Goal: Transaction & Acquisition: Purchase product/service

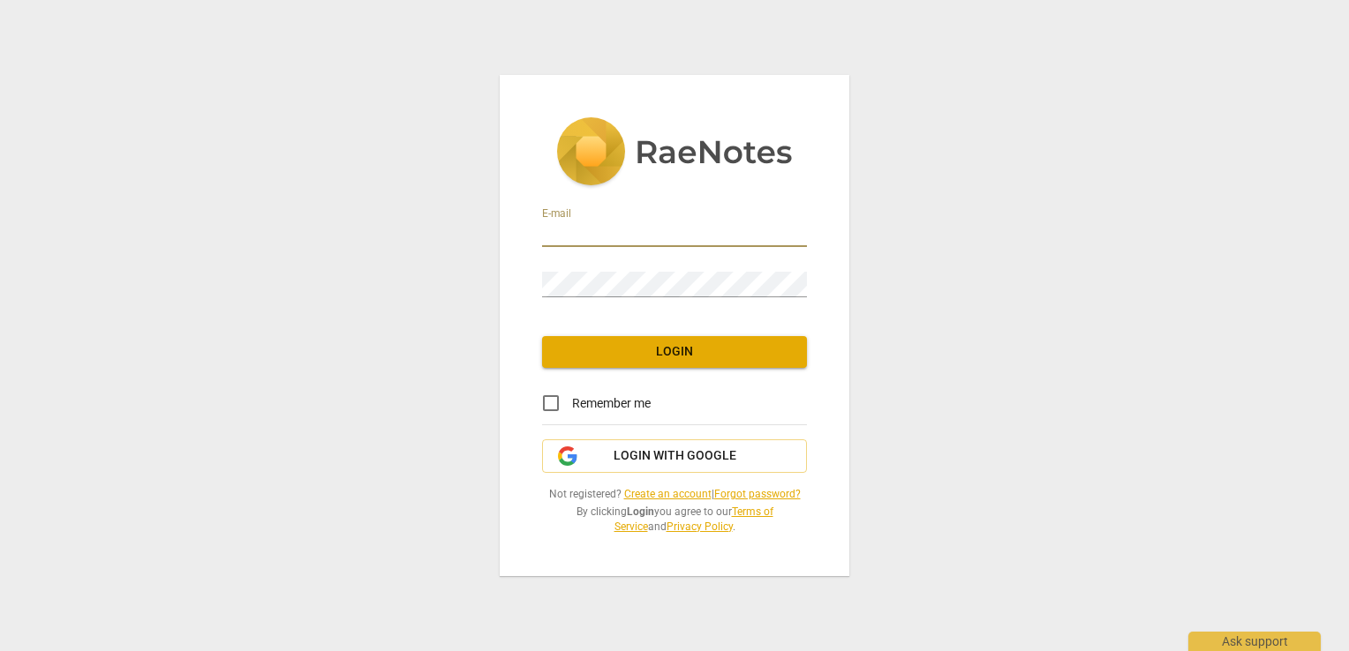
click at [717, 232] on input "email" at bounding box center [674, 235] width 265 height 26
type input "[PERSON_NAME][EMAIL_ADDRESS][DOMAIN_NAME]"
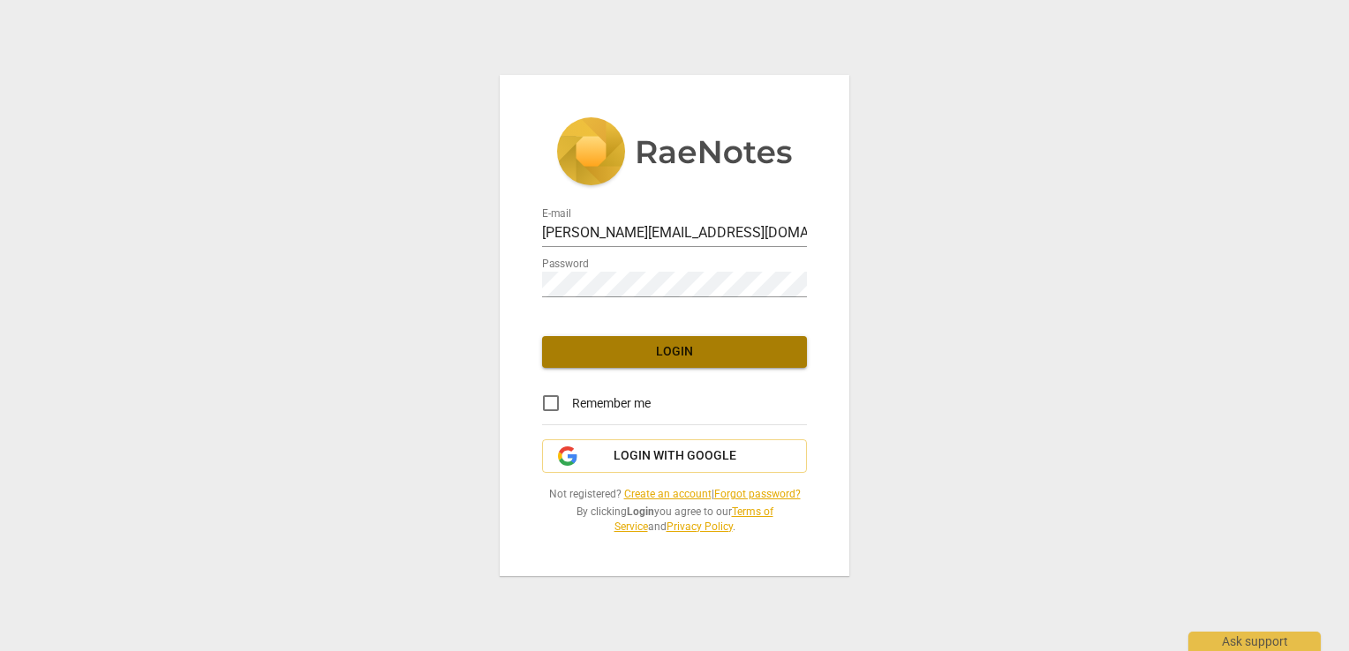
click at [706, 348] on span "Login" at bounding box center [674, 352] width 237 height 18
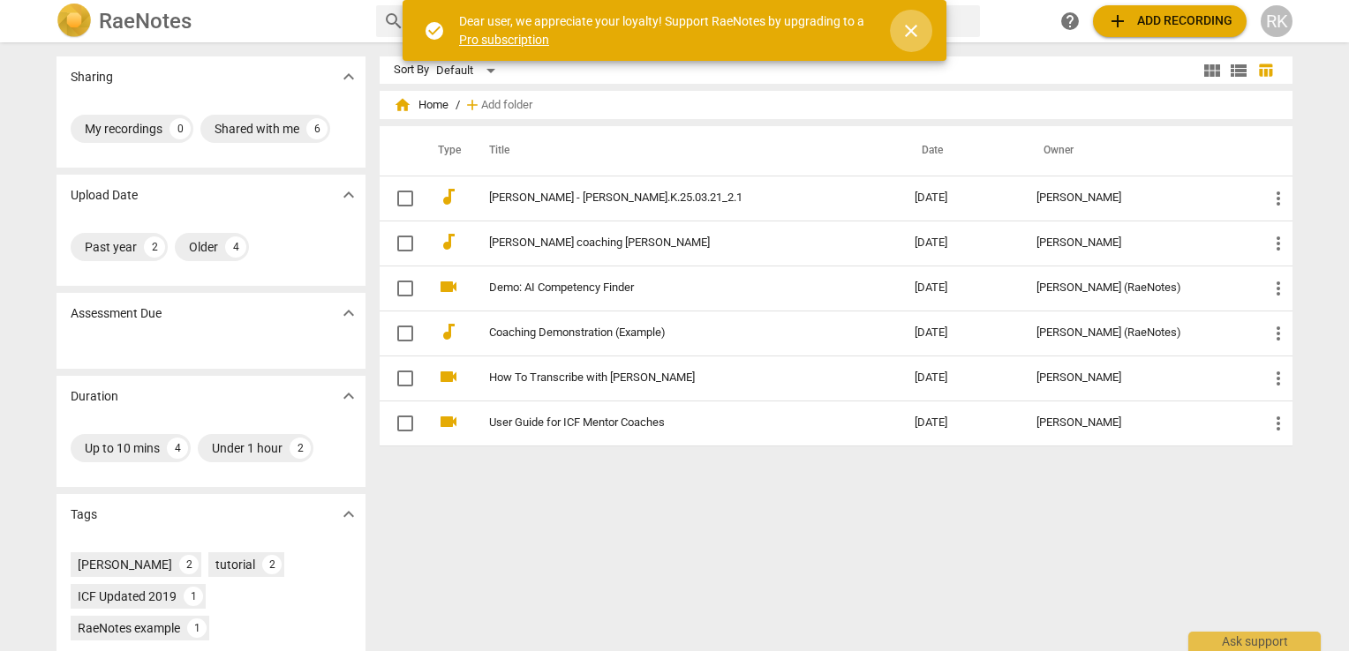
click at [913, 29] on span "close" at bounding box center [910, 30] width 21 height 21
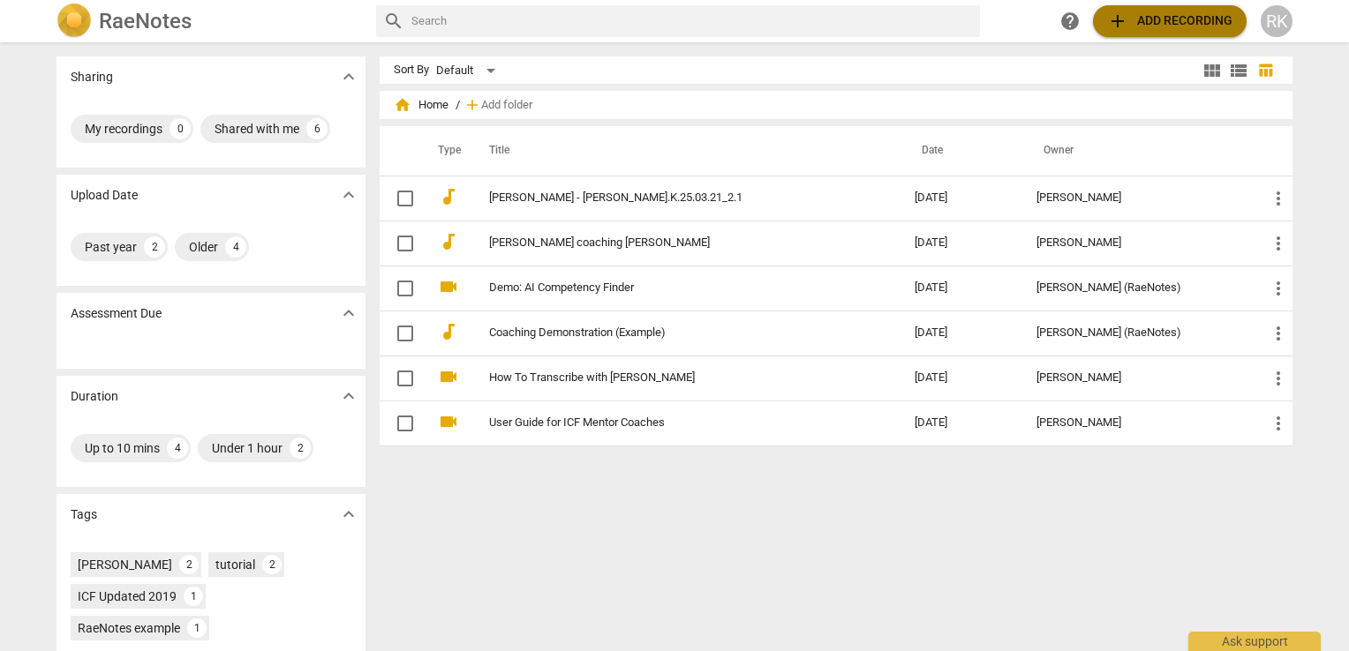
click at [1128, 19] on span "add Add recording" at bounding box center [1169, 21] width 125 height 21
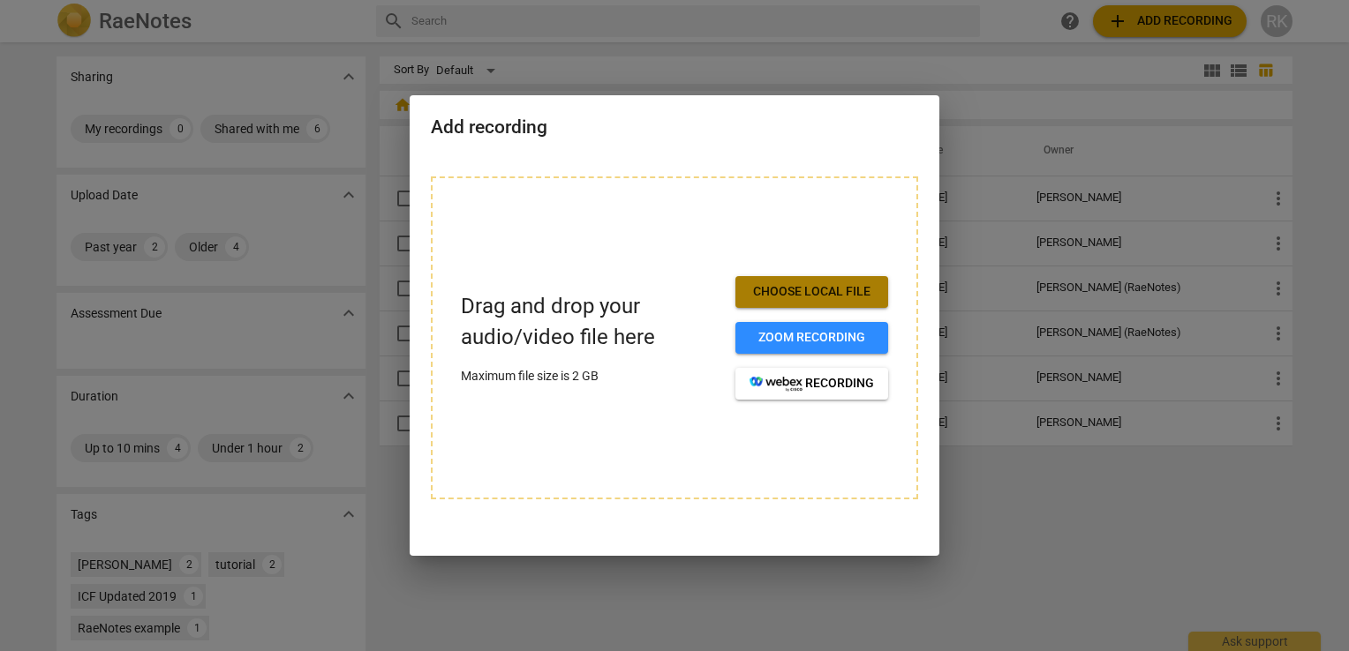
click at [827, 289] on span "Choose local file" at bounding box center [811, 292] width 124 height 18
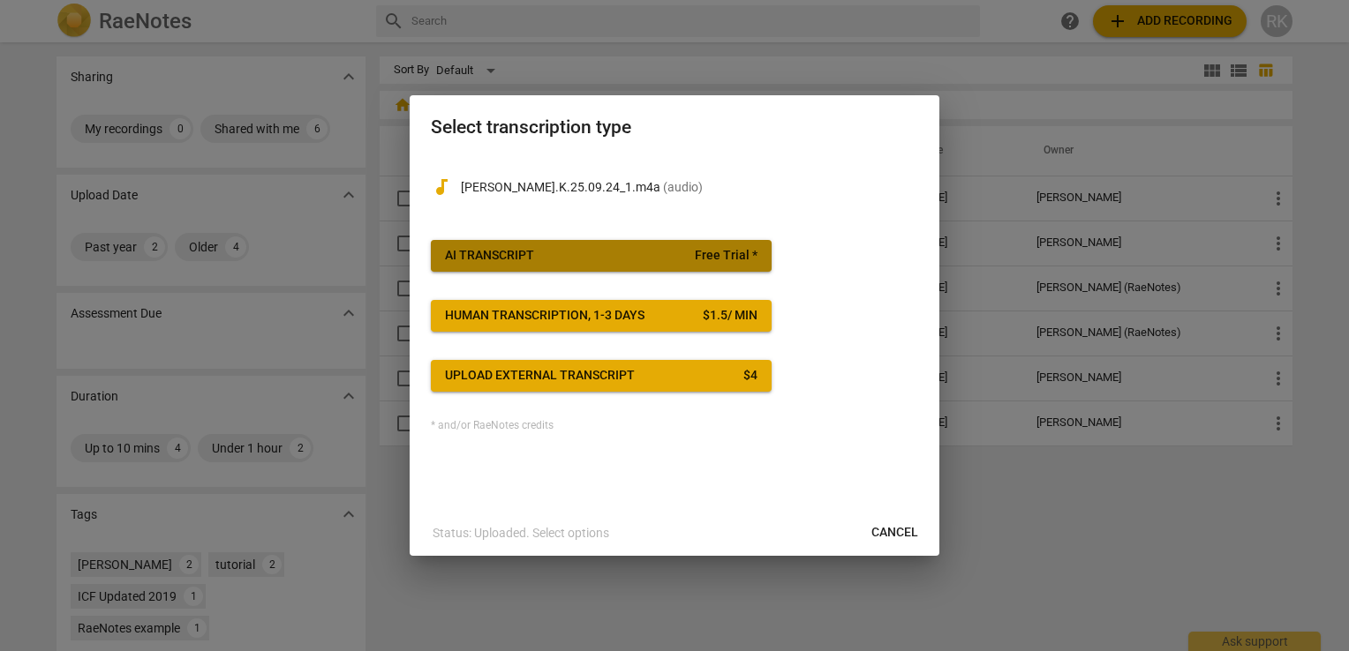
click at [602, 249] on span "AI Transcript Free Trial *" at bounding box center [601, 256] width 312 height 18
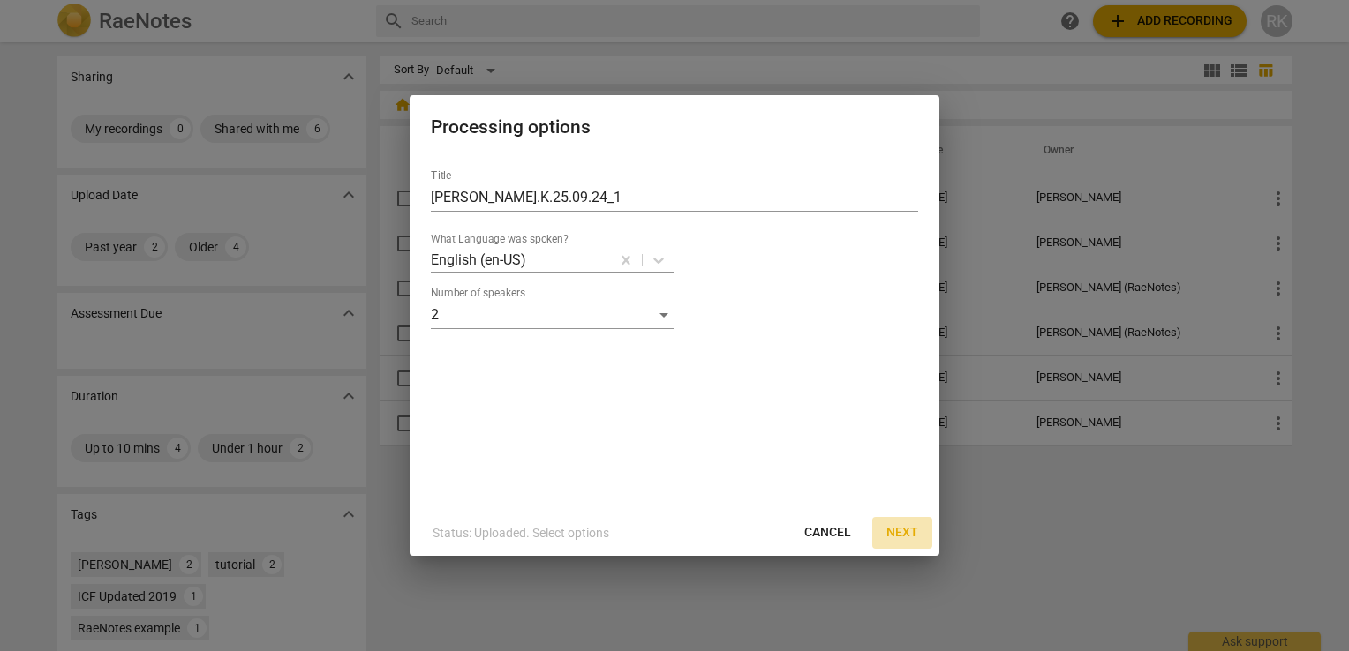
click at [896, 540] on span "Next" at bounding box center [902, 533] width 32 height 18
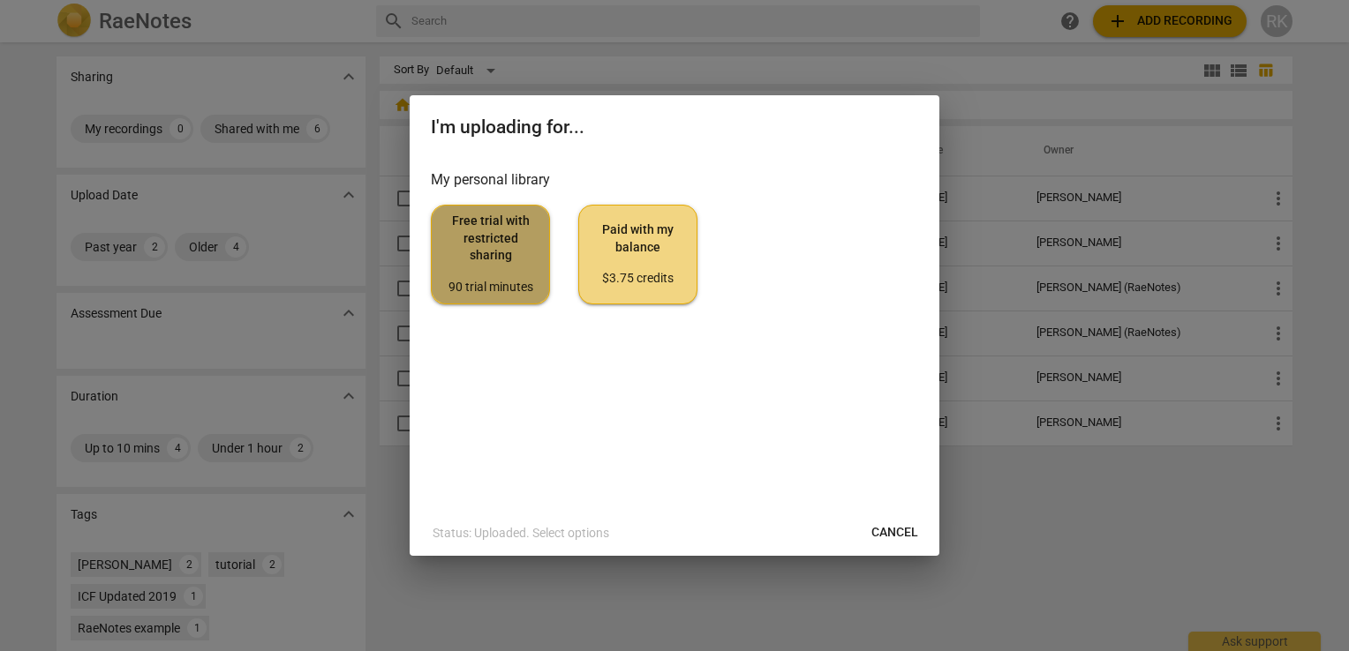
click at [500, 267] on span "Free trial with restricted sharing 90 trial minutes" at bounding box center [490, 254] width 89 height 83
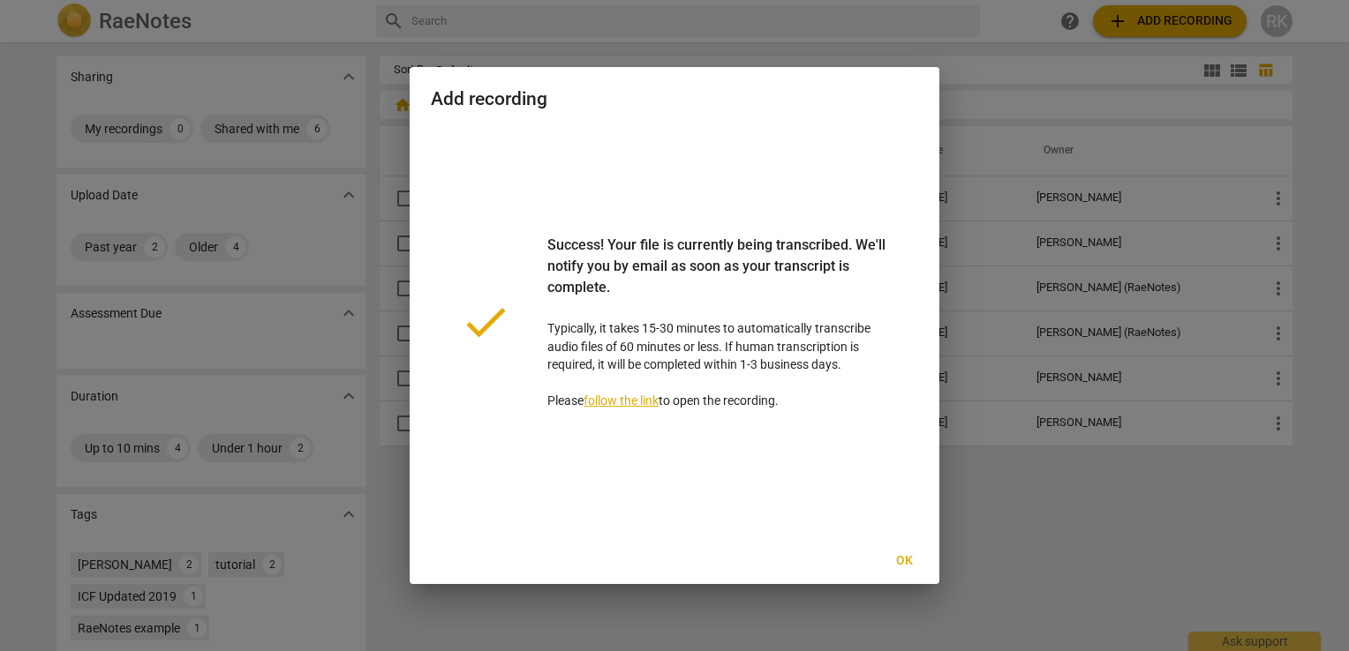
click at [636, 402] on link "follow the link" at bounding box center [620, 401] width 75 height 14
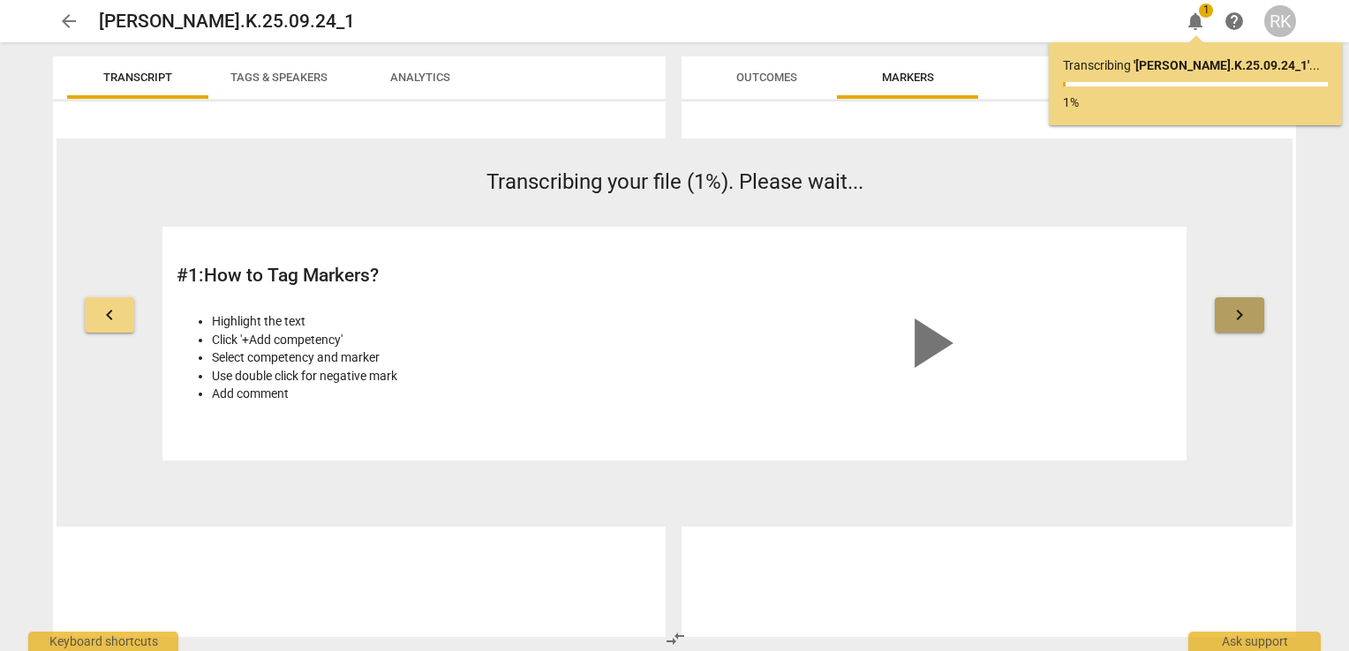
click at [1234, 316] on span "keyboard_arrow_right" at bounding box center [1239, 314] width 21 height 21
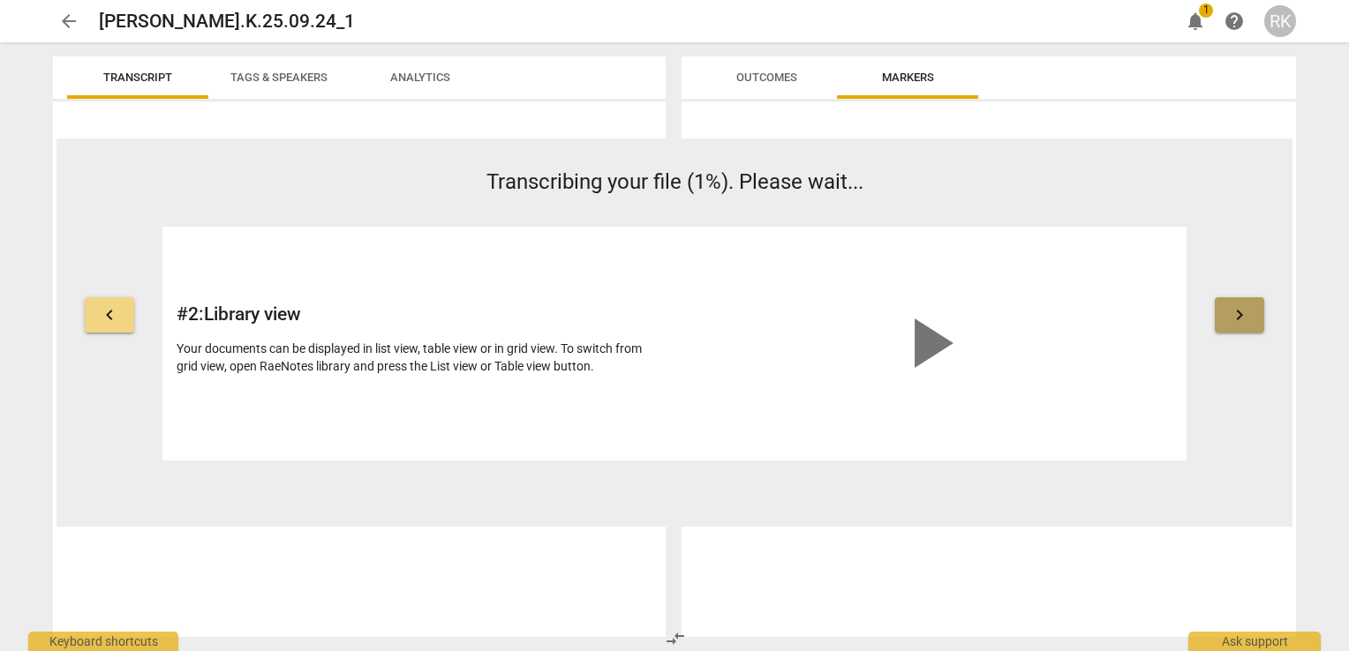
click at [1234, 316] on span "keyboard_arrow_right" at bounding box center [1239, 314] width 21 height 21
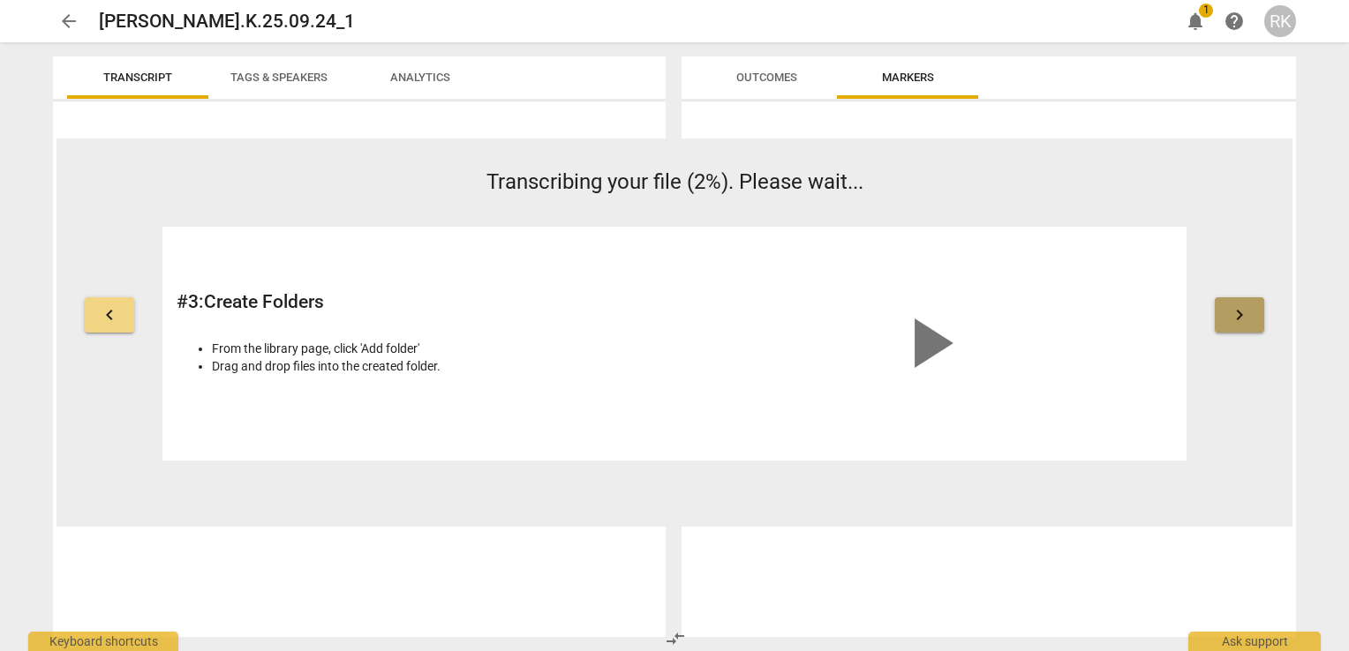
click at [1234, 316] on span "keyboard_arrow_right" at bounding box center [1239, 314] width 21 height 21
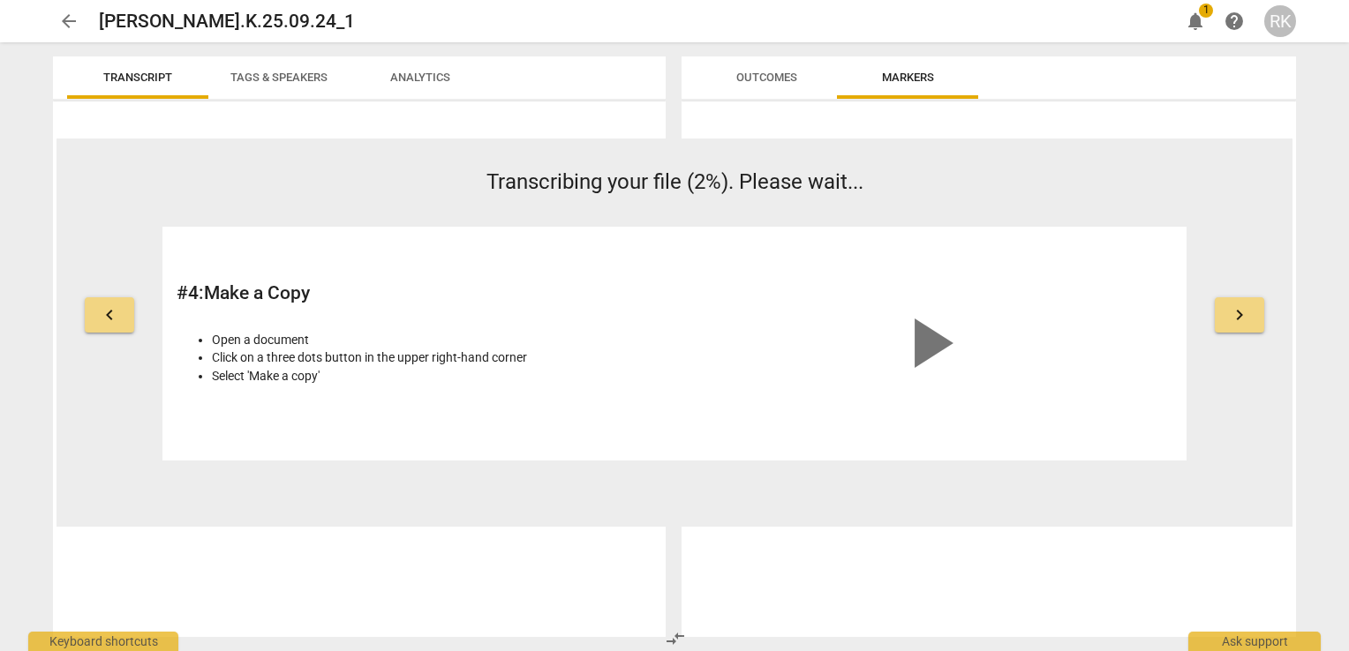
click at [1234, 316] on span "keyboard_arrow_right" at bounding box center [1239, 314] width 21 height 21
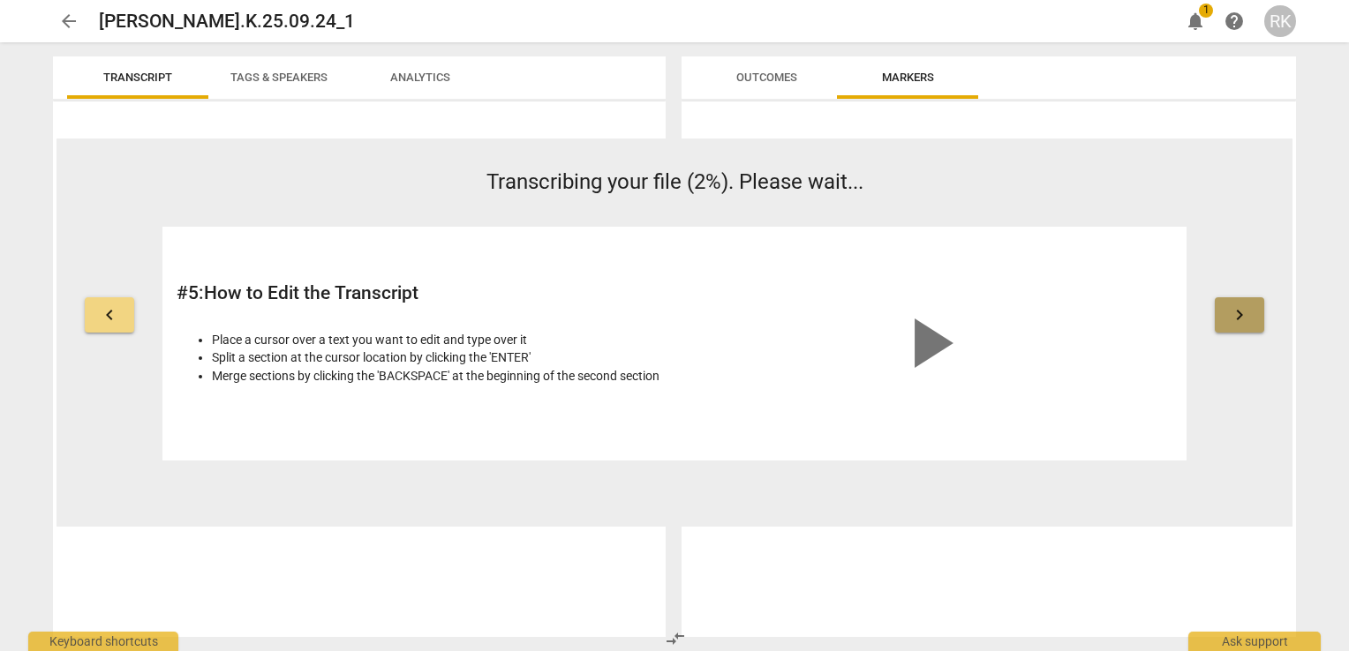
click at [1234, 316] on span "keyboard_arrow_right" at bounding box center [1239, 314] width 21 height 21
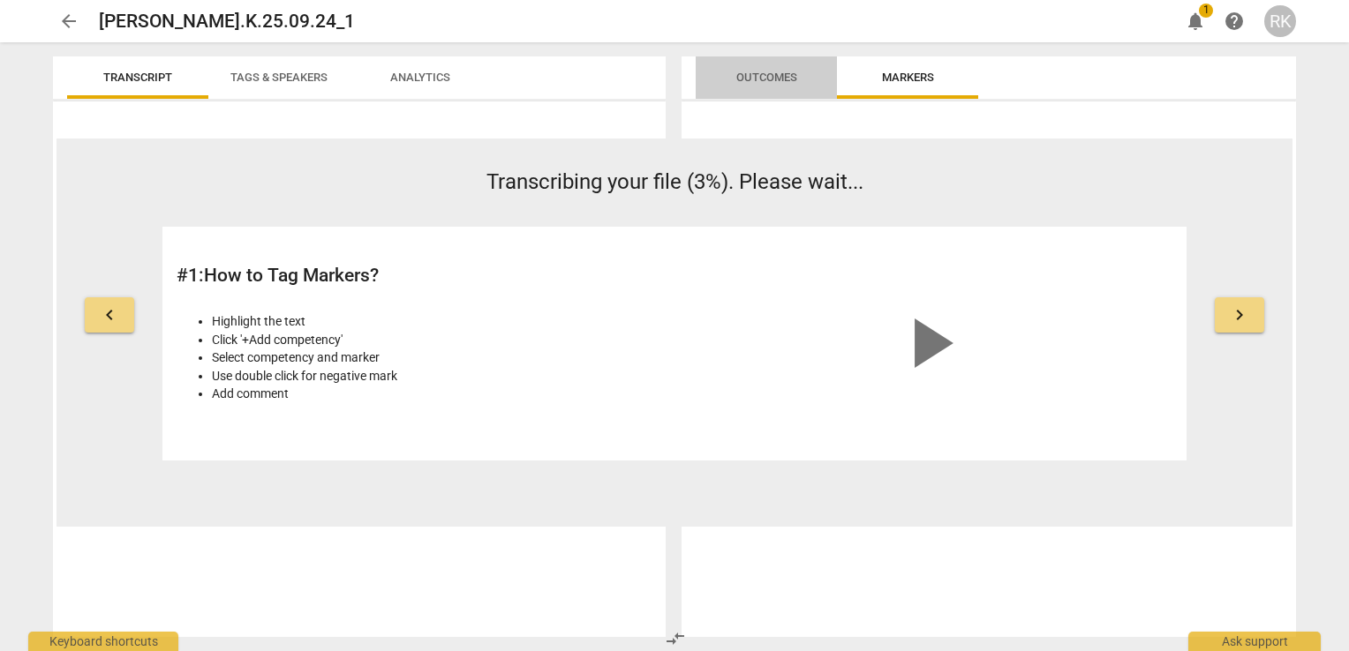
click at [752, 83] on span "Outcomes" at bounding box center [766, 77] width 61 height 13
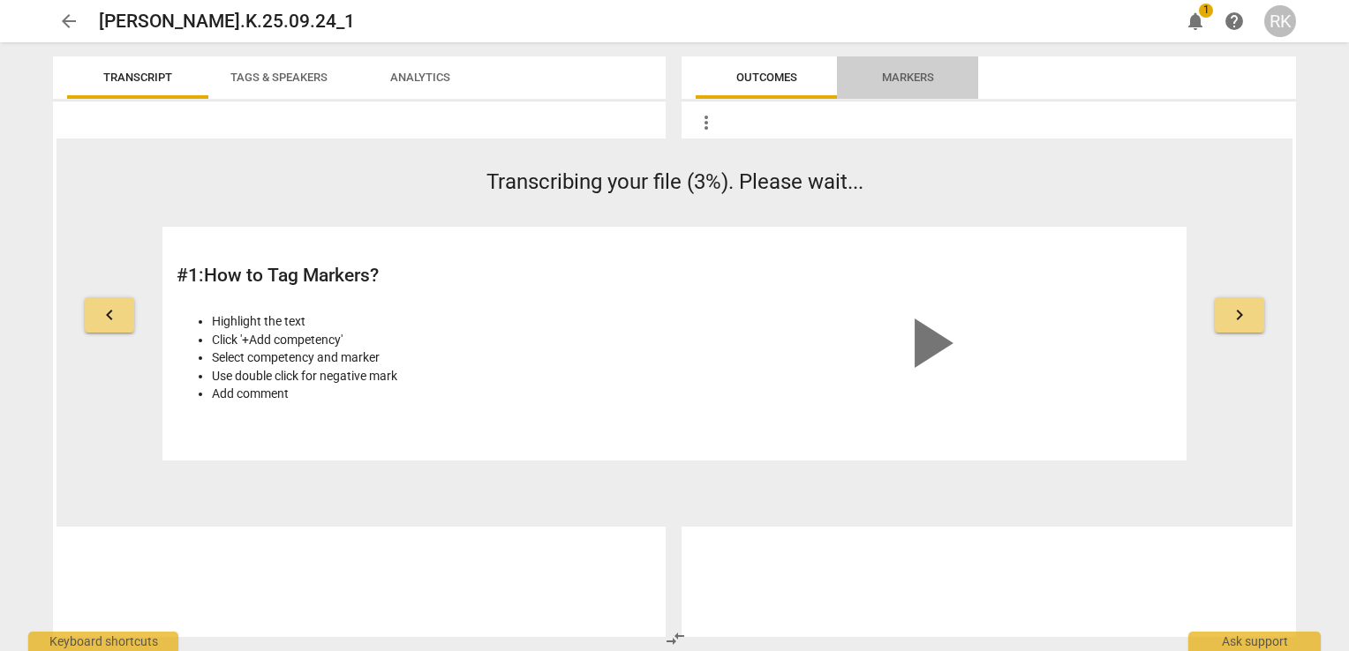
click at [876, 74] on span "Markers" at bounding box center [908, 78] width 94 height 24
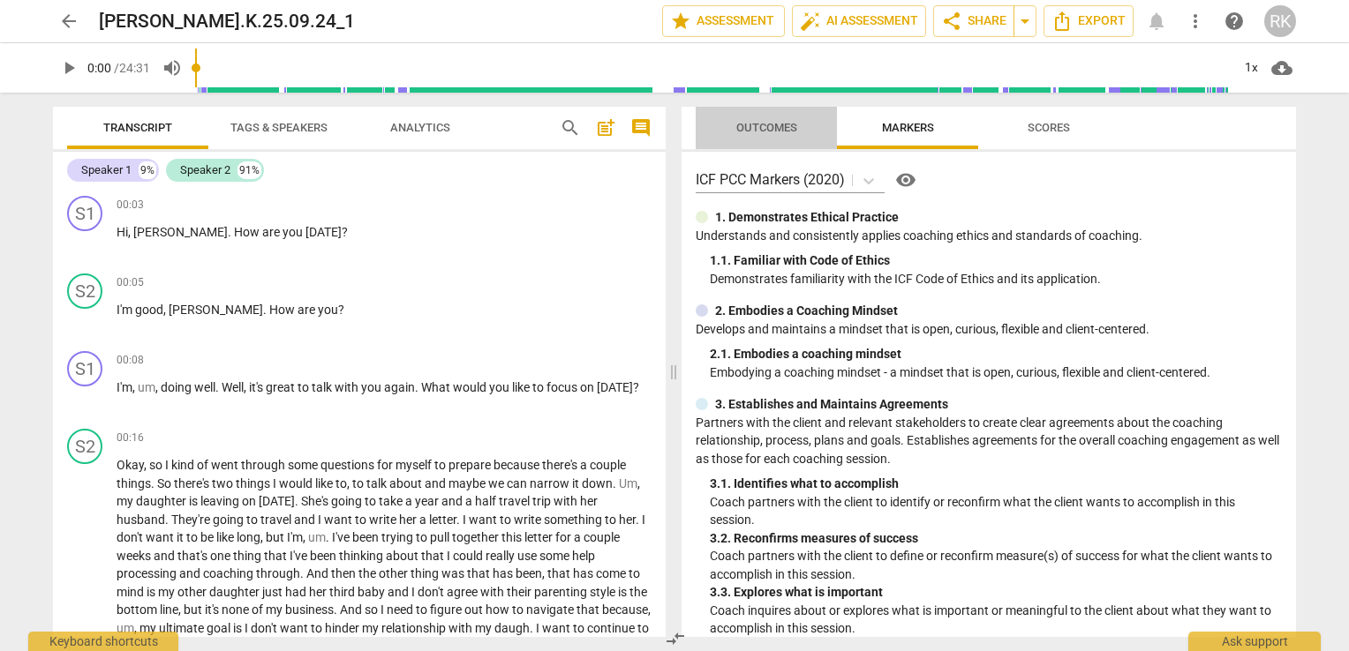
click at [787, 132] on span "Outcomes" at bounding box center [766, 127] width 61 height 13
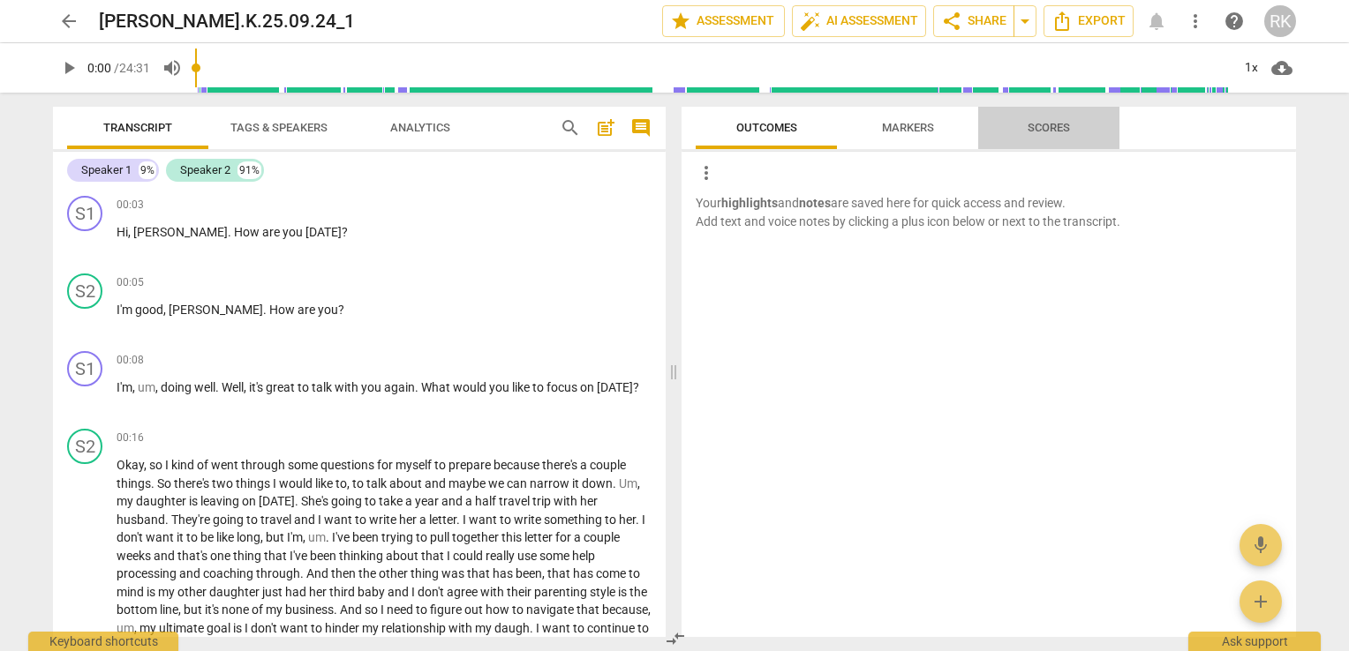
click at [1040, 124] on span "Scores" at bounding box center [1048, 127] width 42 height 13
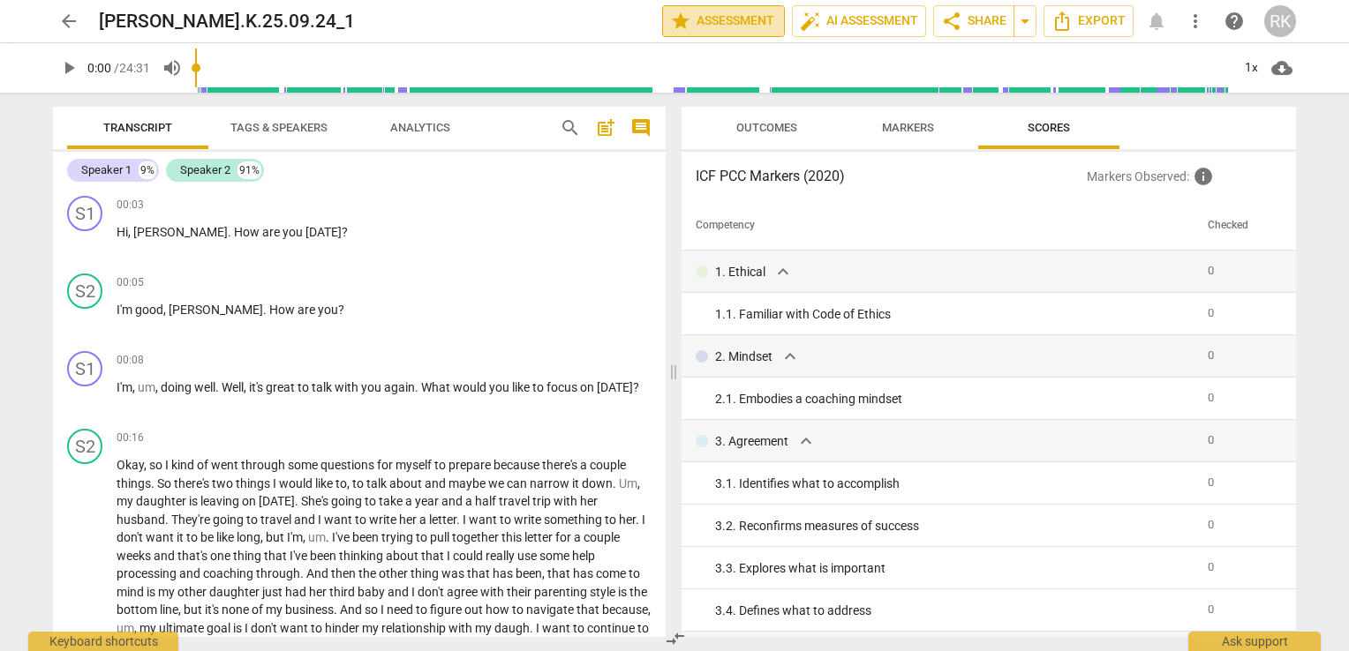
click at [757, 17] on span "star Assessment" at bounding box center [723, 21] width 107 height 21
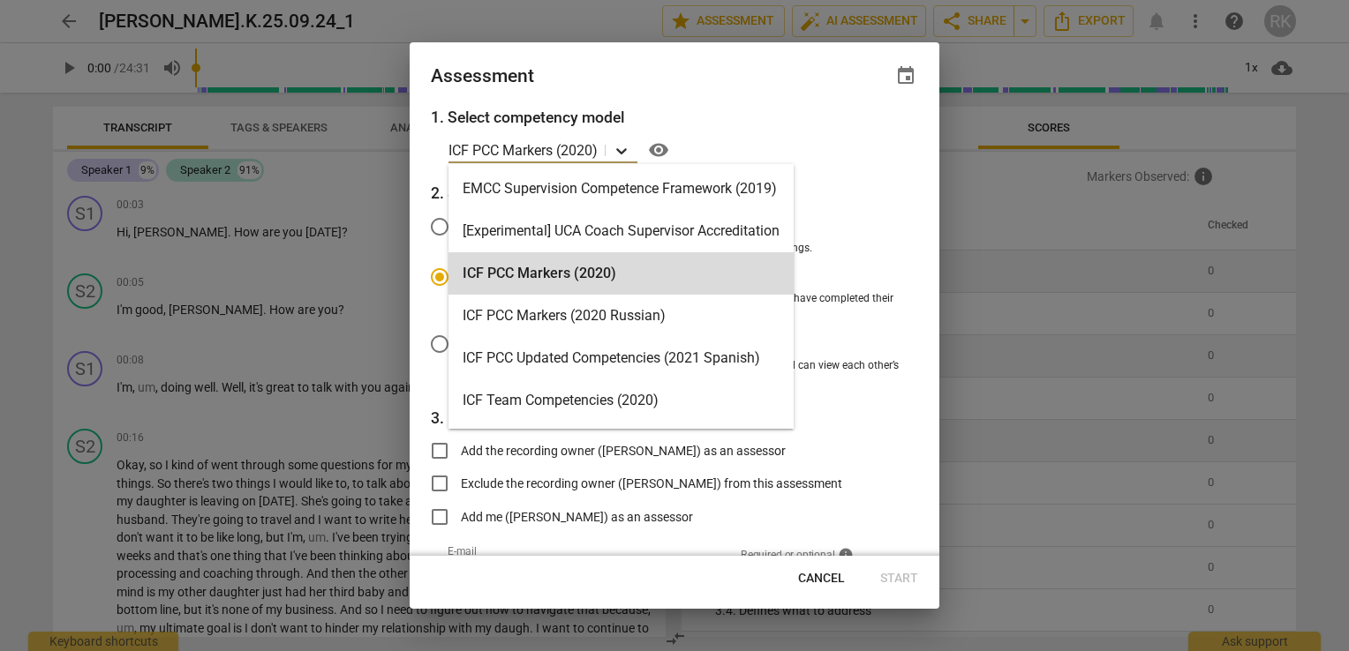
click at [622, 156] on icon at bounding box center [622, 151] width 18 height 18
radio input "false"
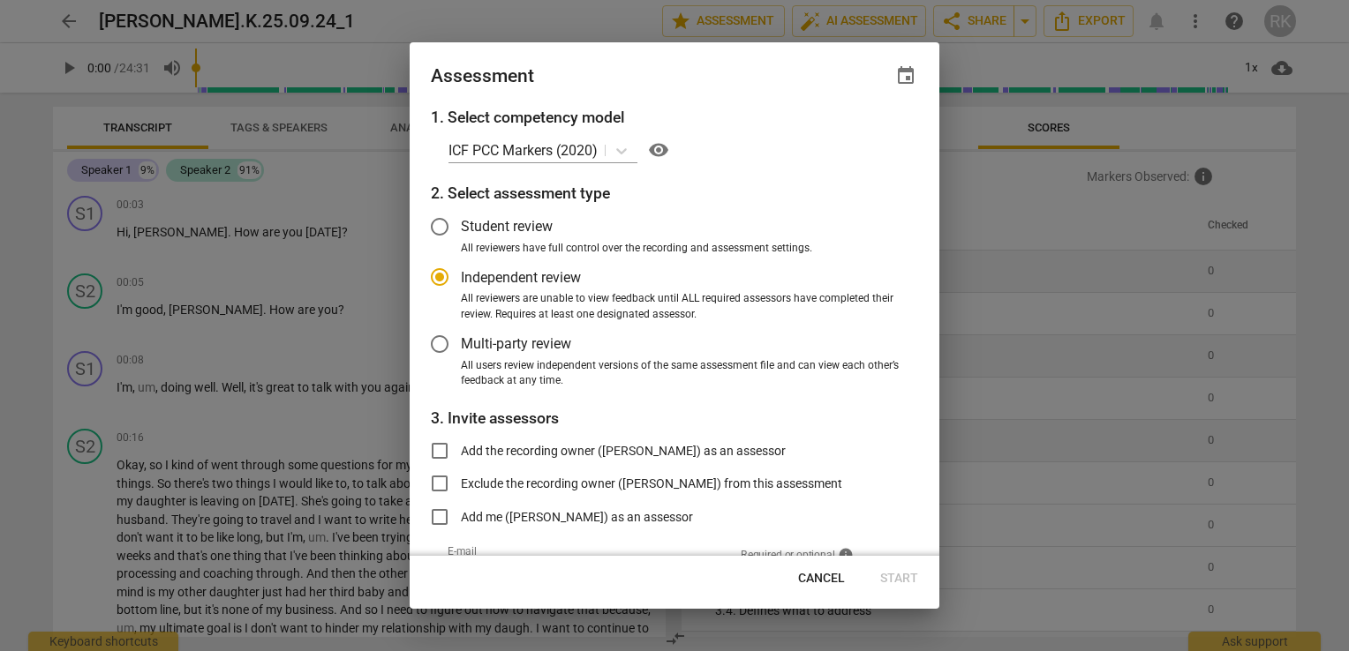
click at [798, 136] on div "ICF PCC Markers (2020) visibility" at bounding box center [683, 150] width 470 height 28
click at [496, 222] on span "Student review" at bounding box center [507, 226] width 92 height 20
click at [461, 222] on input "Student review" at bounding box center [439, 227] width 42 height 42
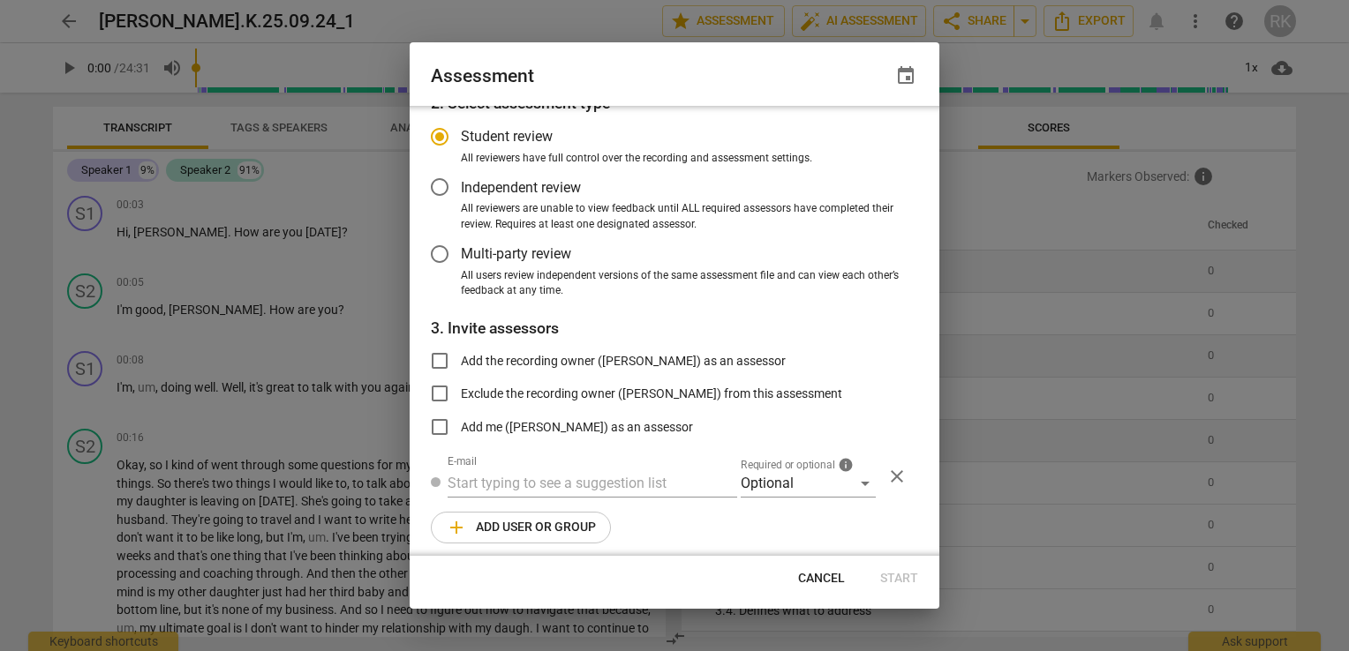
scroll to position [98, 0]
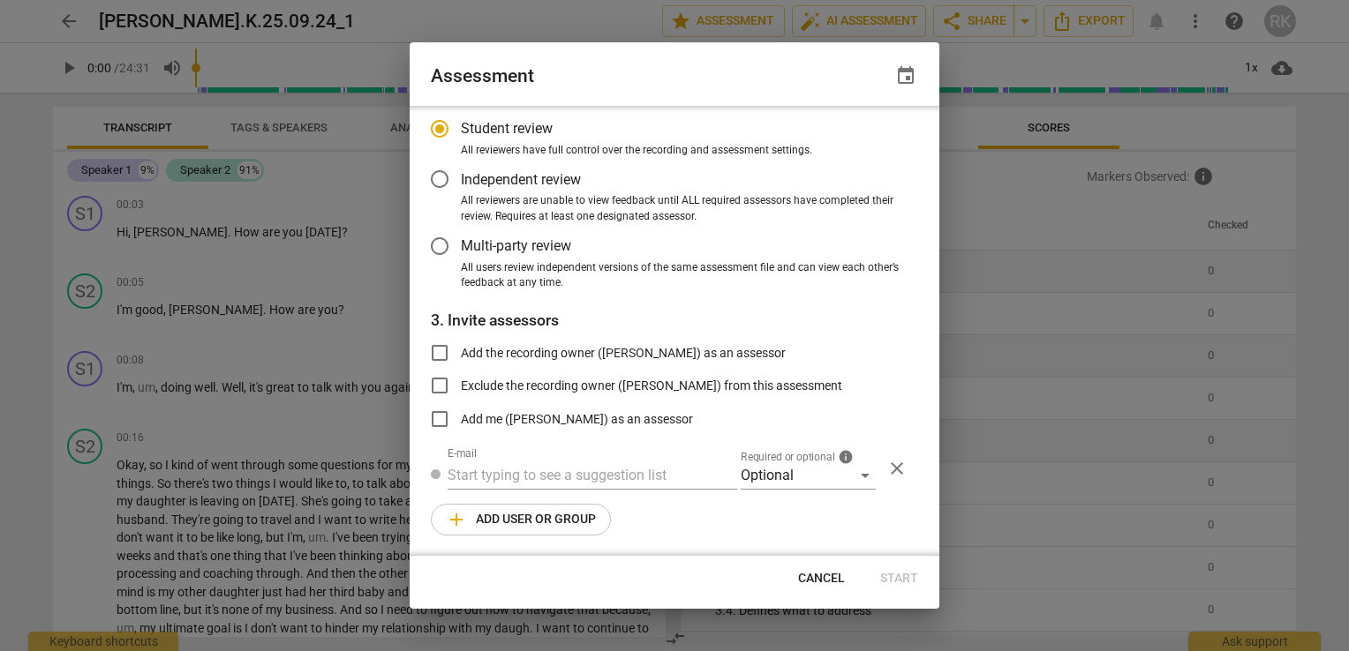
click at [990, 320] on div at bounding box center [674, 325] width 1349 height 651
radio input "false"
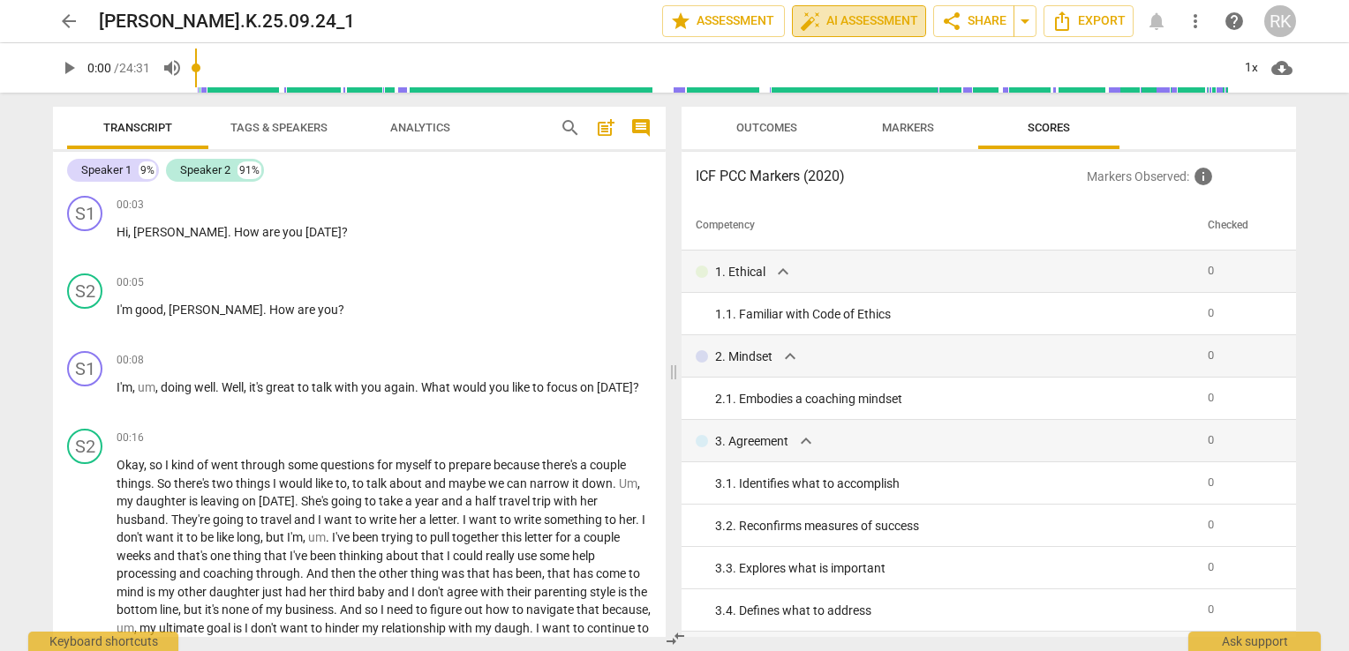
click at [854, 17] on span "auto_fix_high AI Assessment" at bounding box center [859, 21] width 118 height 21
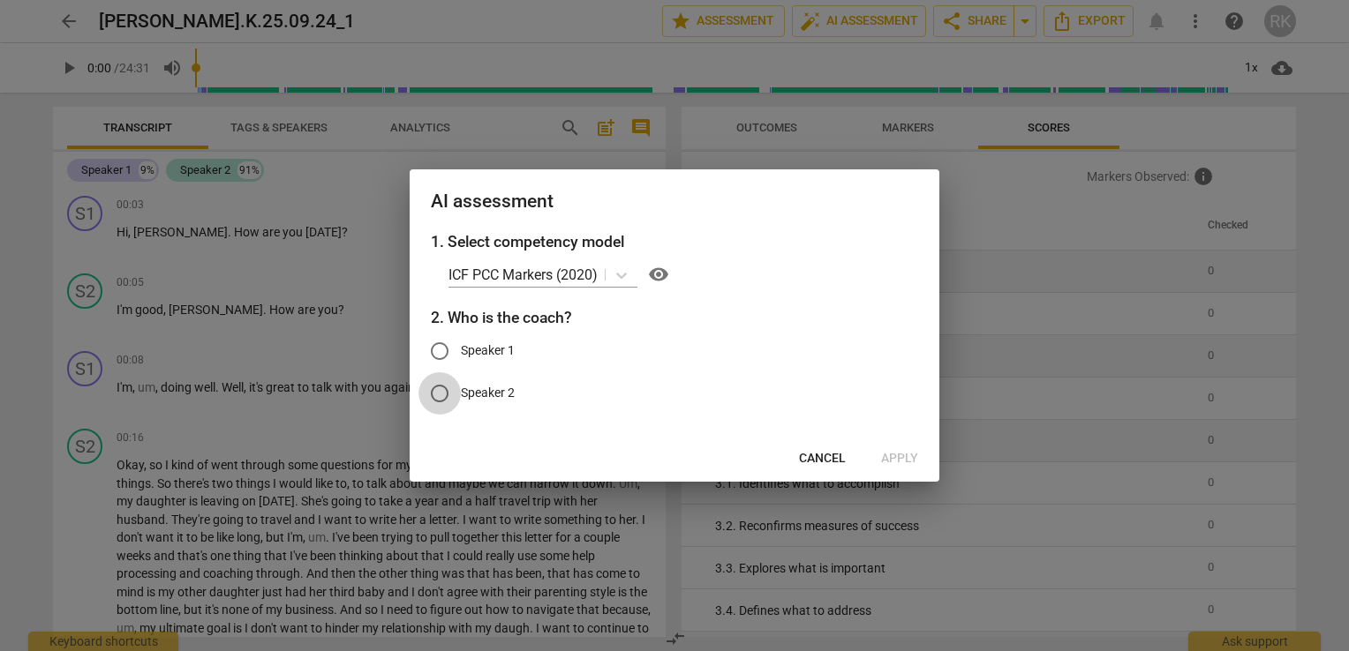
click at [441, 395] on input "Speaker 2" at bounding box center [439, 393] width 42 height 42
radio input "true"
click at [892, 464] on span "Apply" at bounding box center [899, 459] width 37 height 18
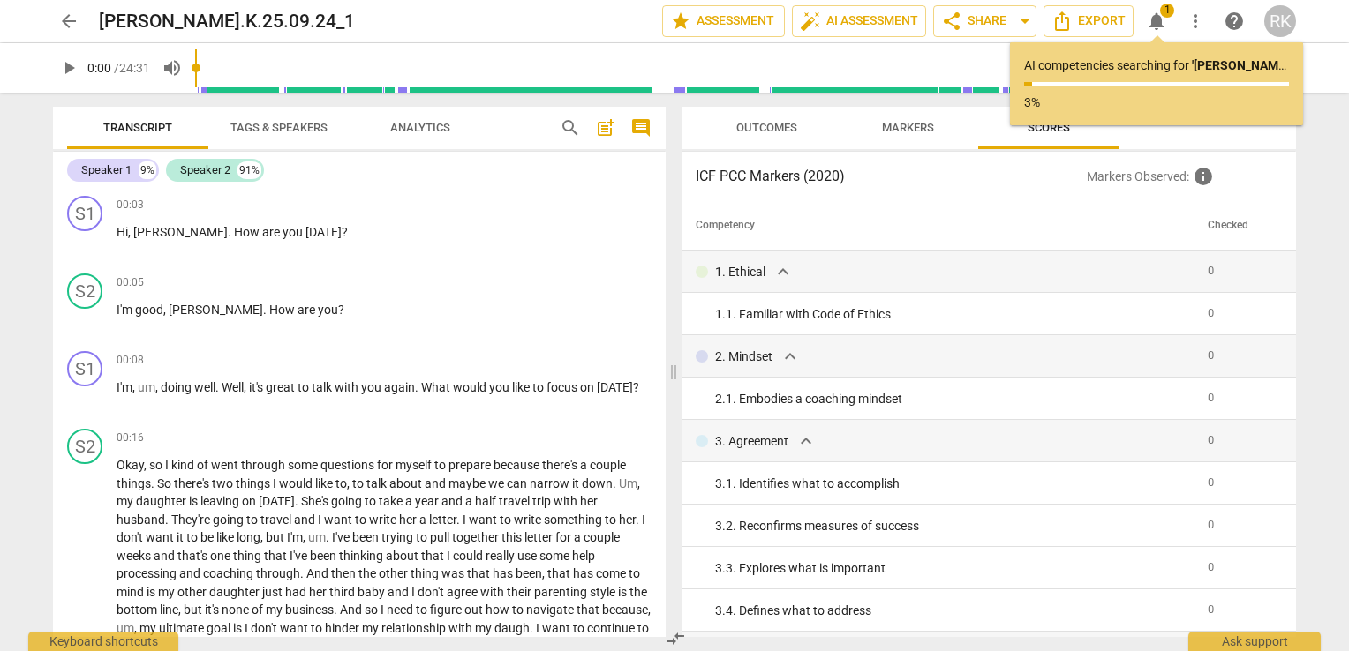
click at [1250, 231] on th "Checked" at bounding box center [1238, 225] width 76 height 49
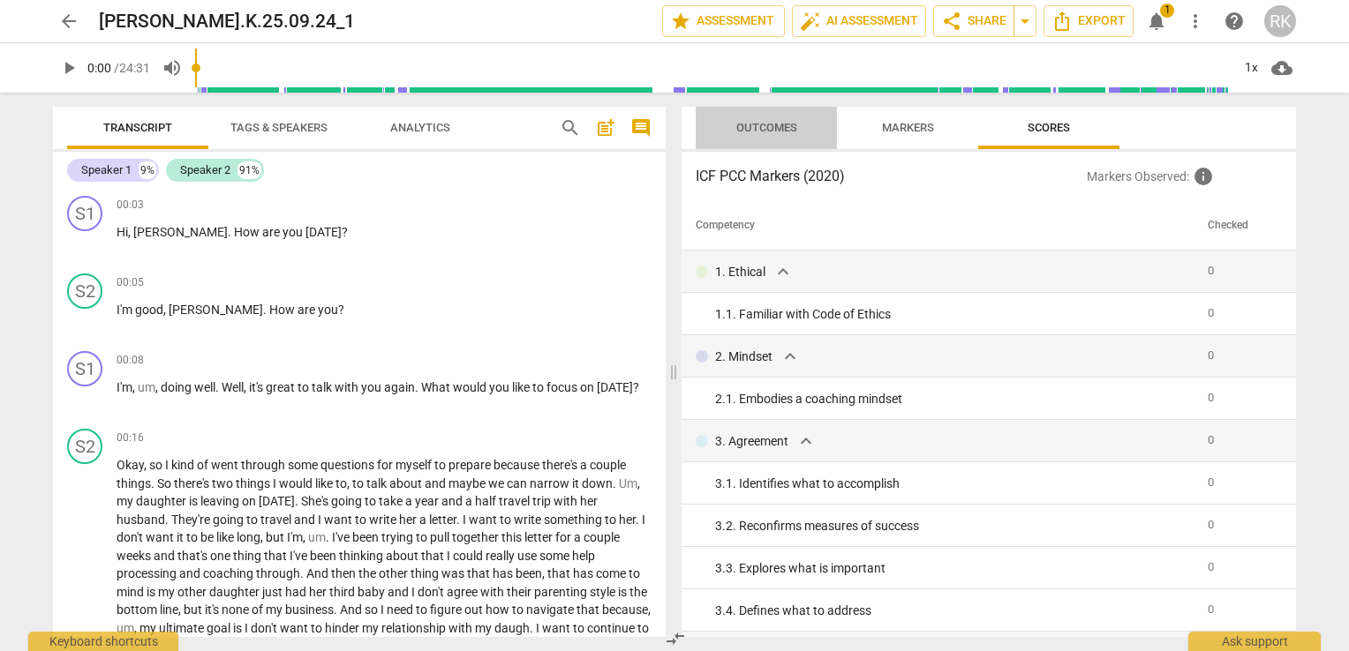
click at [770, 130] on span "Outcomes" at bounding box center [766, 127] width 61 height 13
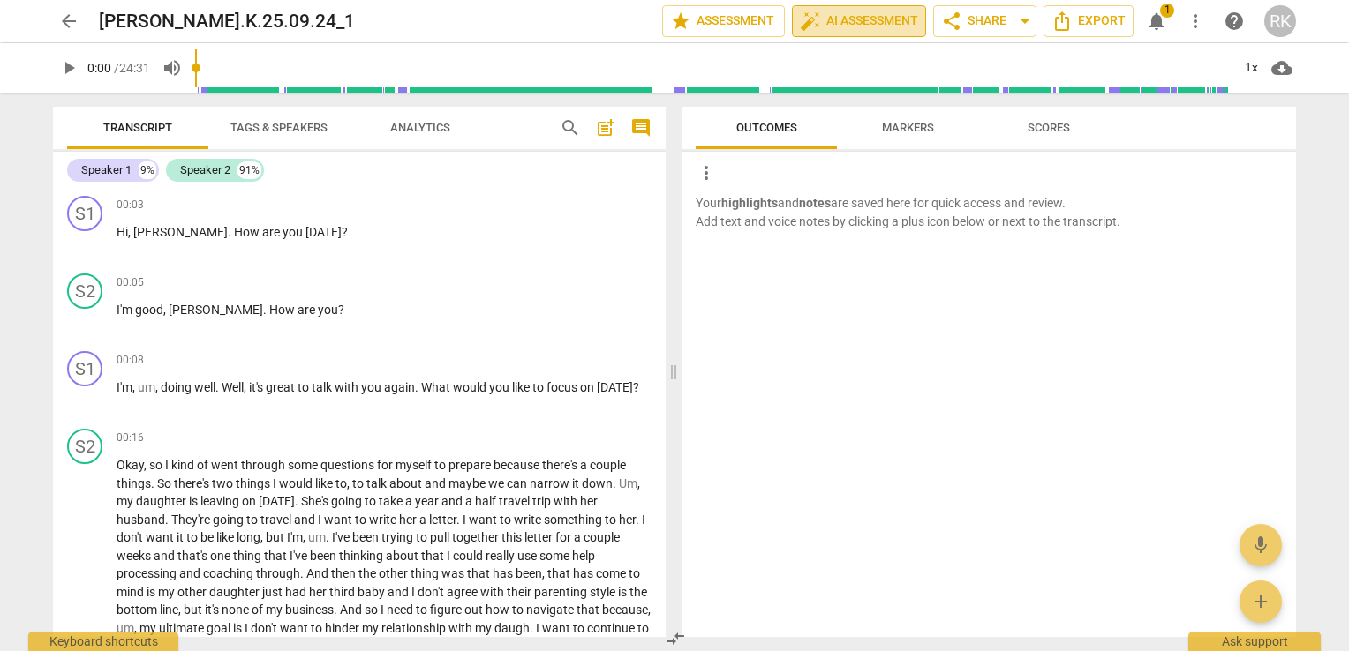
click at [861, 13] on span "auto_fix_high AI Assessment" at bounding box center [859, 21] width 118 height 21
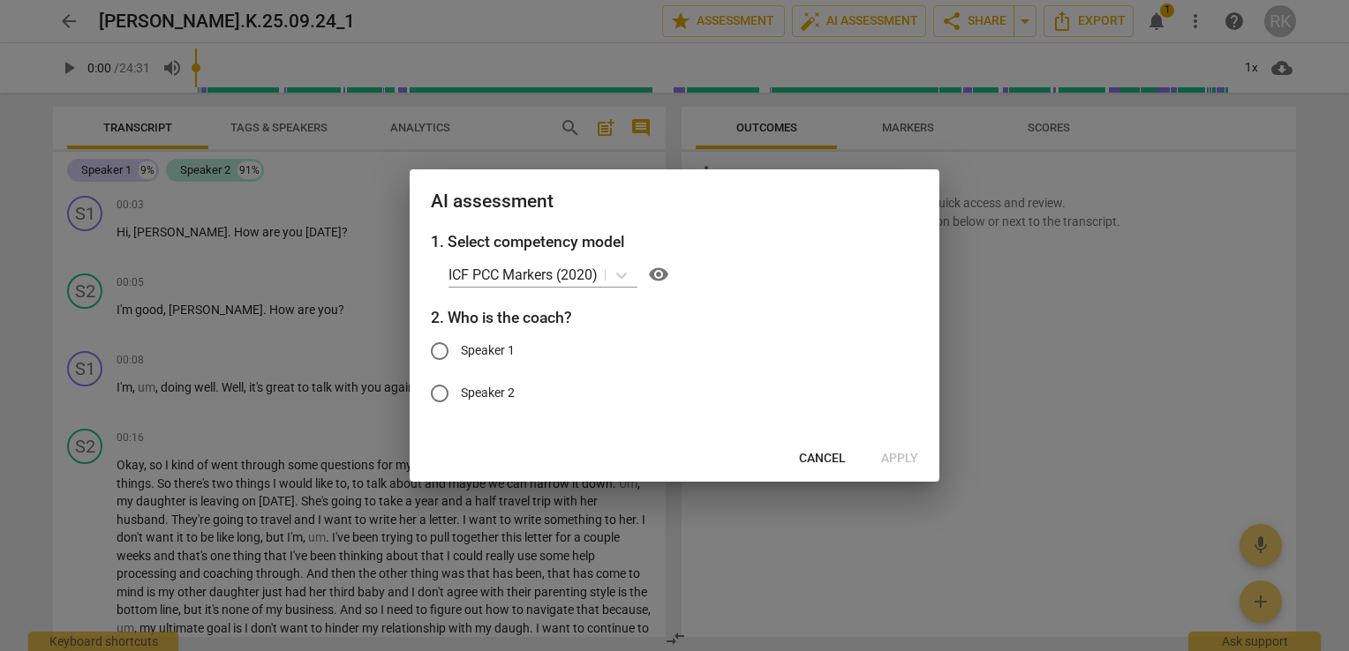
click at [437, 394] on input "Speaker 2" at bounding box center [439, 393] width 42 height 42
radio input "true"
click at [889, 457] on span "Apply" at bounding box center [899, 459] width 37 height 18
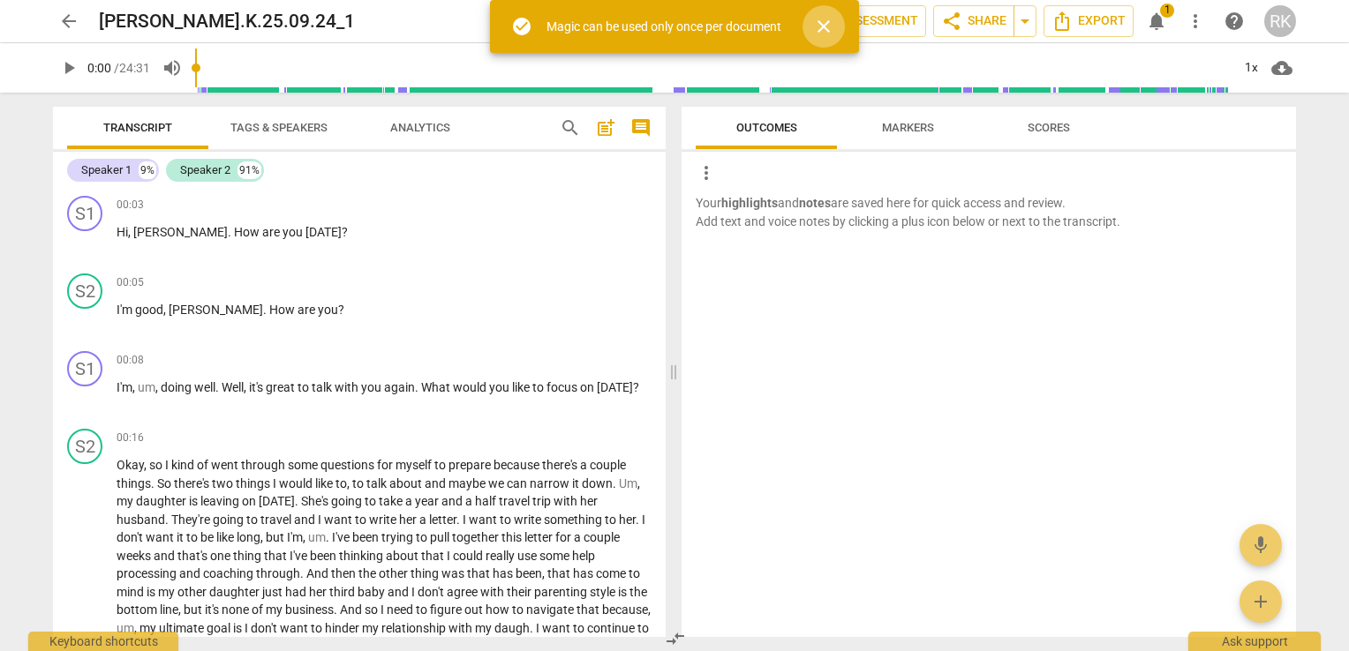
click at [831, 22] on span "close" at bounding box center [823, 26] width 21 height 21
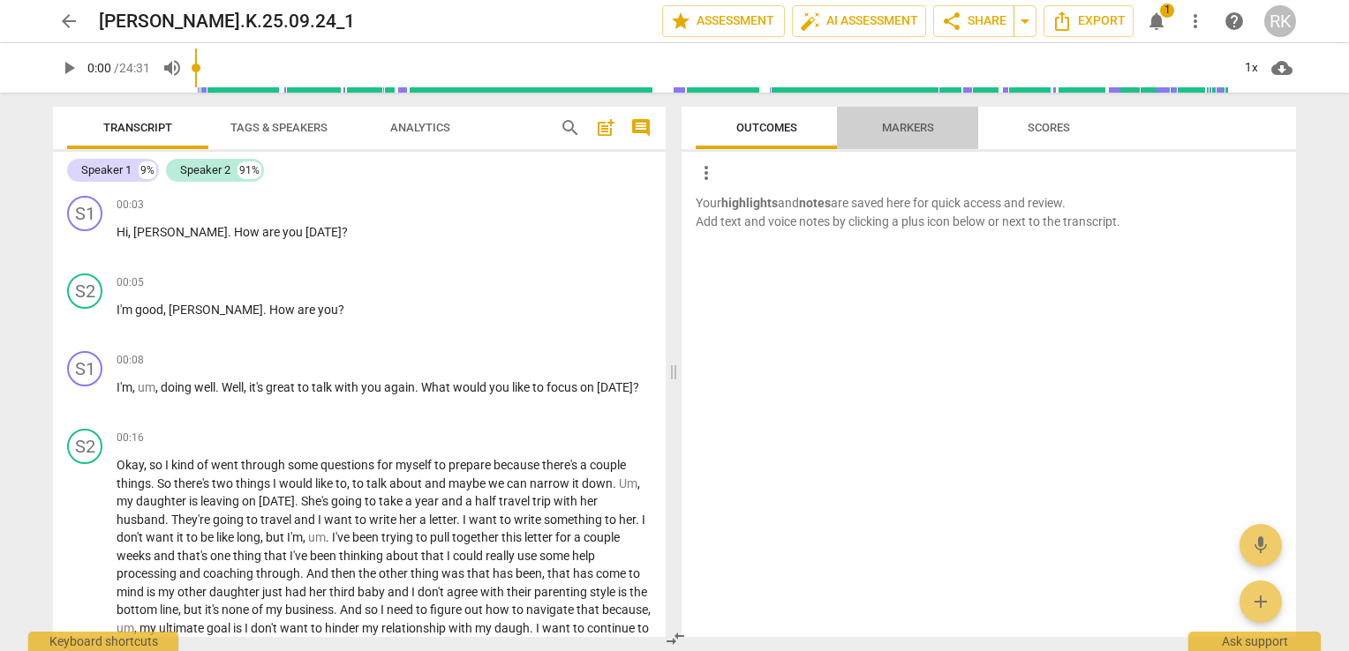
click at [921, 131] on span "Markers" at bounding box center [908, 127] width 52 height 13
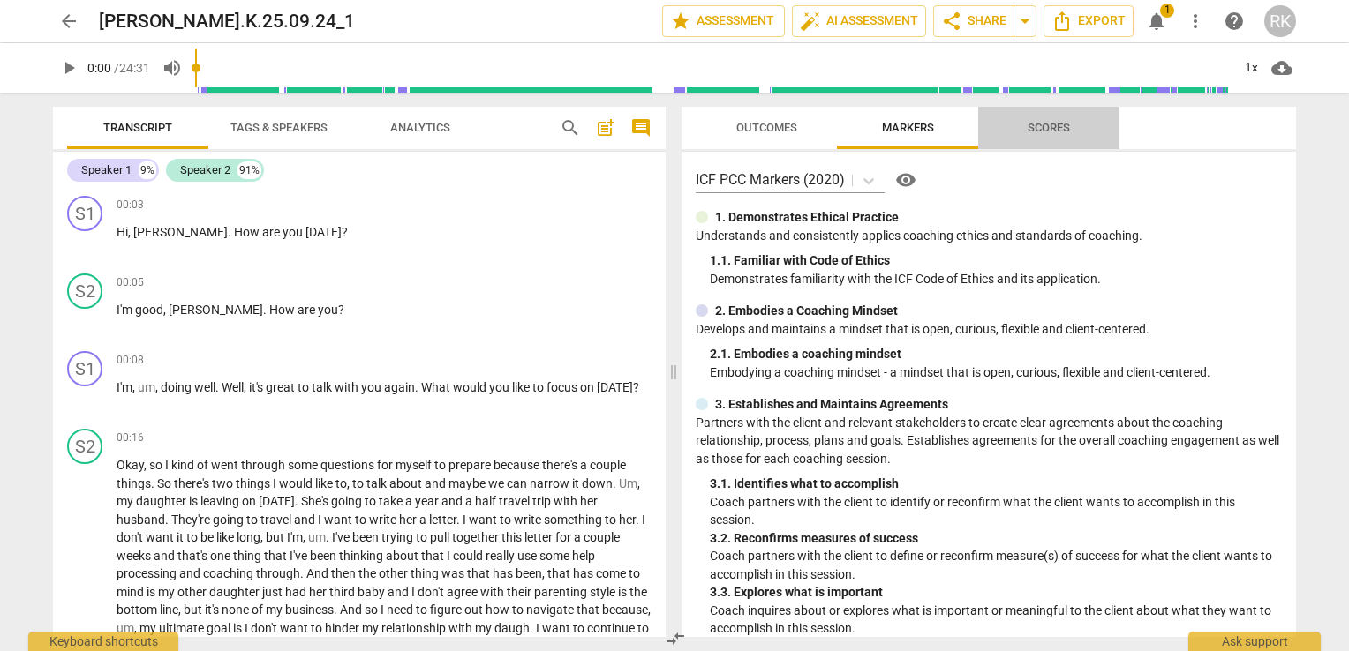
click at [1046, 125] on span "Scores" at bounding box center [1048, 127] width 42 height 13
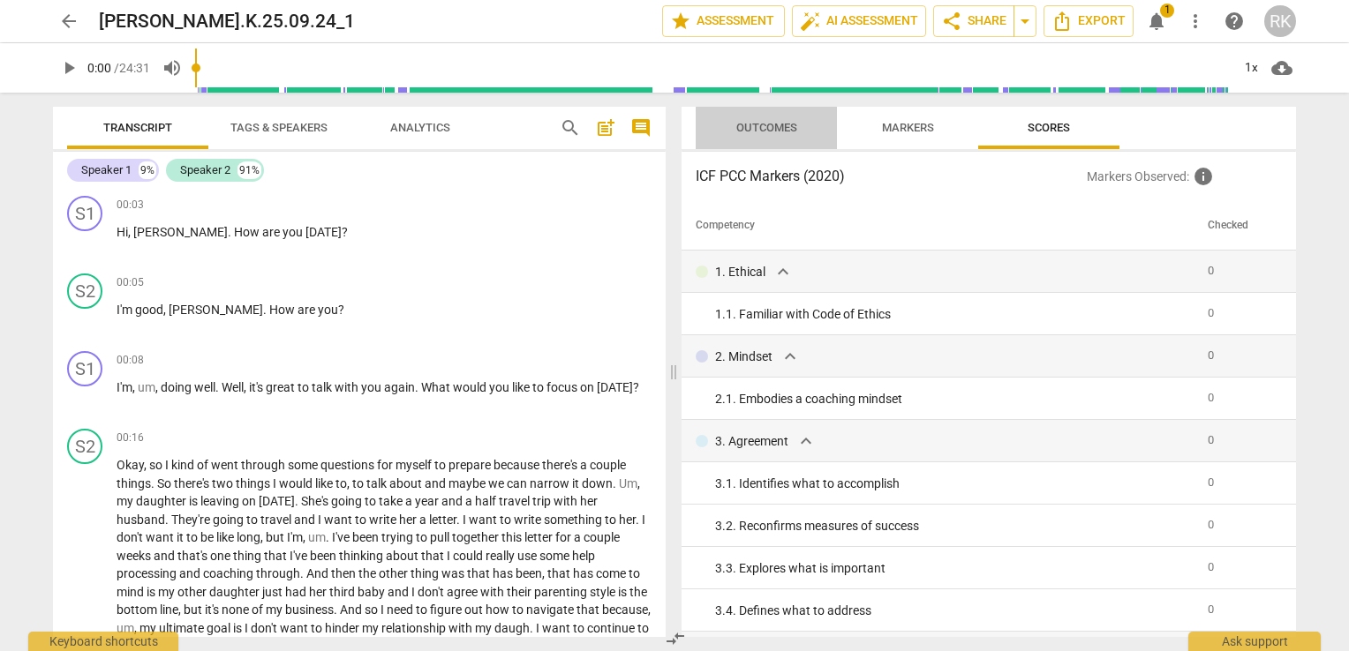
click at [771, 132] on span "Outcomes" at bounding box center [766, 127] width 61 height 13
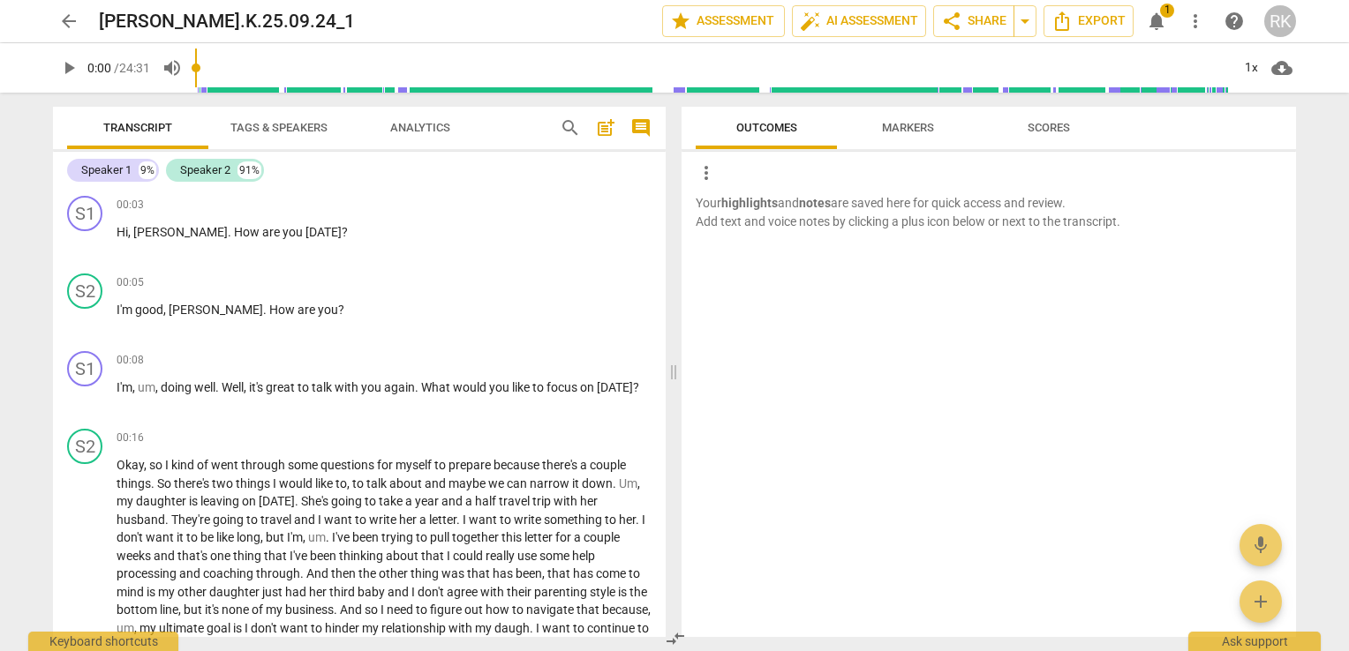
click at [879, 405] on div "Your highlights and notes are saved here for quick access and review. Add text …" at bounding box center [988, 415] width 614 height 443
click at [1154, 20] on span "notifications" at bounding box center [1156, 21] width 21 height 21
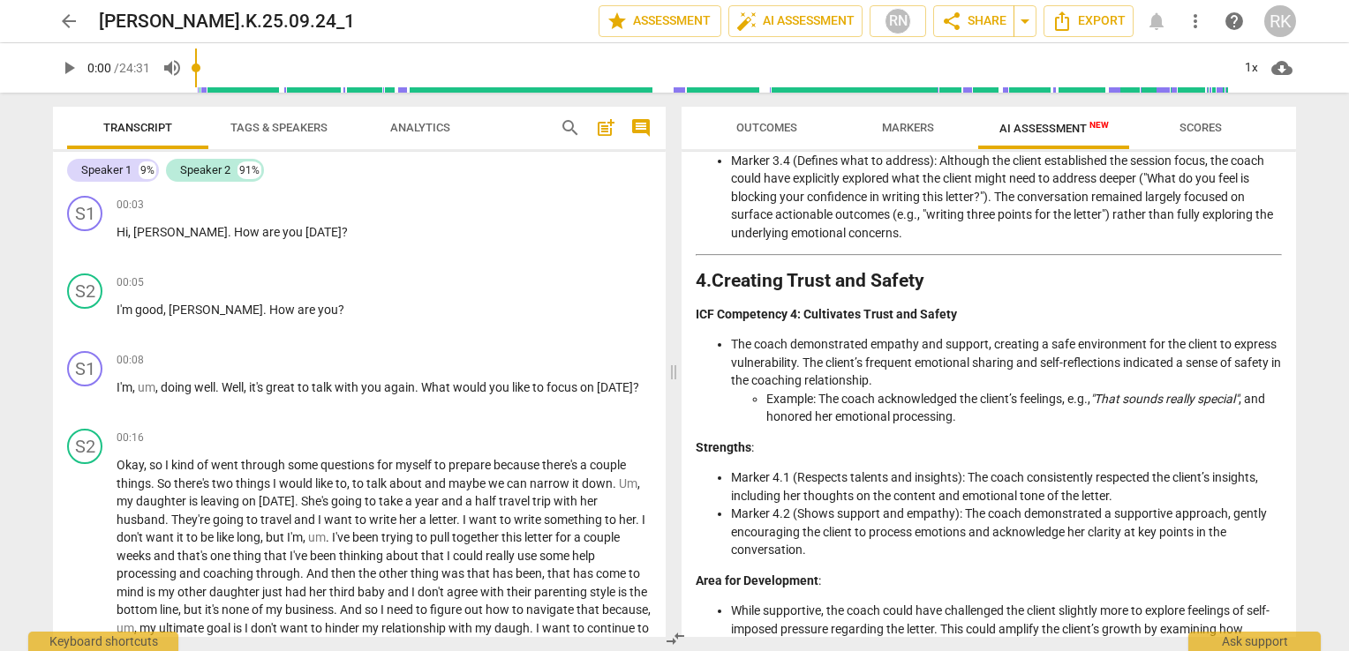
scroll to position [1006, 0]
click at [1281, 415] on div "Disclaimer: AI can make mistakes. Consult a qualified mentor coach before actin…" at bounding box center [988, 394] width 614 height 485
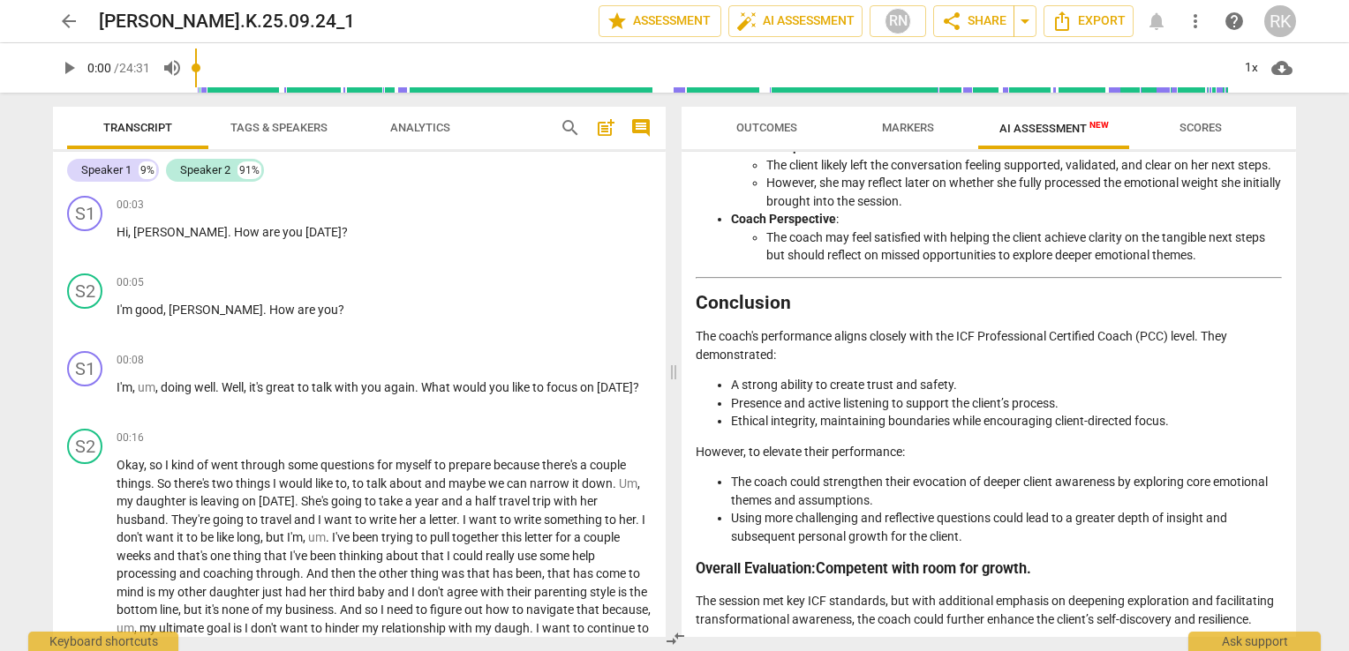
scroll to position [3273, 0]
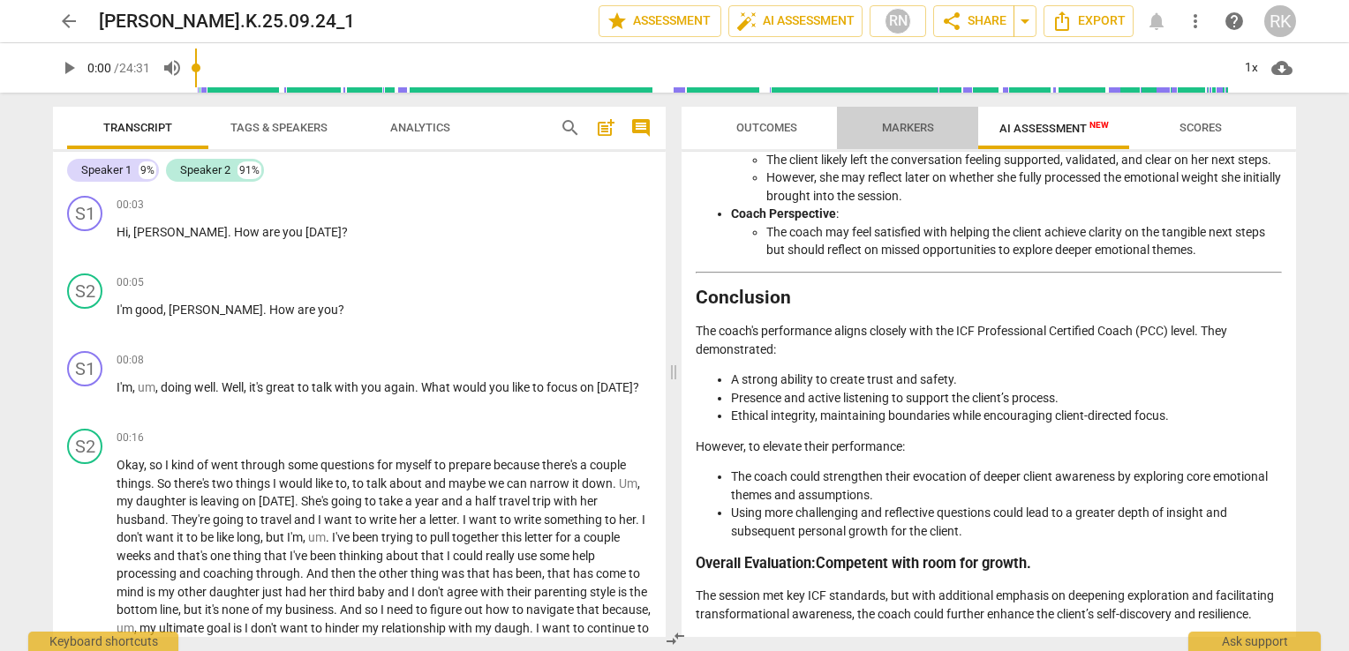
click at [911, 132] on span "Markers" at bounding box center [908, 127] width 52 height 13
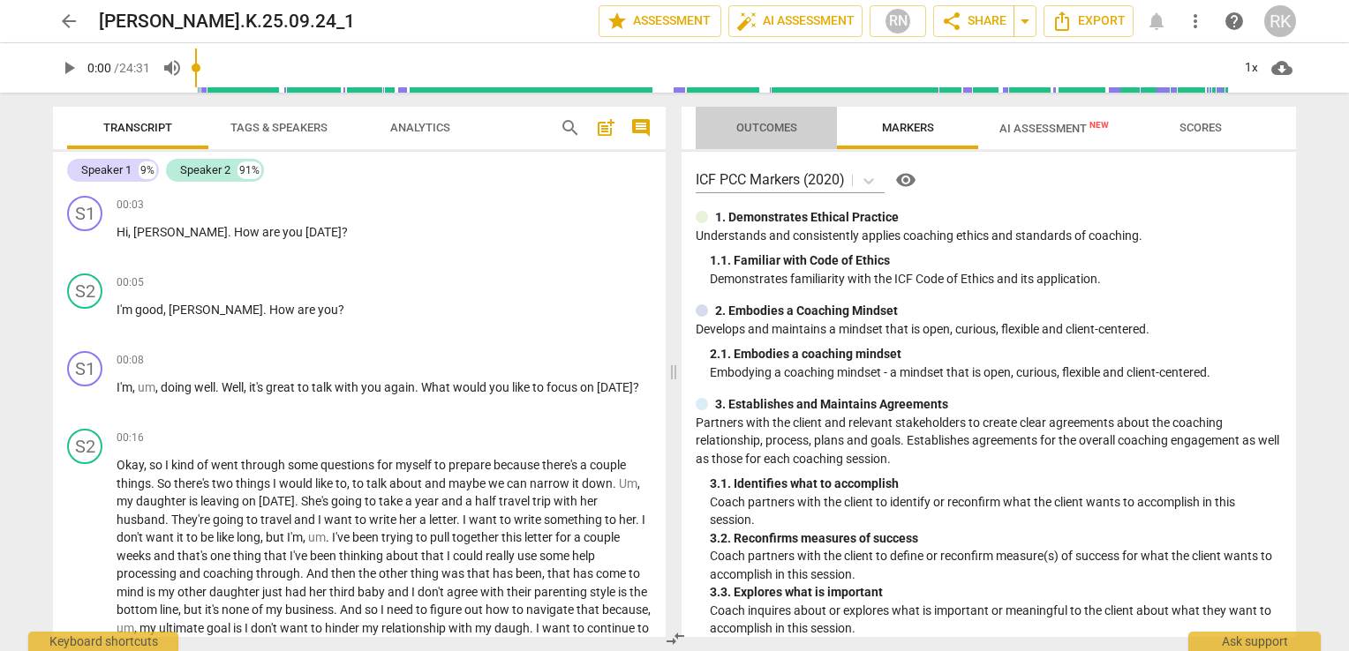
click at [766, 118] on span "Outcomes" at bounding box center [766, 129] width 103 height 24
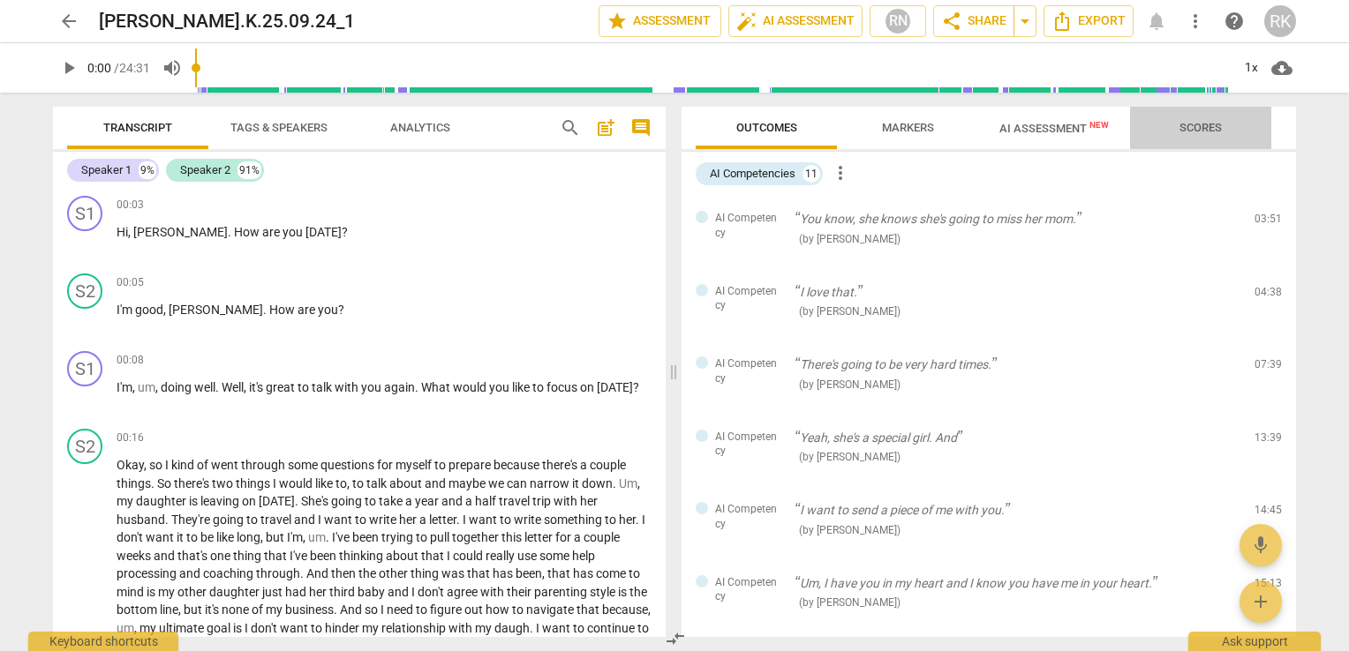
click at [1211, 131] on span "Scores" at bounding box center [1200, 127] width 42 height 13
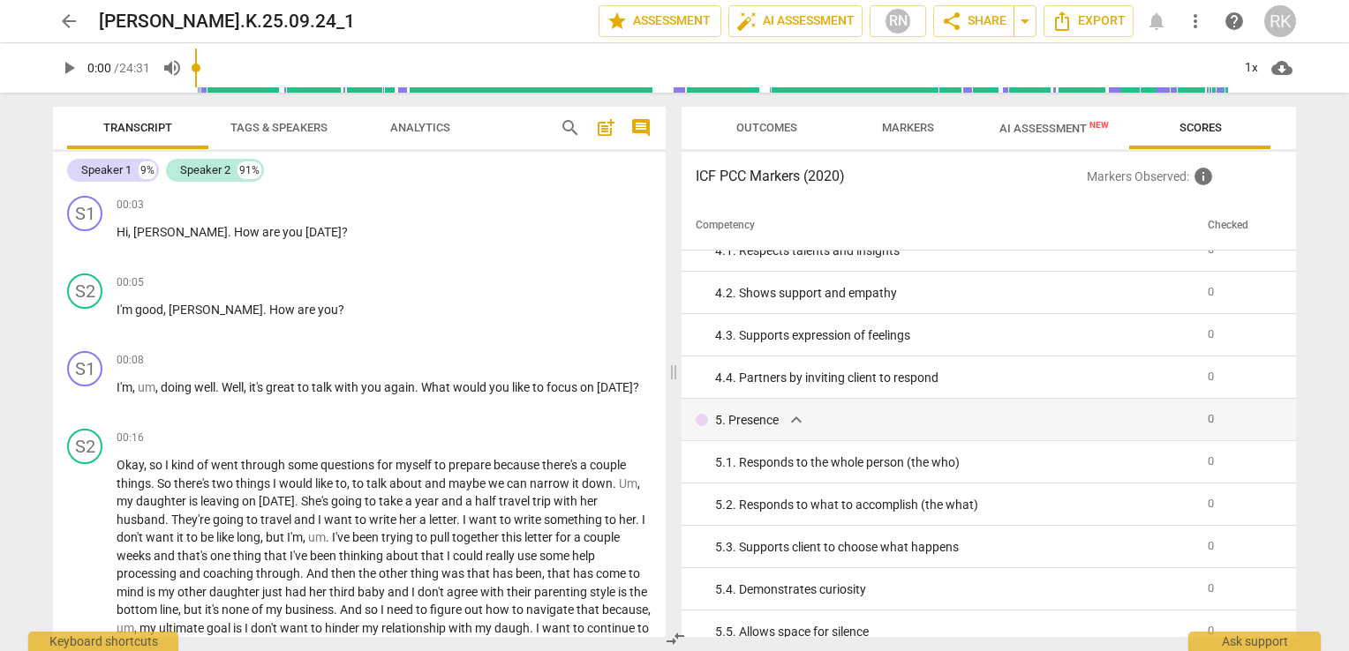
scroll to position [447, 0]
click at [1052, 124] on span "AI Assessment New" at bounding box center [1053, 128] width 109 height 13
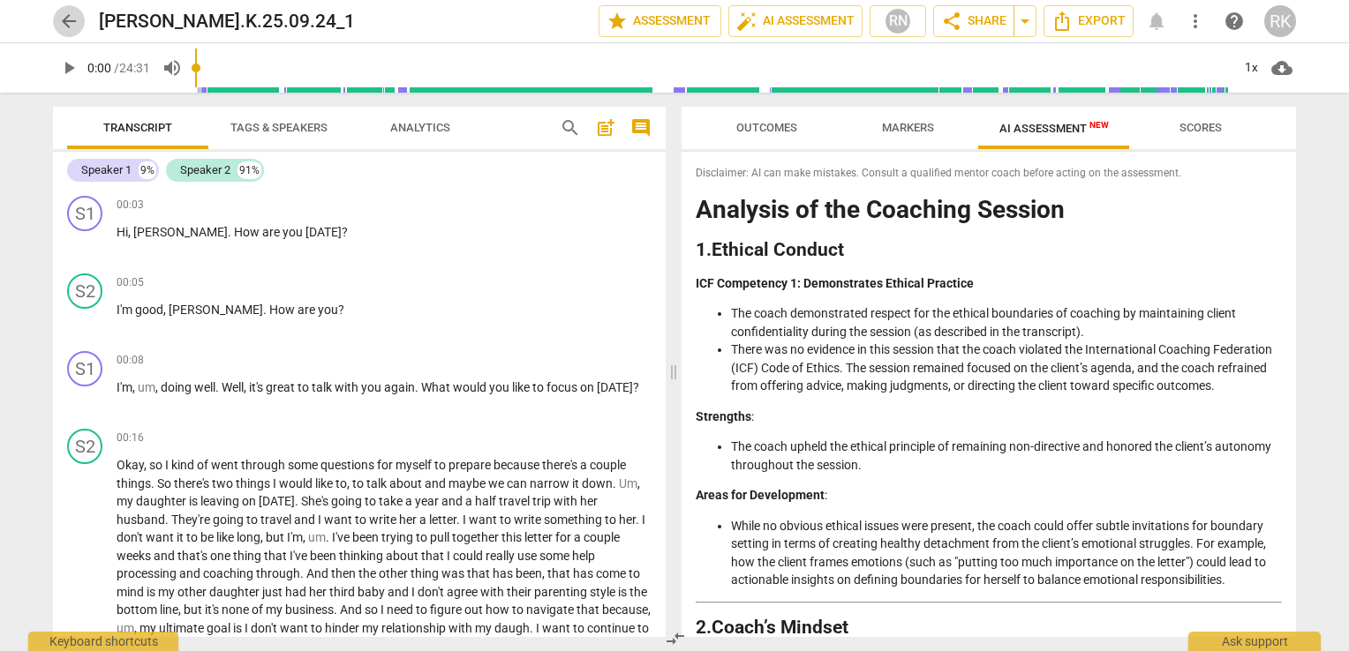
click at [69, 19] on span "arrow_back" at bounding box center [68, 21] width 21 height 21
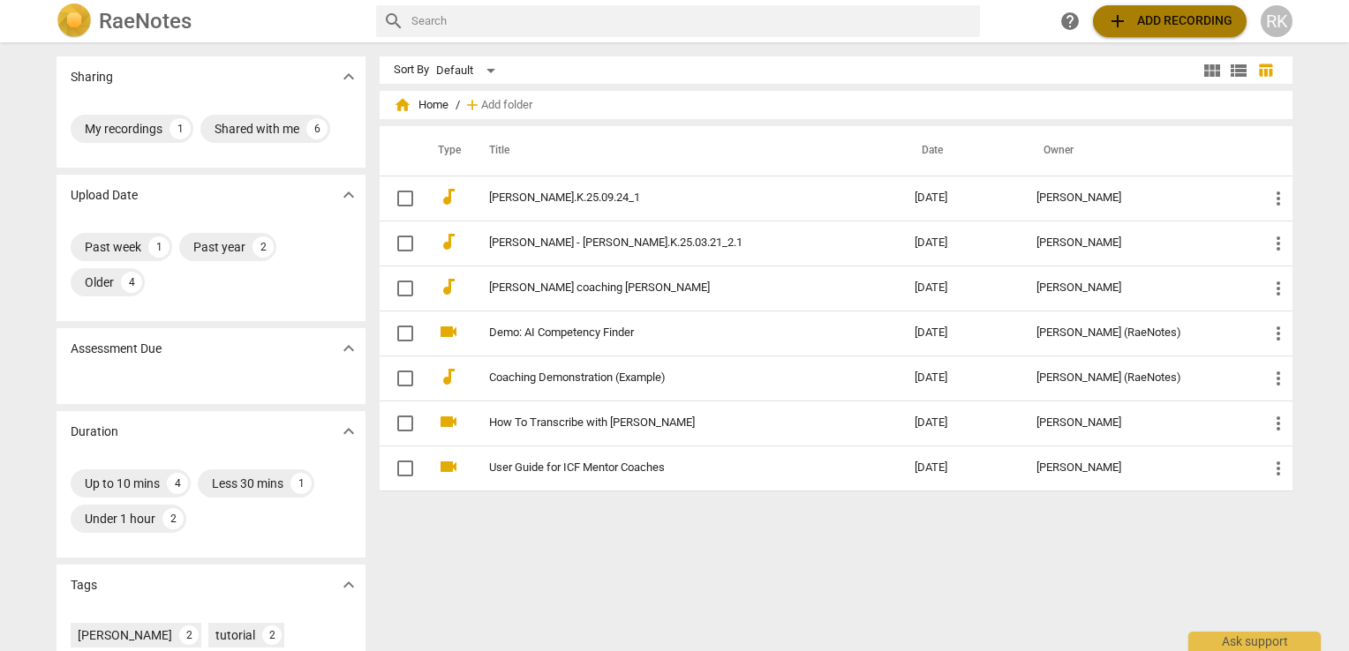
click at [1161, 22] on span "add Add recording" at bounding box center [1169, 21] width 125 height 21
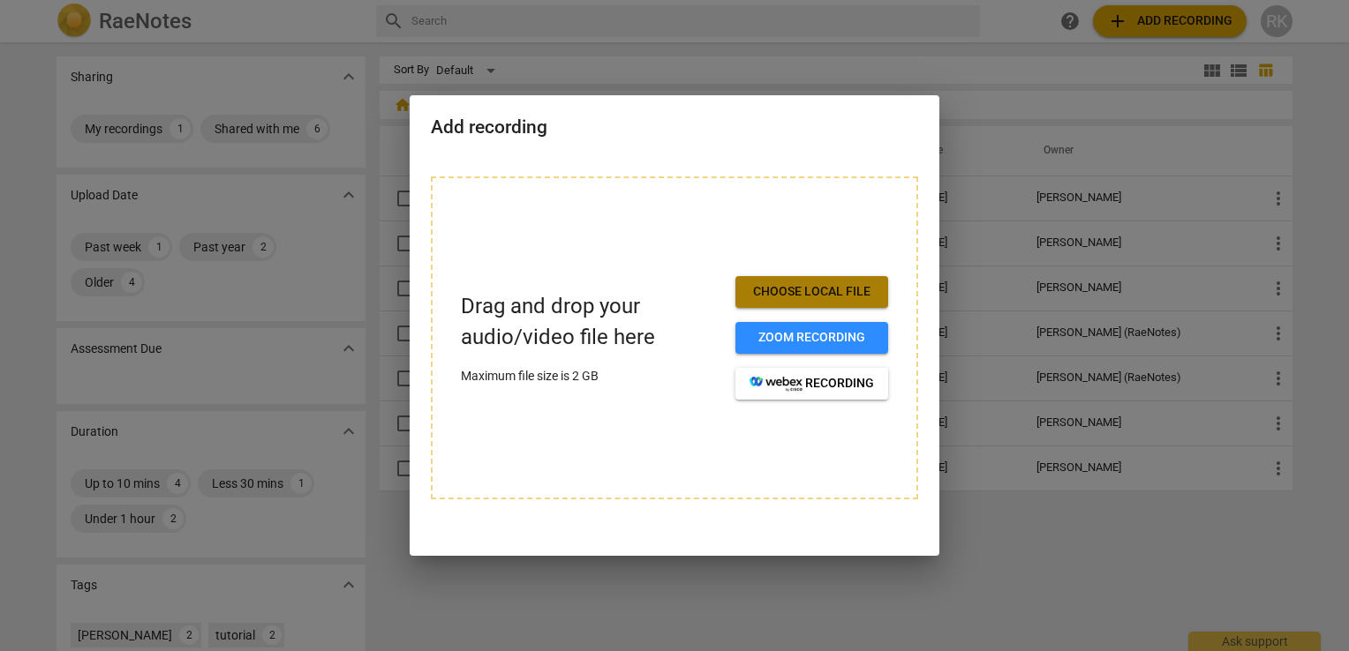
click at [822, 297] on span "Choose local file" at bounding box center [811, 292] width 124 height 18
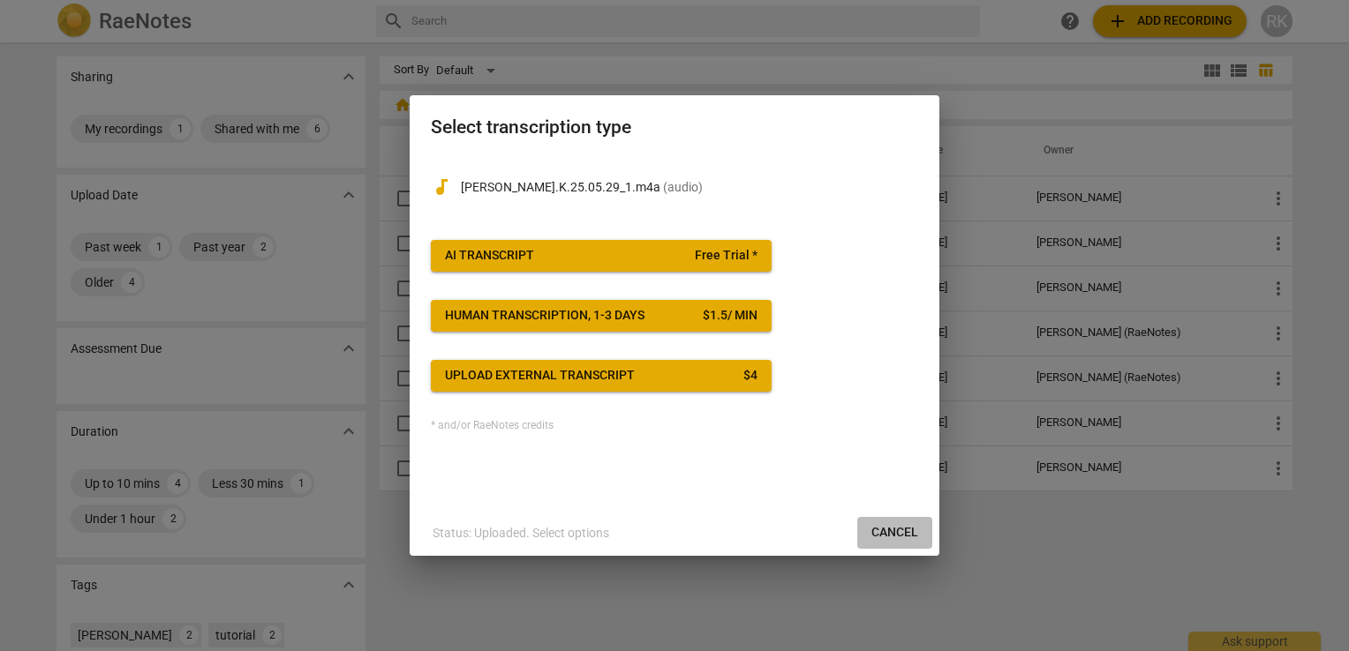
click at [901, 533] on span "Cancel" at bounding box center [894, 533] width 47 height 18
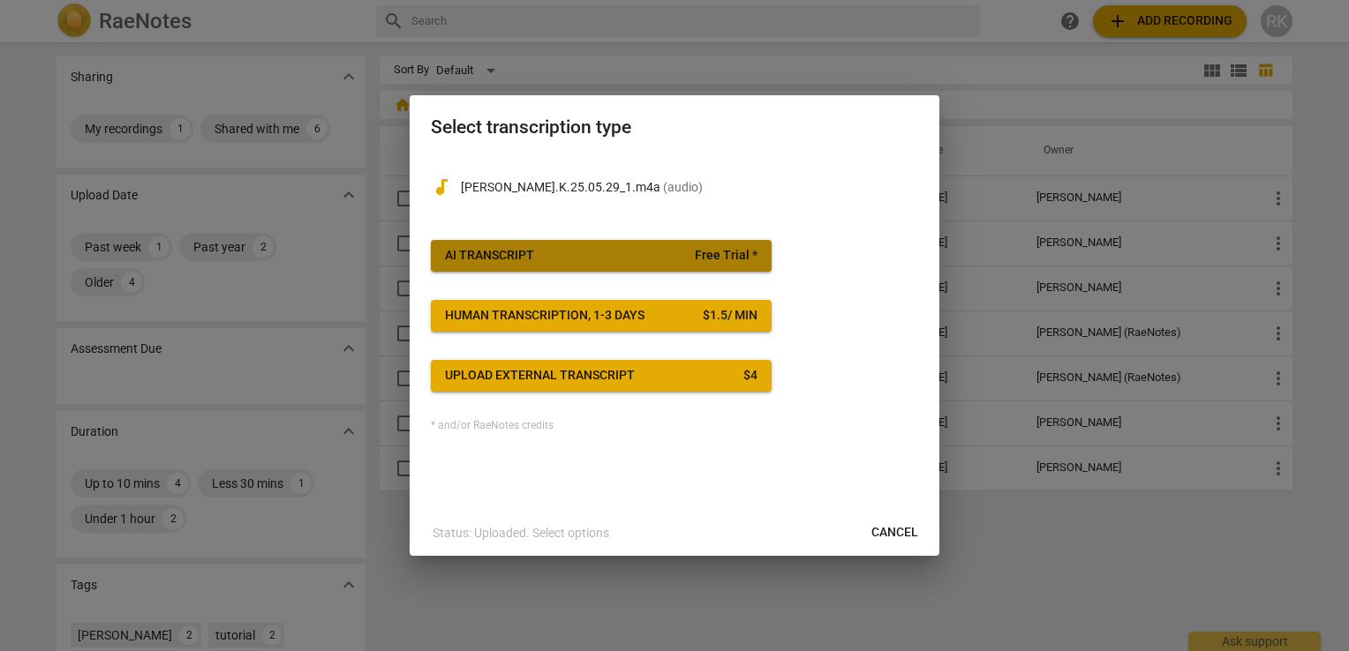
click at [619, 263] on span "AI Transcript Free Trial *" at bounding box center [601, 256] width 312 height 18
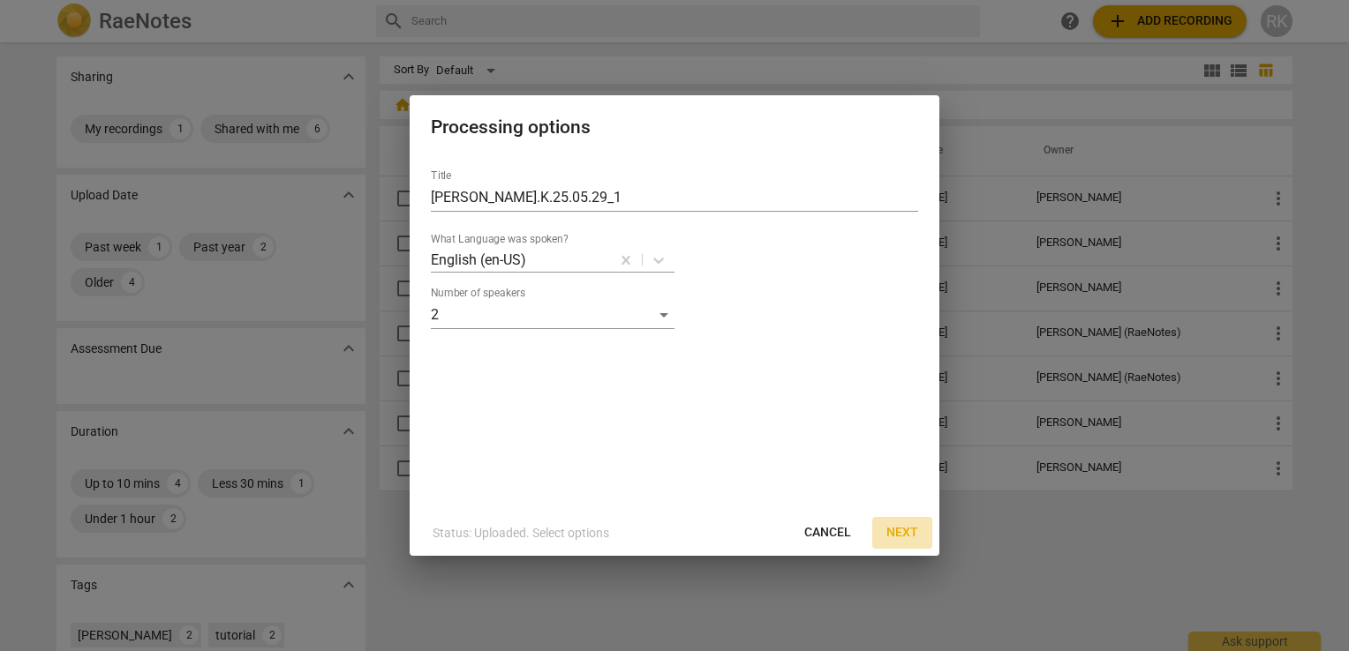
click at [887, 528] on span "Next" at bounding box center [902, 533] width 32 height 18
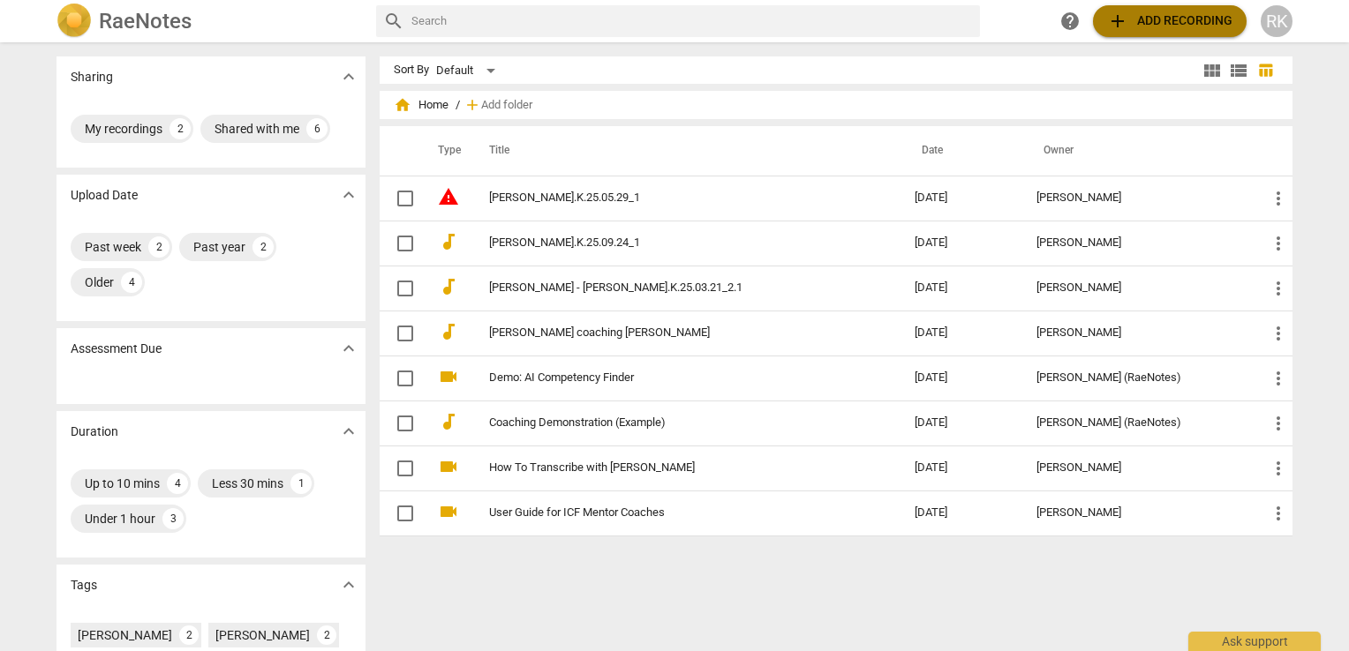
click at [1132, 24] on span "add Add recording" at bounding box center [1169, 21] width 125 height 21
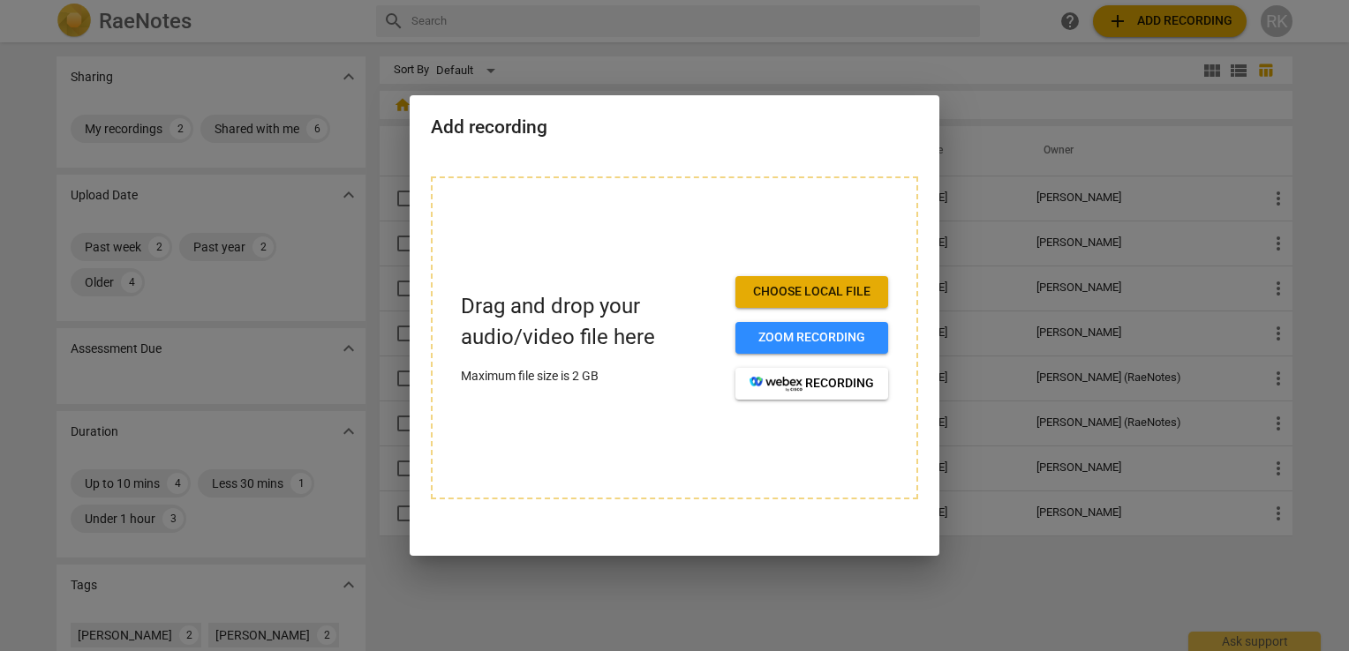
click at [833, 581] on div at bounding box center [674, 325] width 1349 height 651
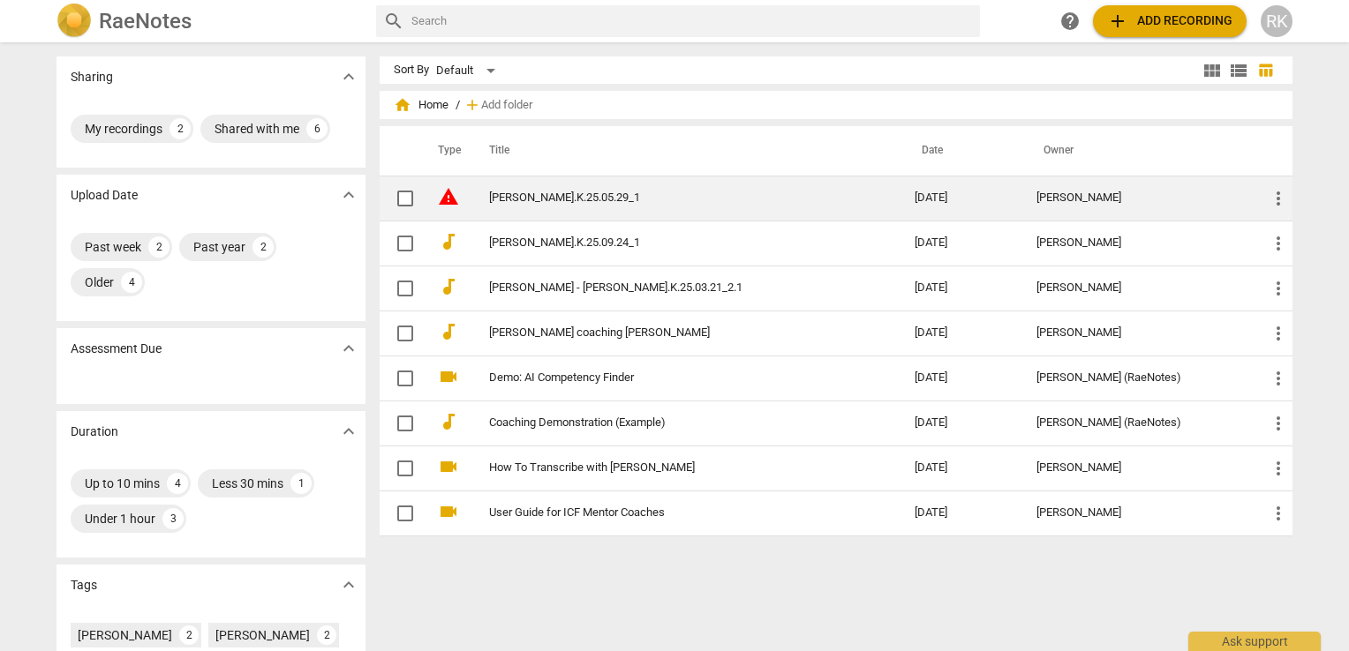
click at [939, 191] on td "[DATE]" at bounding box center [961, 198] width 123 height 45
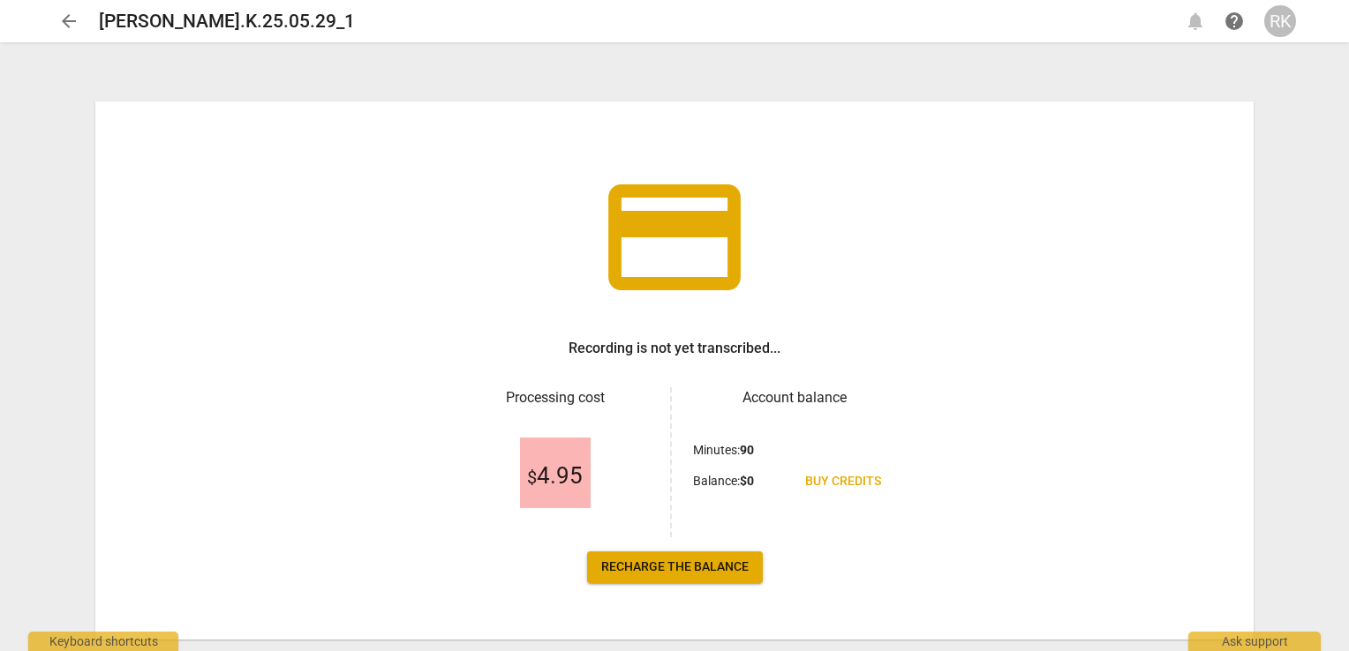
scroll to position [44, 0]
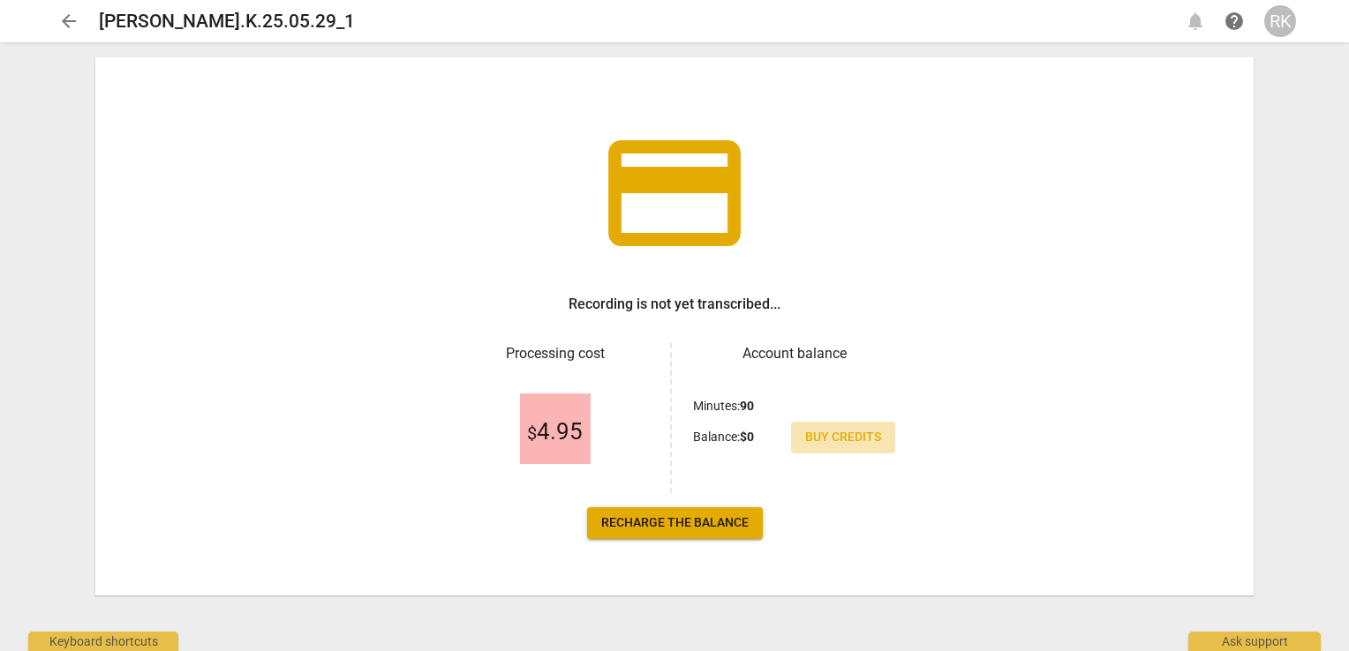
click at [852, 434] on span "Buy credits" at bounding box center [843, 438] width 76 height 18
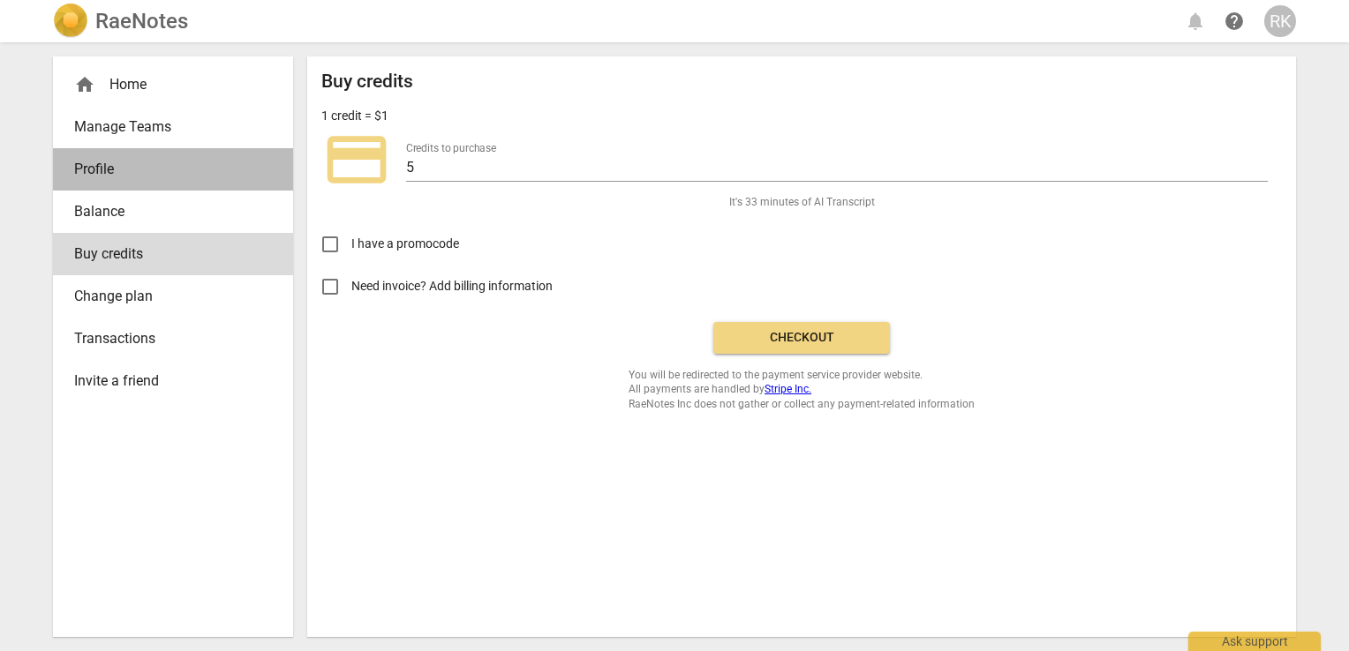
click at [154, 167] on span "Profile" at bounding box center [166, 169] width 184 height 21
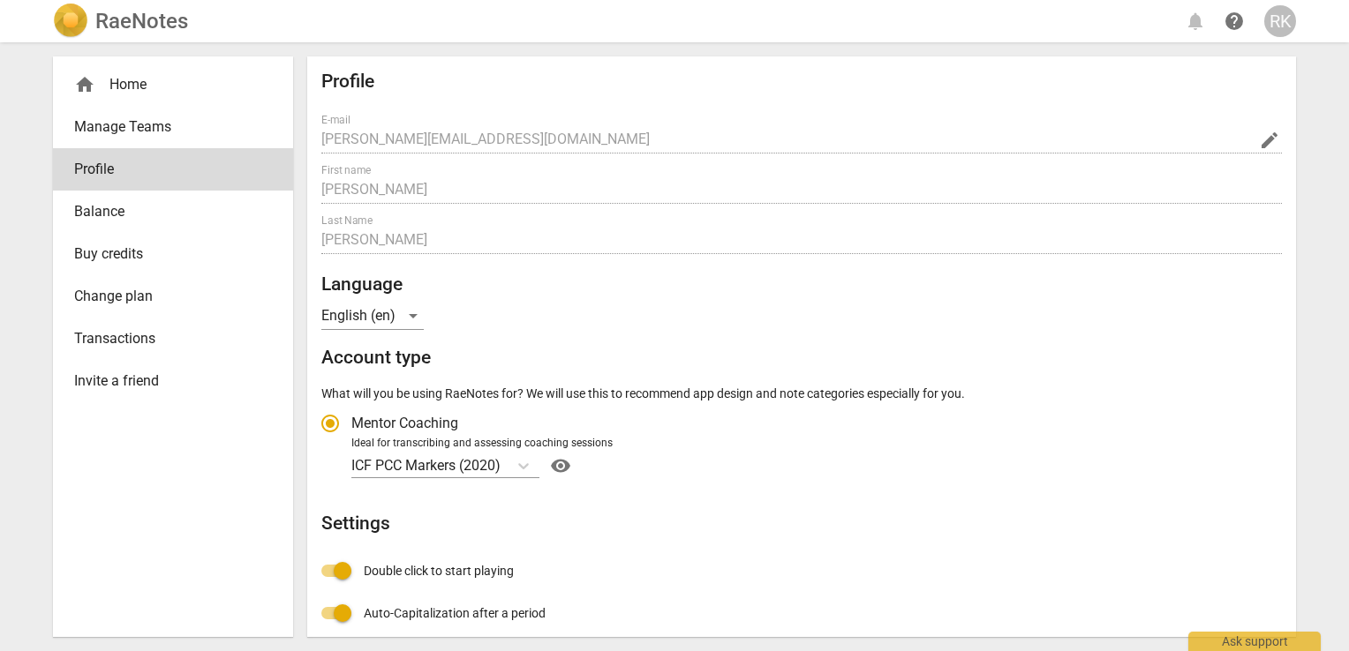
radio input "false"
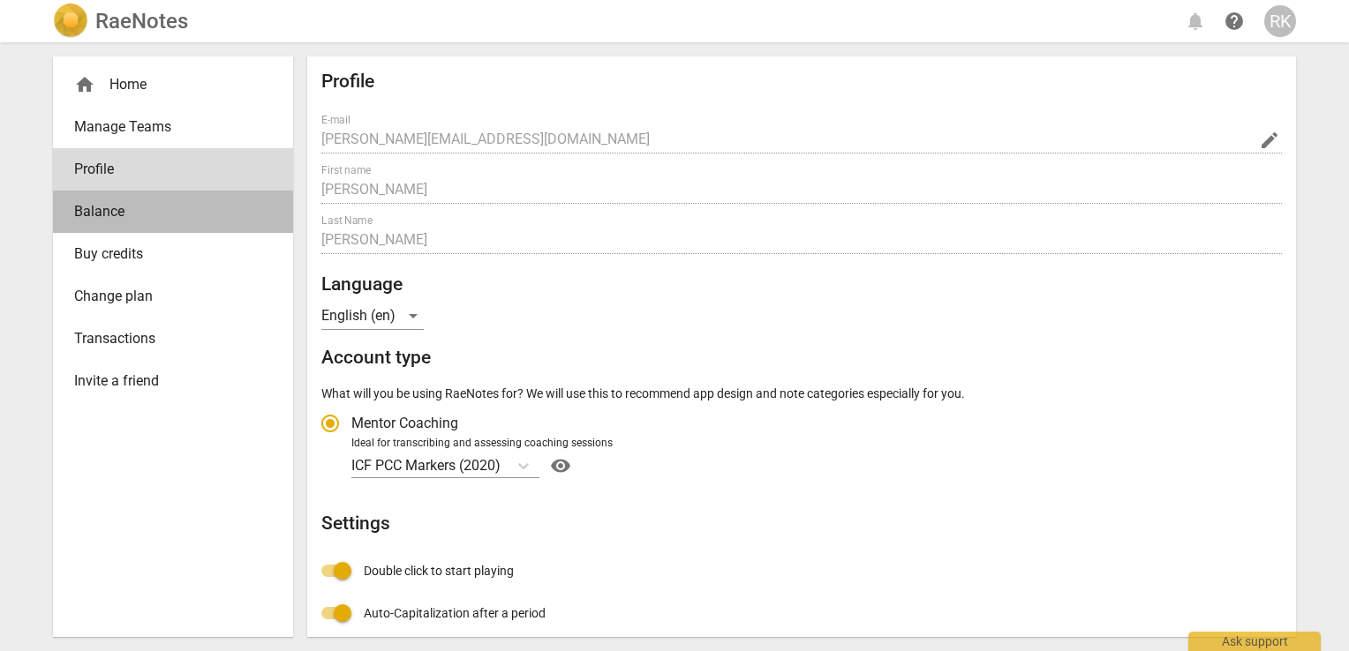
click at [129, 220] on span "Balance" at bounding box center [166, 211] width 184 height 21
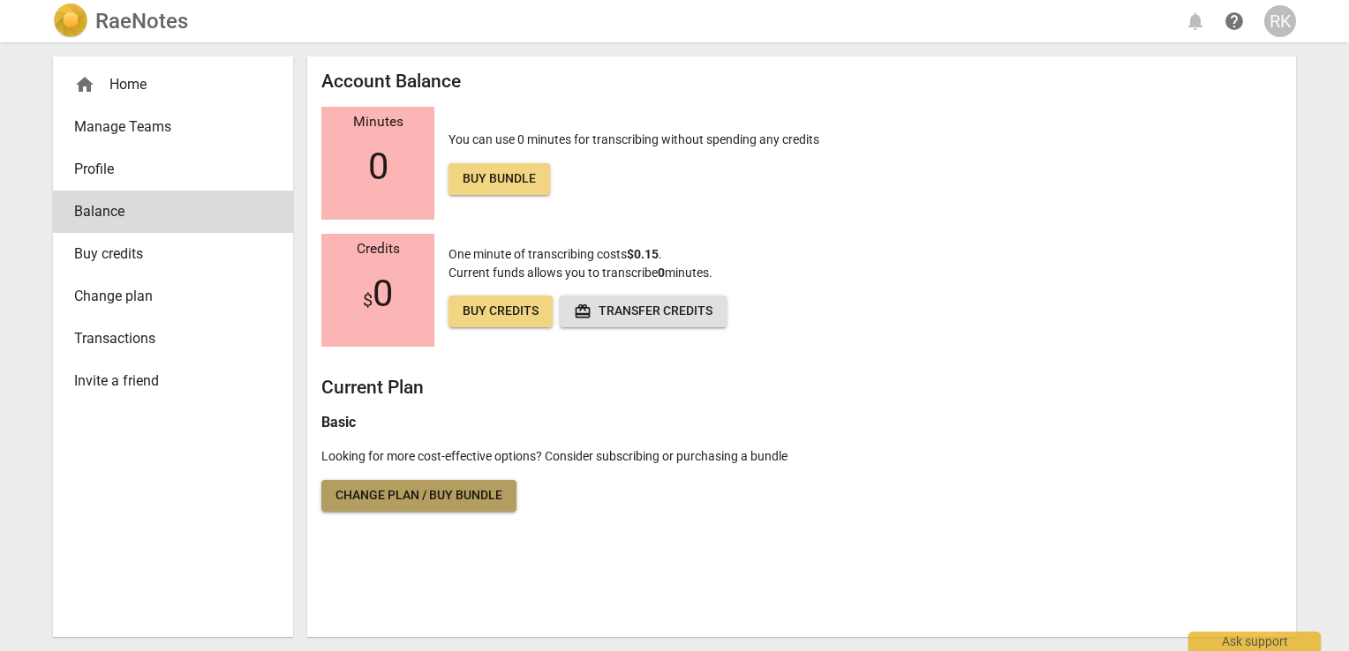
click at [453, 496] on span "Change plan / Buy bundle" at bounding box center [418, 496] width 167 height 18
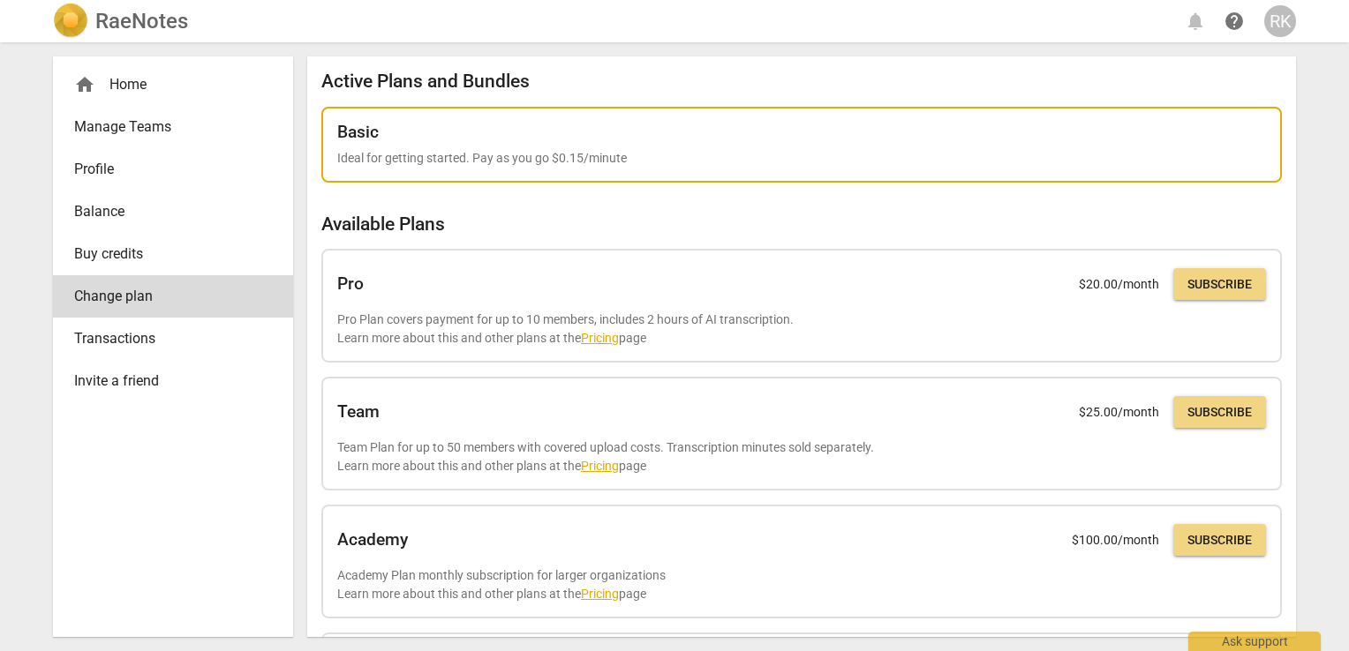
click at [710, 169] on div "Basic Ideal for getting started. Pay as you go $0.15/minute" at bounding box center [801, 145] width 960 height 77
click at [710, 152] on p "Ideal for getting started. Pay as you go $0.15/minute" at bounding box center [801, 158] width 928 height 19
click at [521, 159] on p "Ideal for getting started. Pay as you go $0.15/minute" at bounding box center [801, 158] width 928 height 19
click at [625, 133] on div "Basic" at bounding box center [801, 132] width 928 height 19
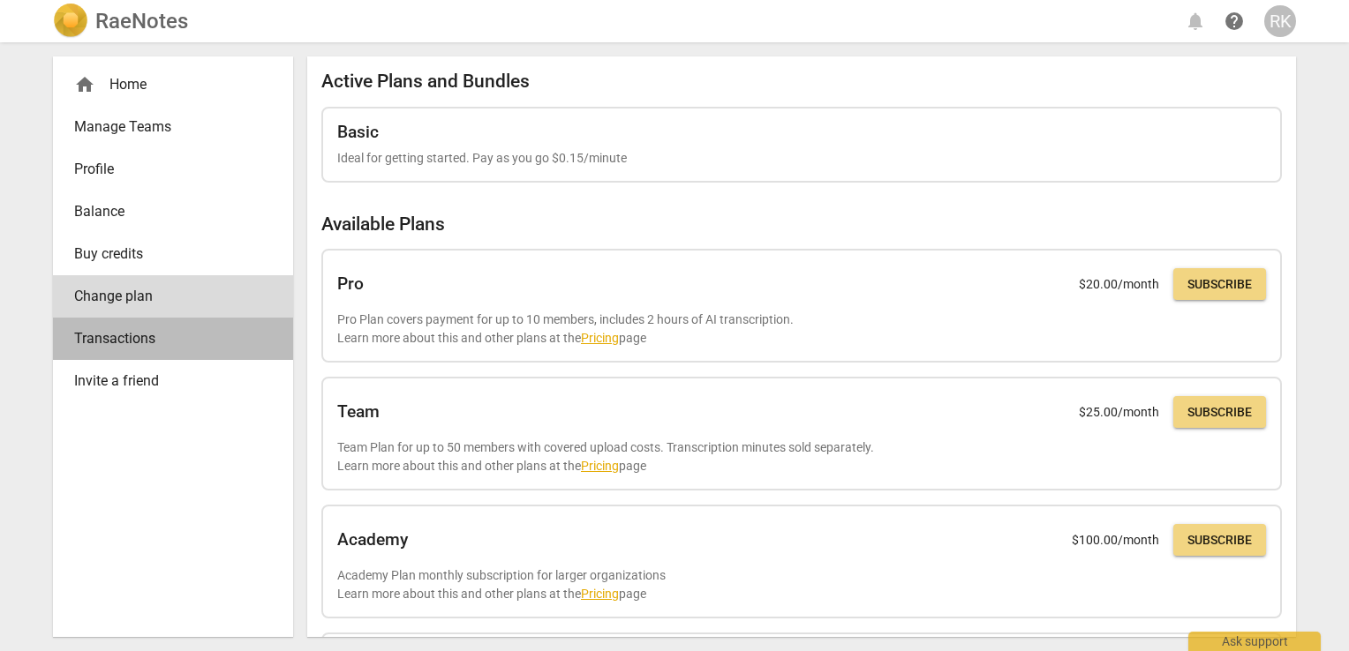
click at [184, 330] on span "Transactions" at bounding box center [166, 338] width 184 height 21
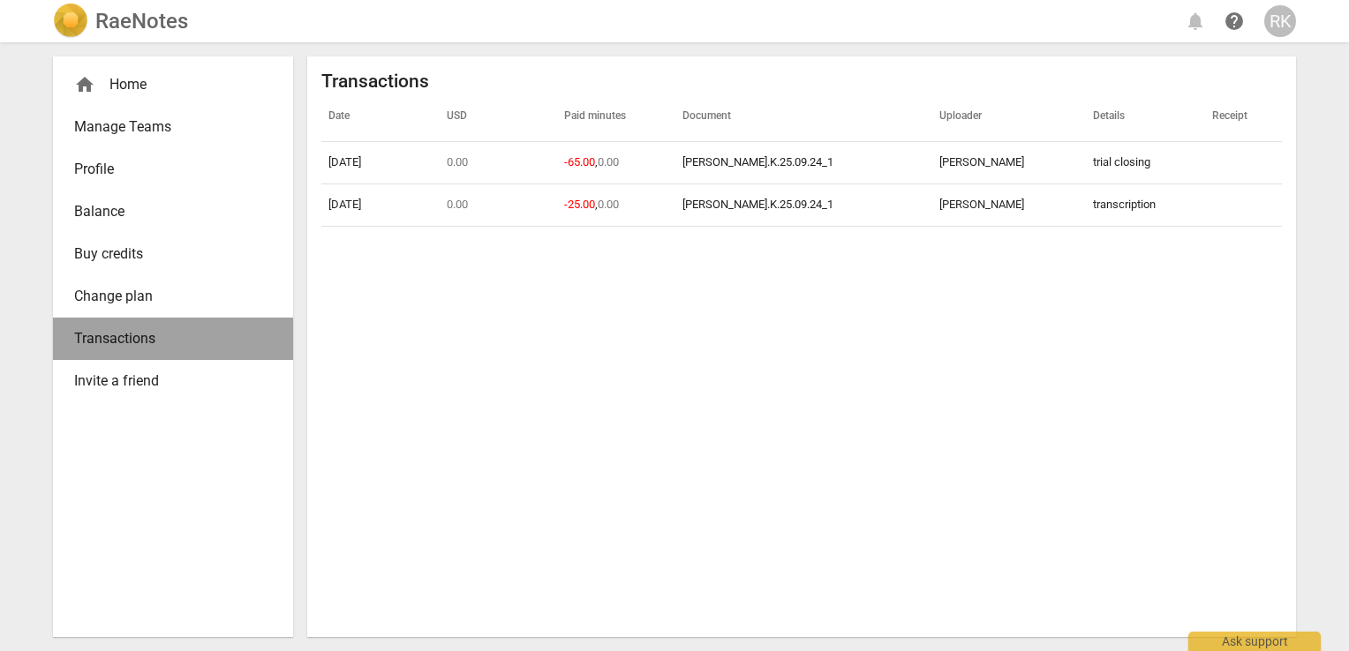
click at [184, 330] on span "Transactions" at bounding box center [166, 338] width 184 height 21
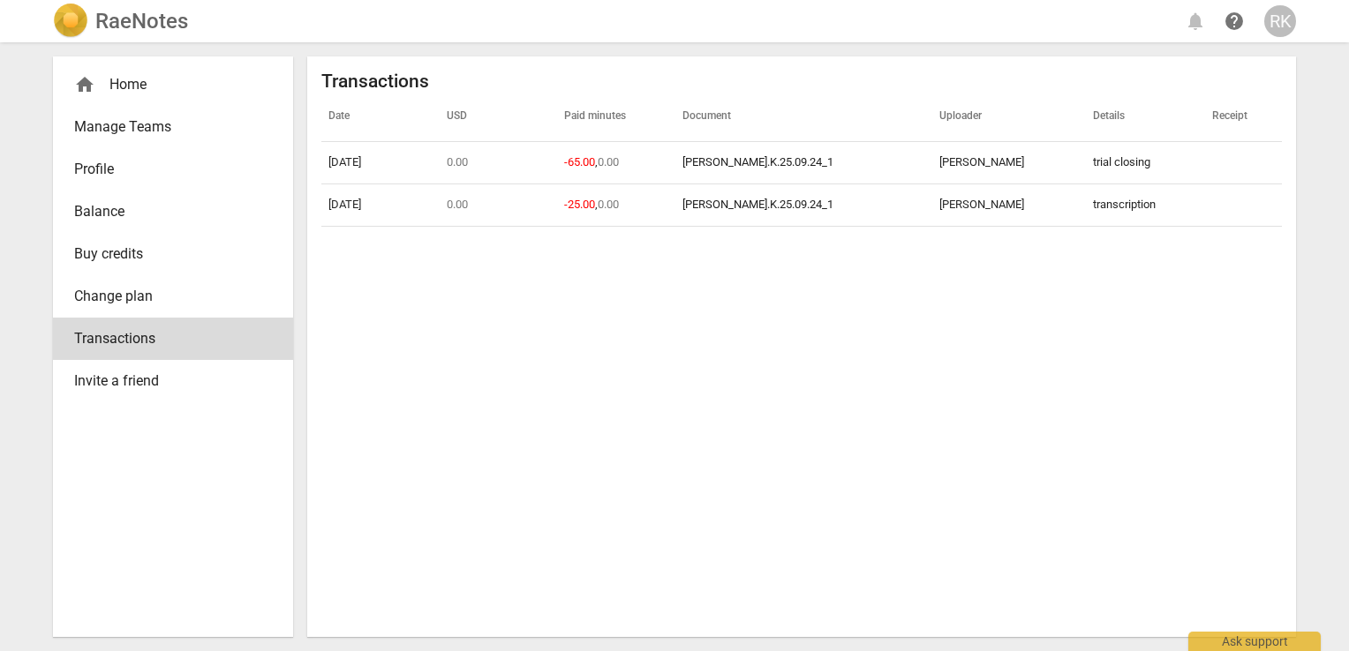
click at [111, 220] on span "Balance" at bounding box center [166, 211] width 184 height 21
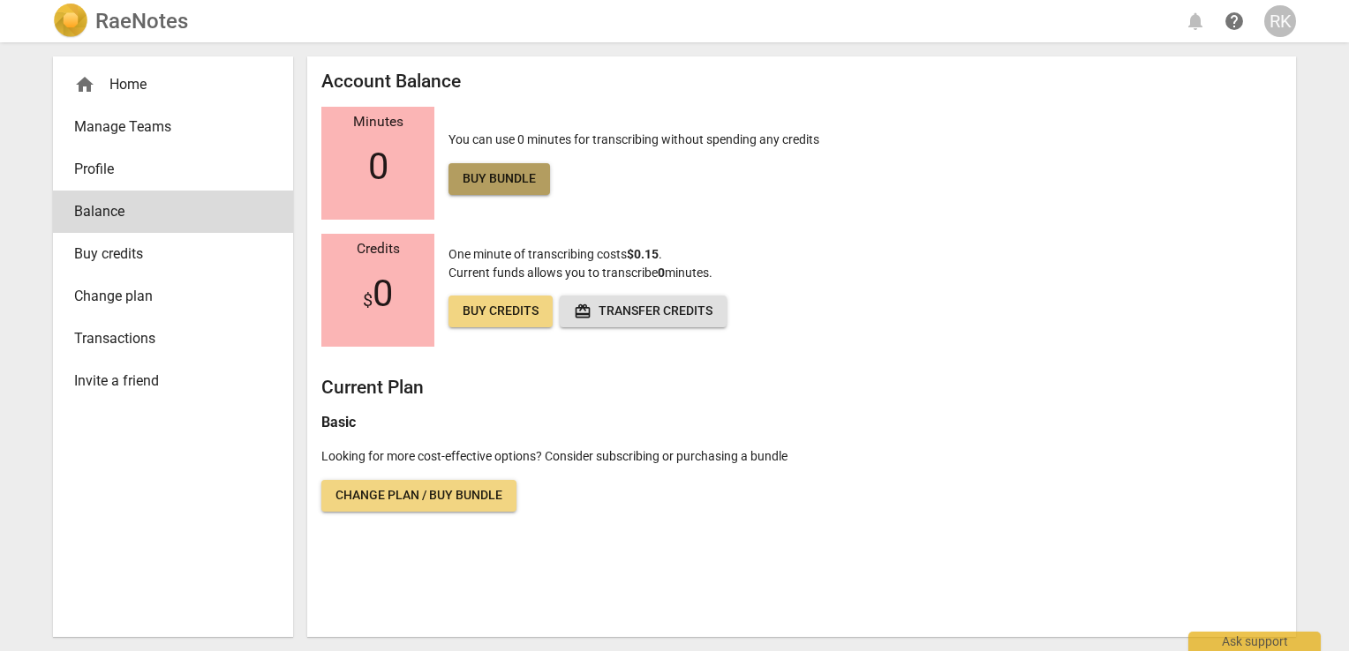
click at [536, 169] on link "Buy bundle" at bounding box center [498, 179] width 101 height 32
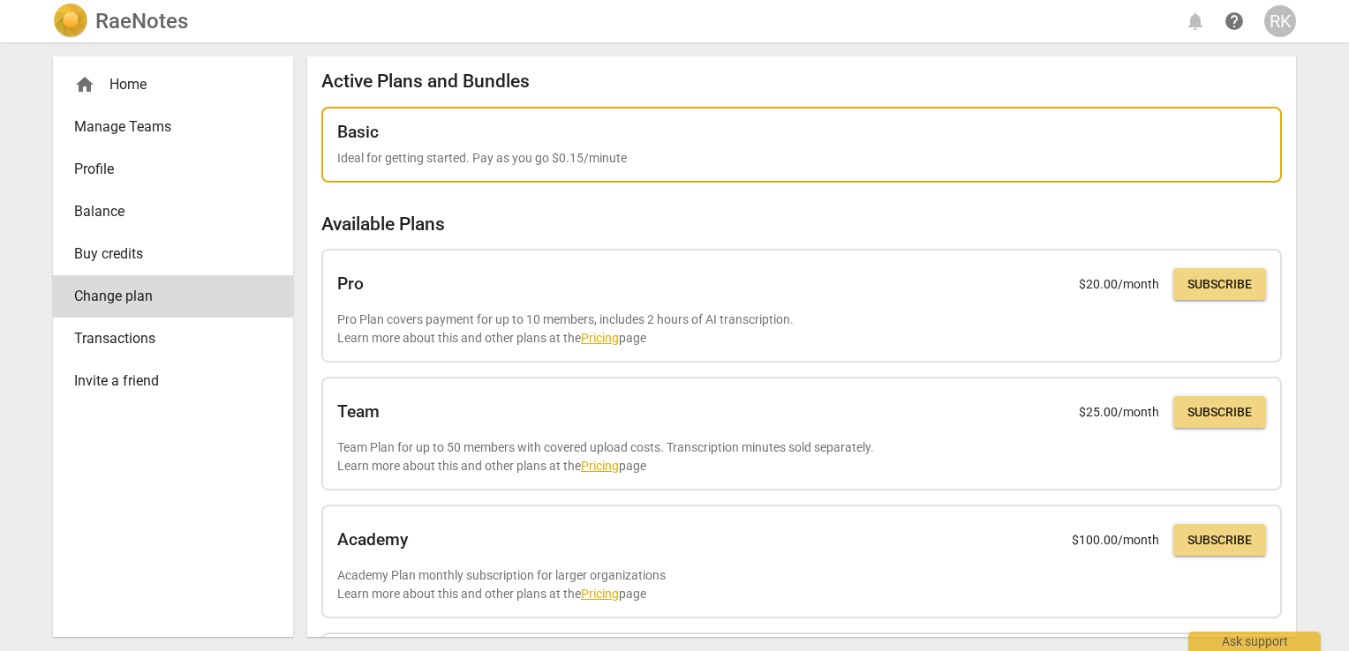
click at [517, 138] on div "Basic" at bounding box center [801, 132] width 928 height 19
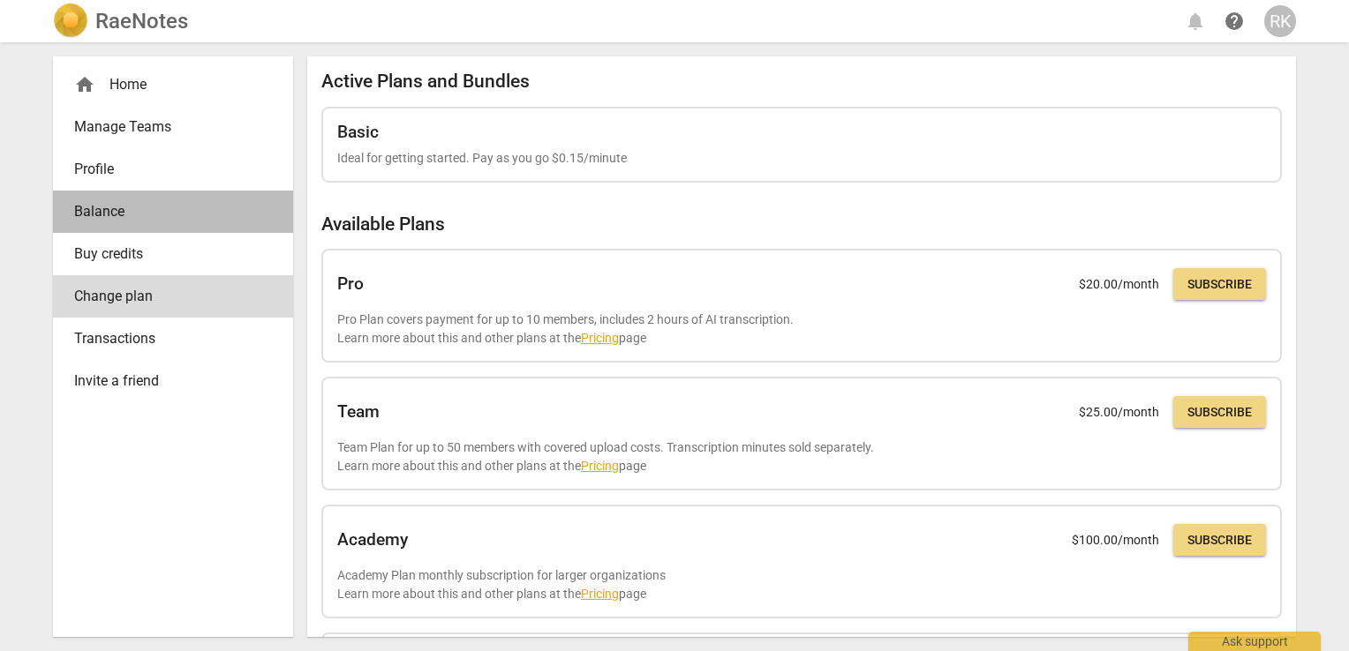
click at [107, 201] on span "Balance" at bounding box center [166, 211] width 184 height 21
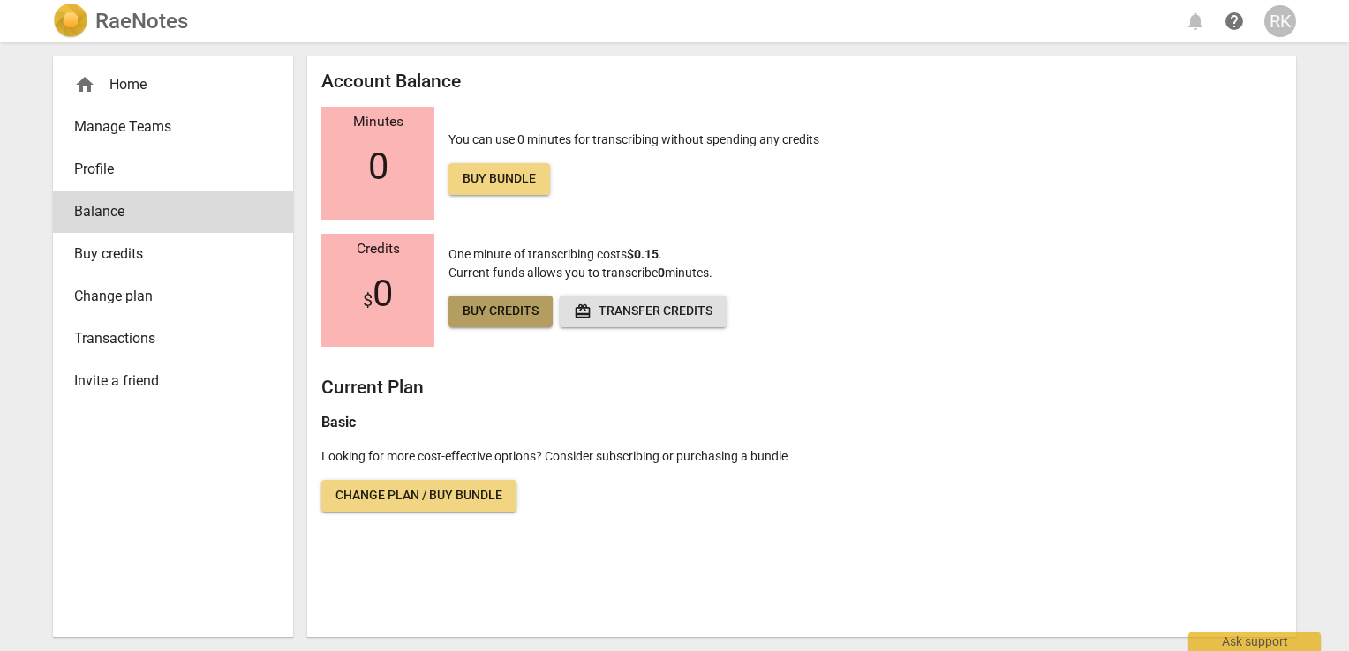
click at [512, 316] on span "Buy credits" at bounding box center [500, 312] width 76 height 18
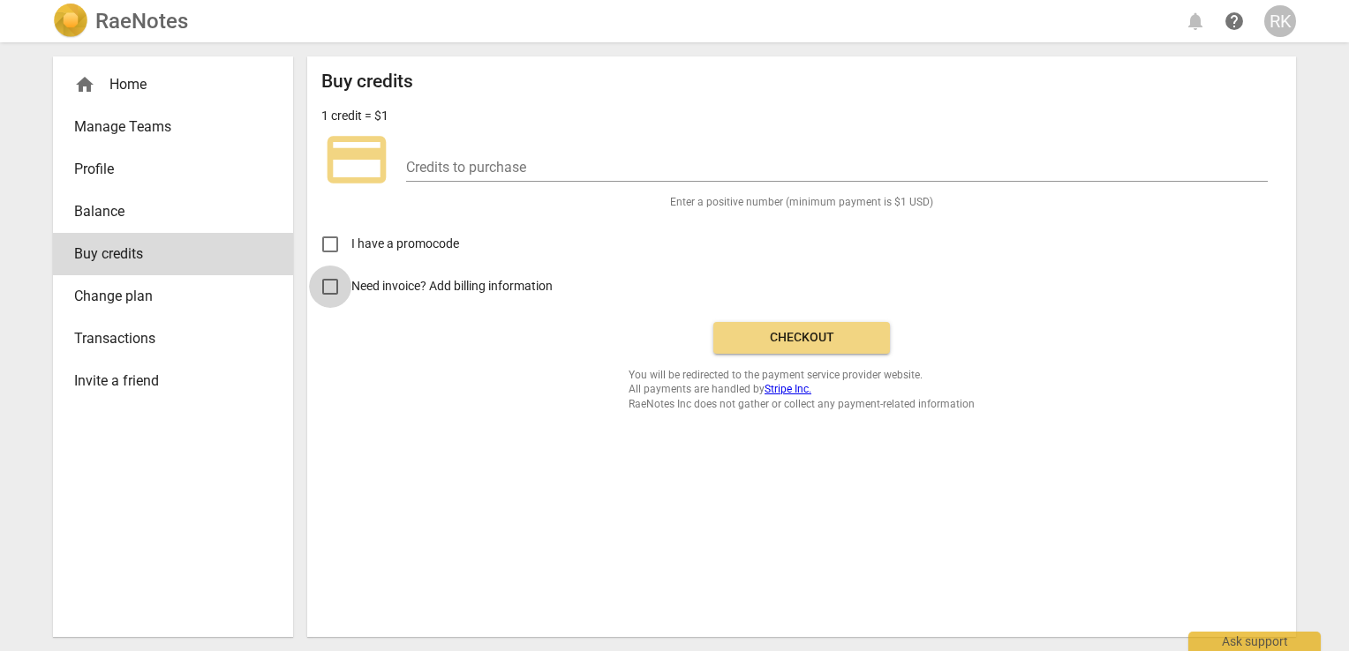
click at [336, 285] on input "Need invoice? Add billing information" at bounding box center [330, 287] width 42 height 42
checkbox input "true"
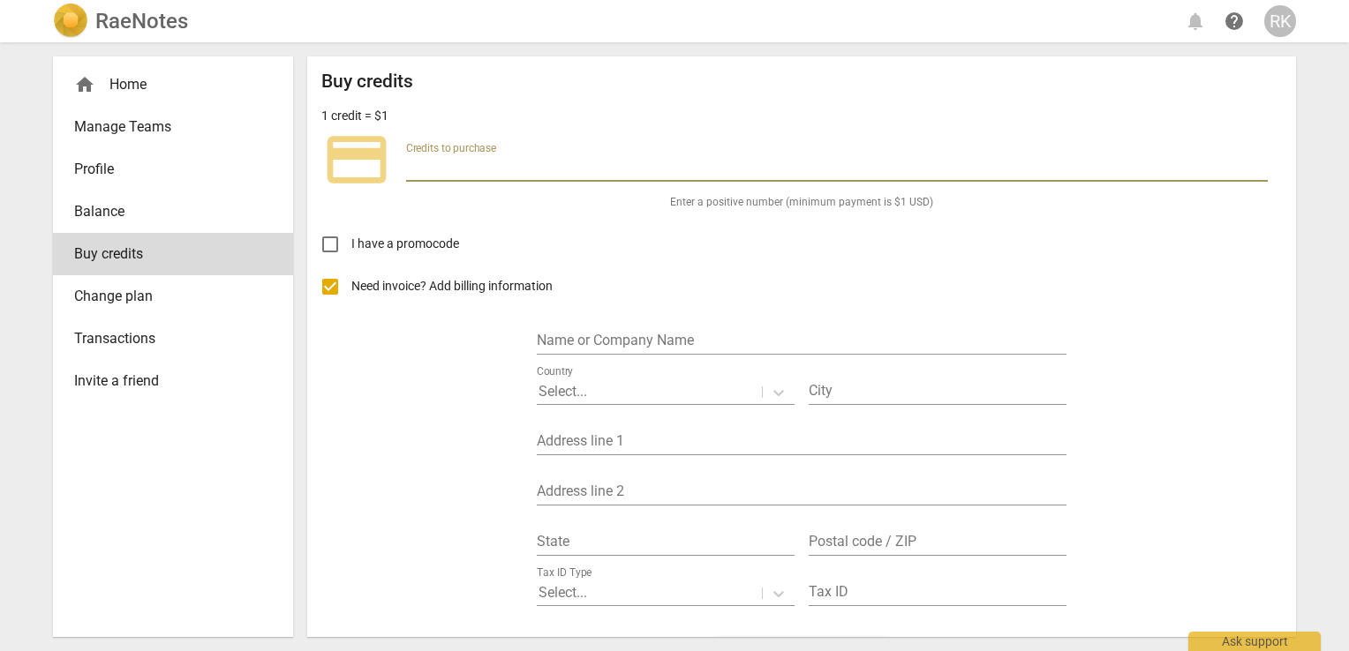
click at [521, 161] on input "number" at bounding box center [836, 169] width 861 height 26
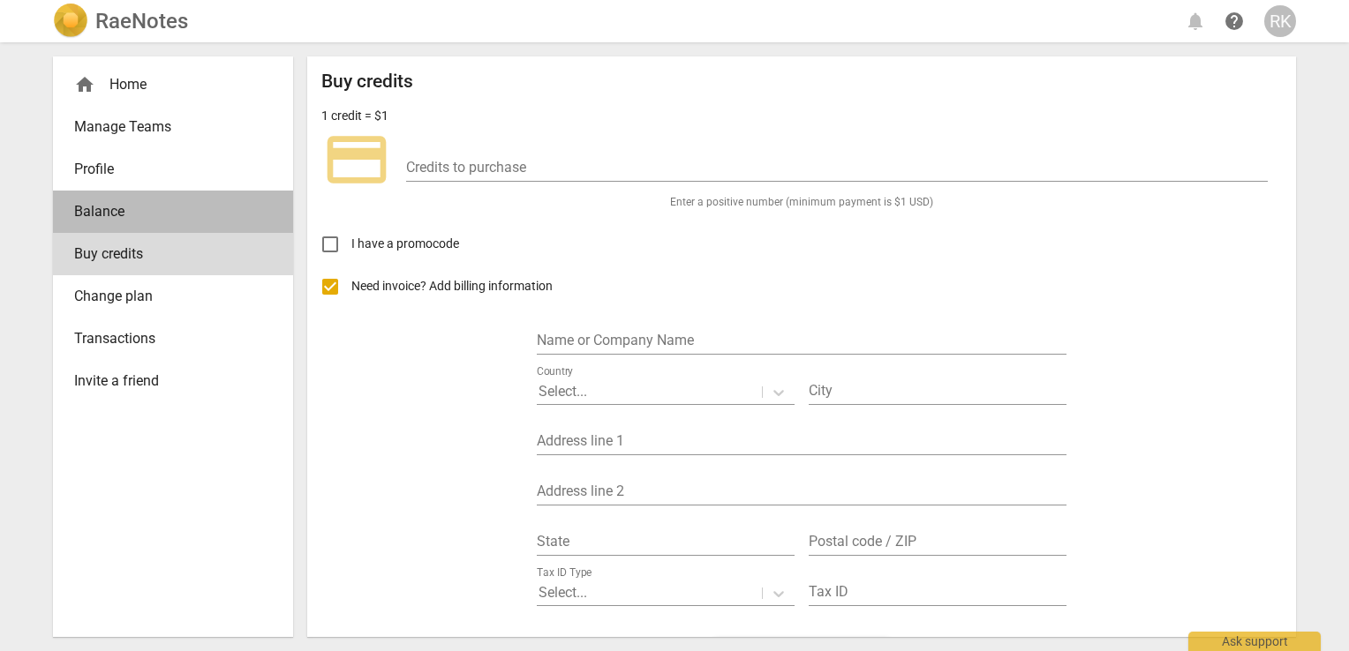
click at [192, 212] on span "Balance" at bounding box center [166, 211] width 184 height 21
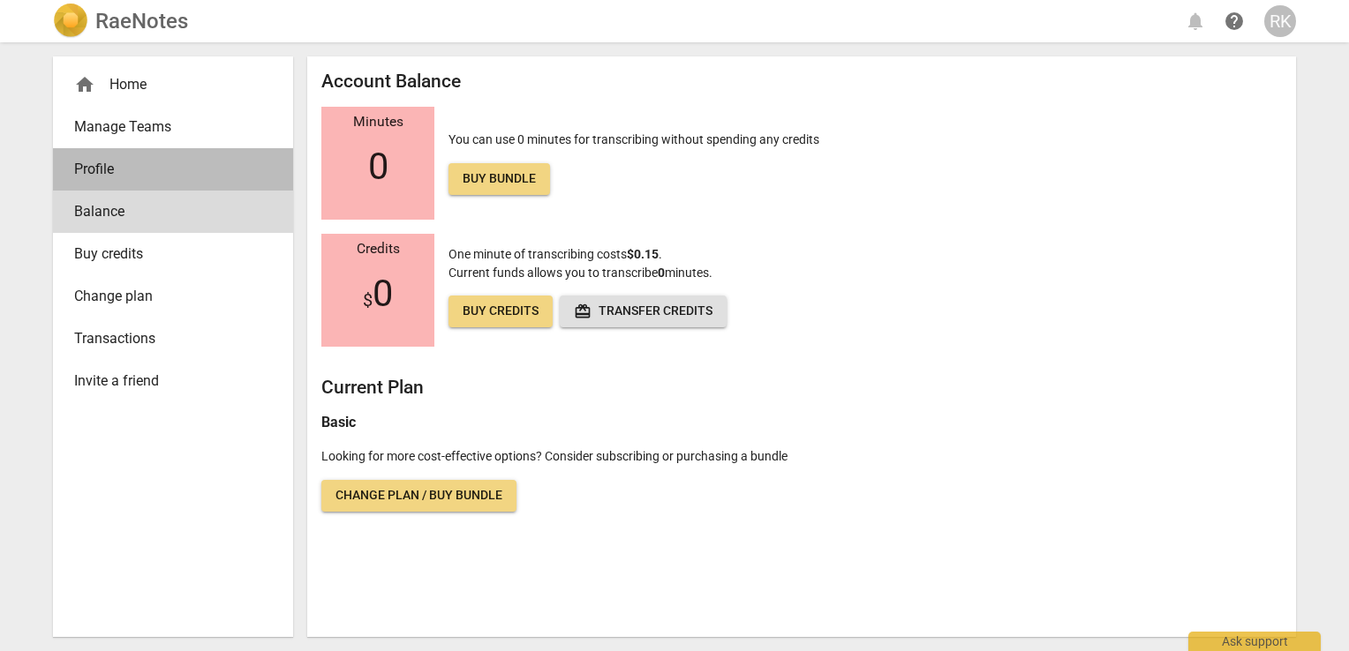
click at [153, 156] on link "Profile" at bounding box center [173, 169] width 240 height 42
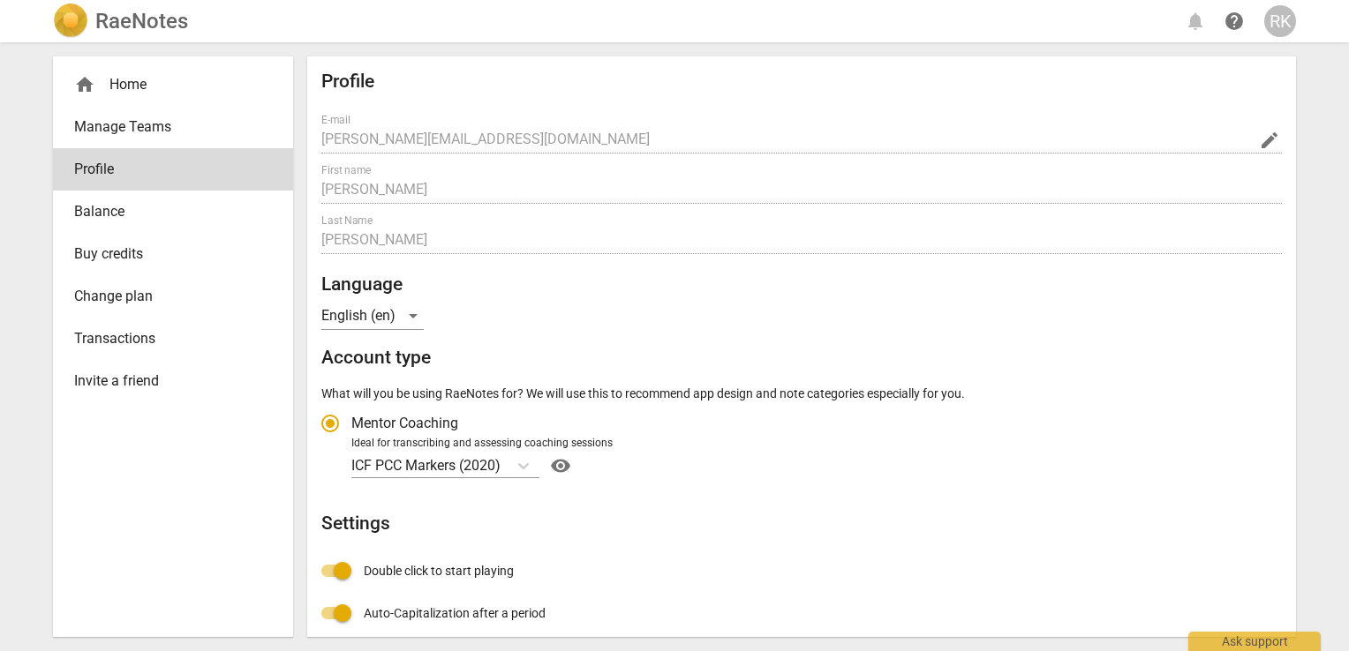
radio input "false"
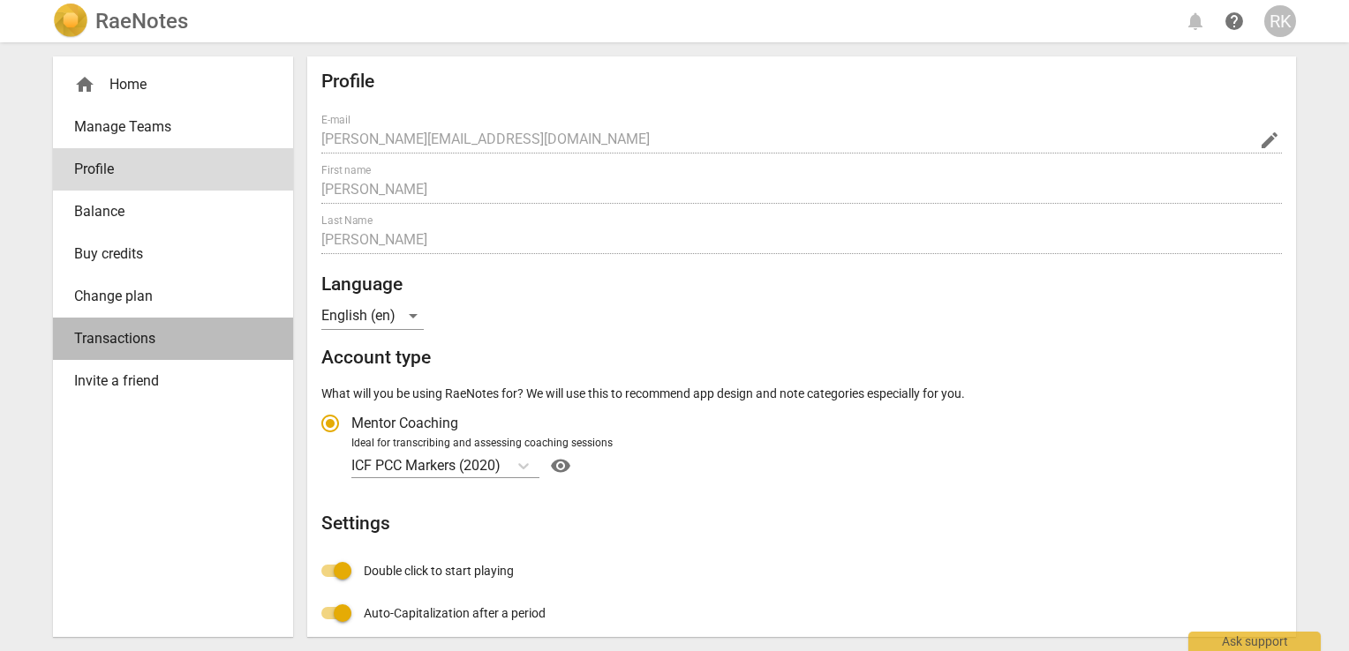
click at [173, 341] on span "Transactions" at bounding box center [166, 338] width 184 height 21
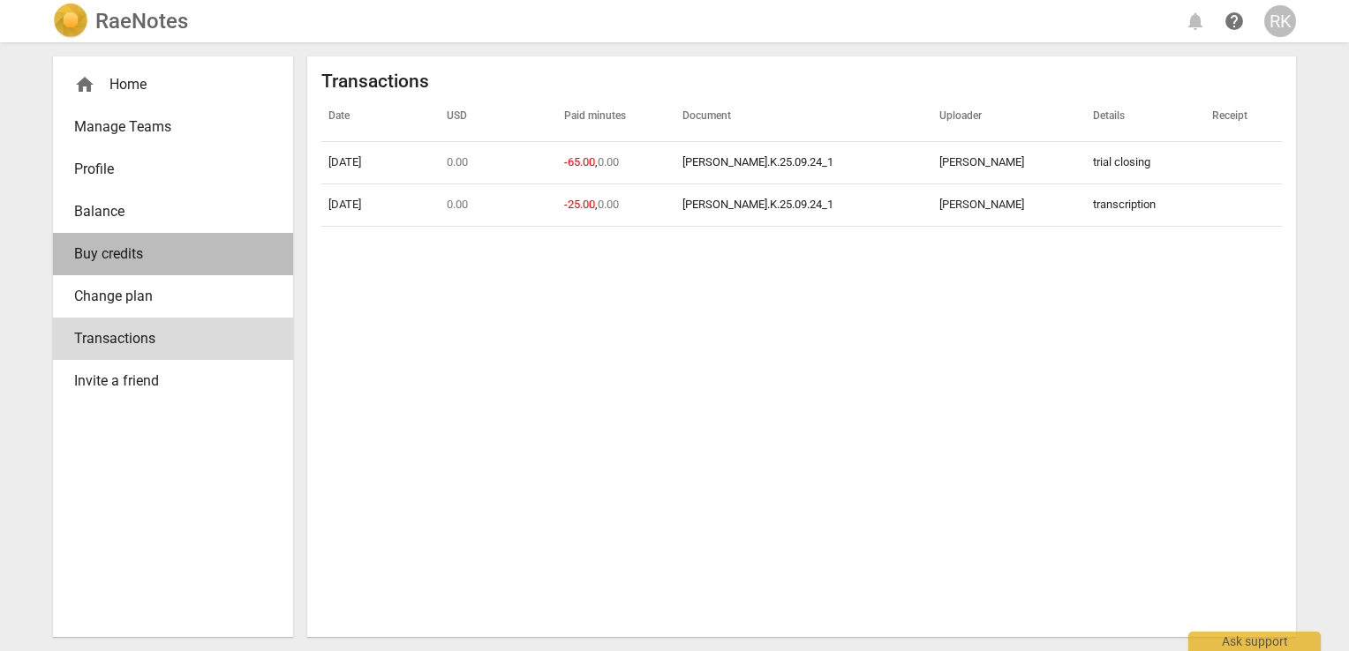
click at [144, 256] on span "Buy credits" at bounding box center [166, 254] width 184 height 21
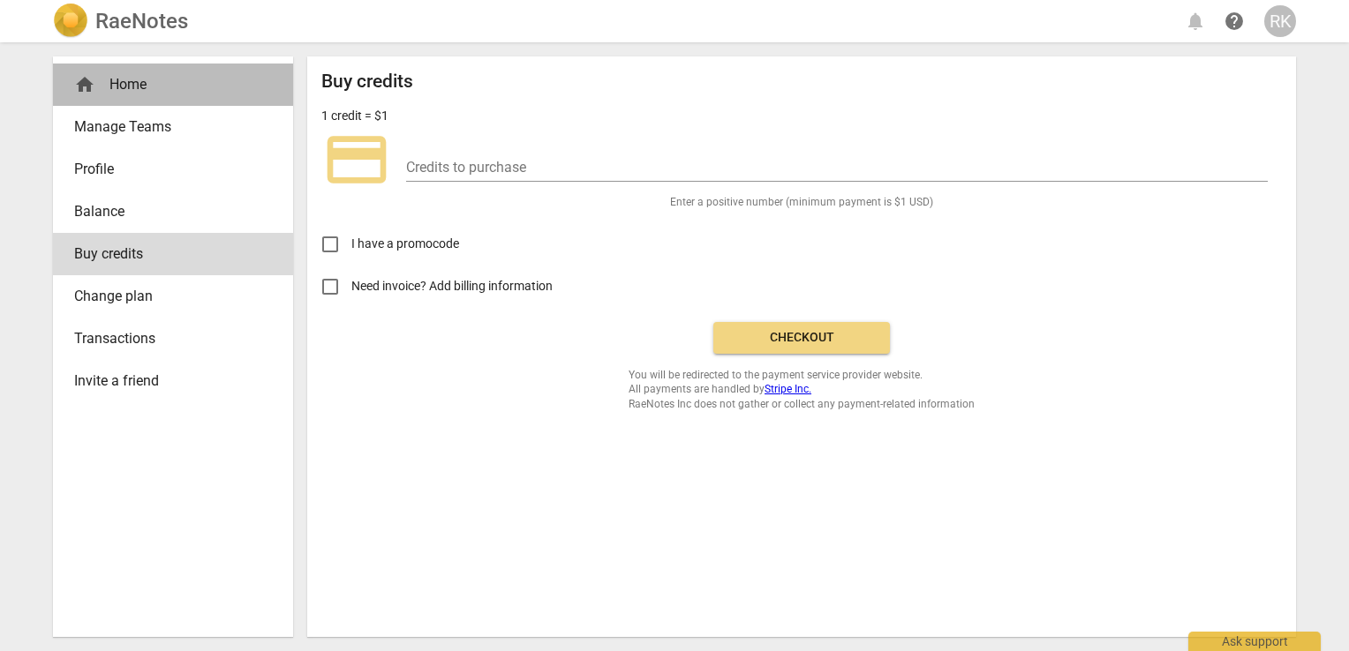
click at [184, 86] on div "home Home" at bounding box center [166, 84] width 184 height 21
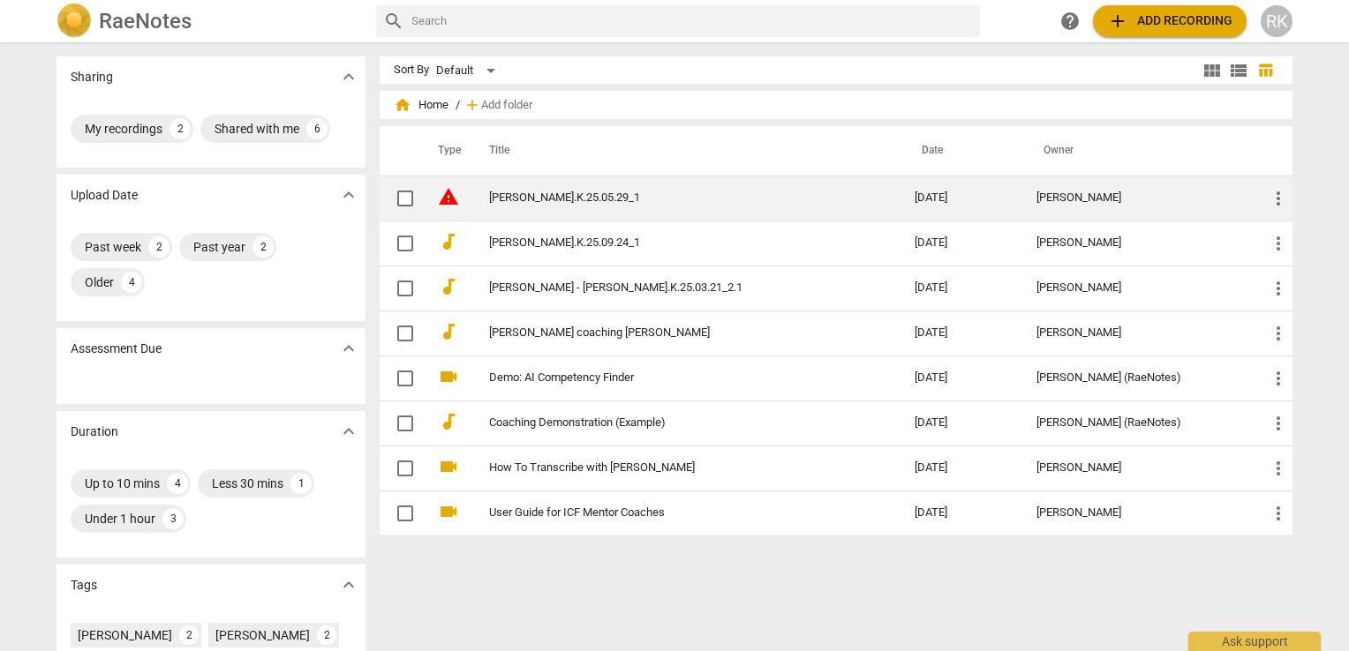
click at [459, 192] on td "warning" at bounding box center [446, 198] width 44 height 45
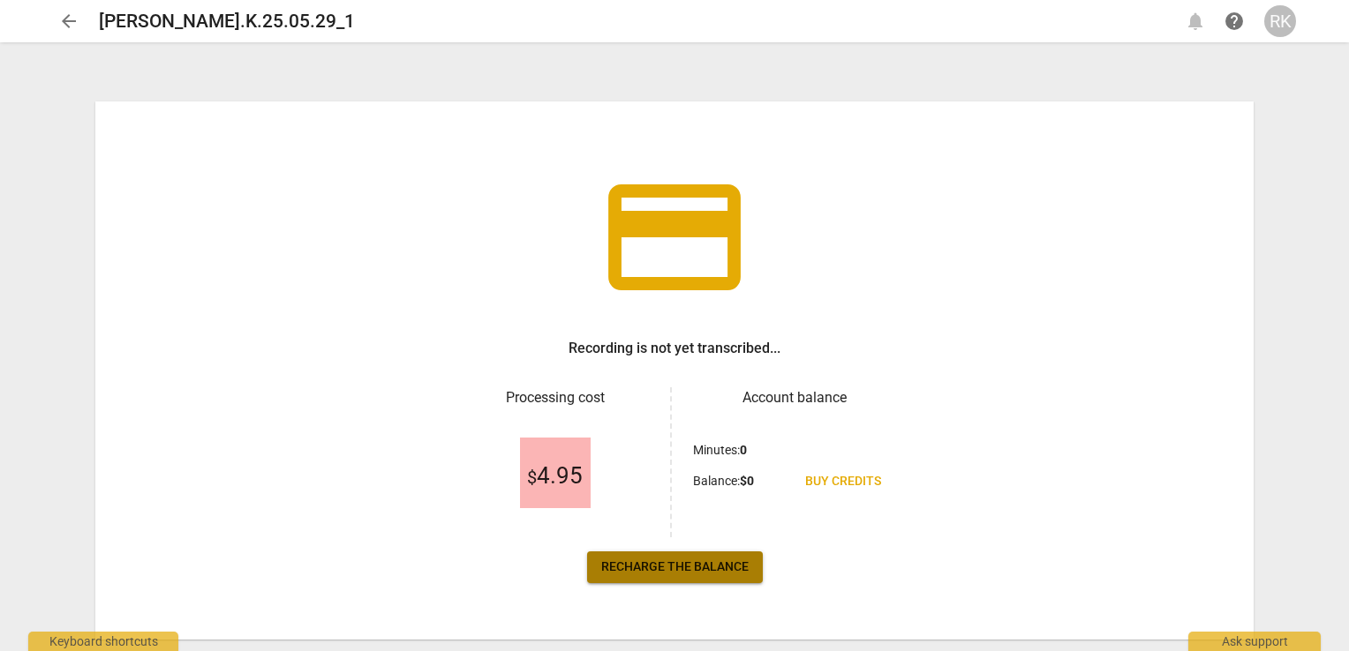
click at [686, 571] on span "Recharge the balance" at bounding box center [674, 568] width 147 height 18
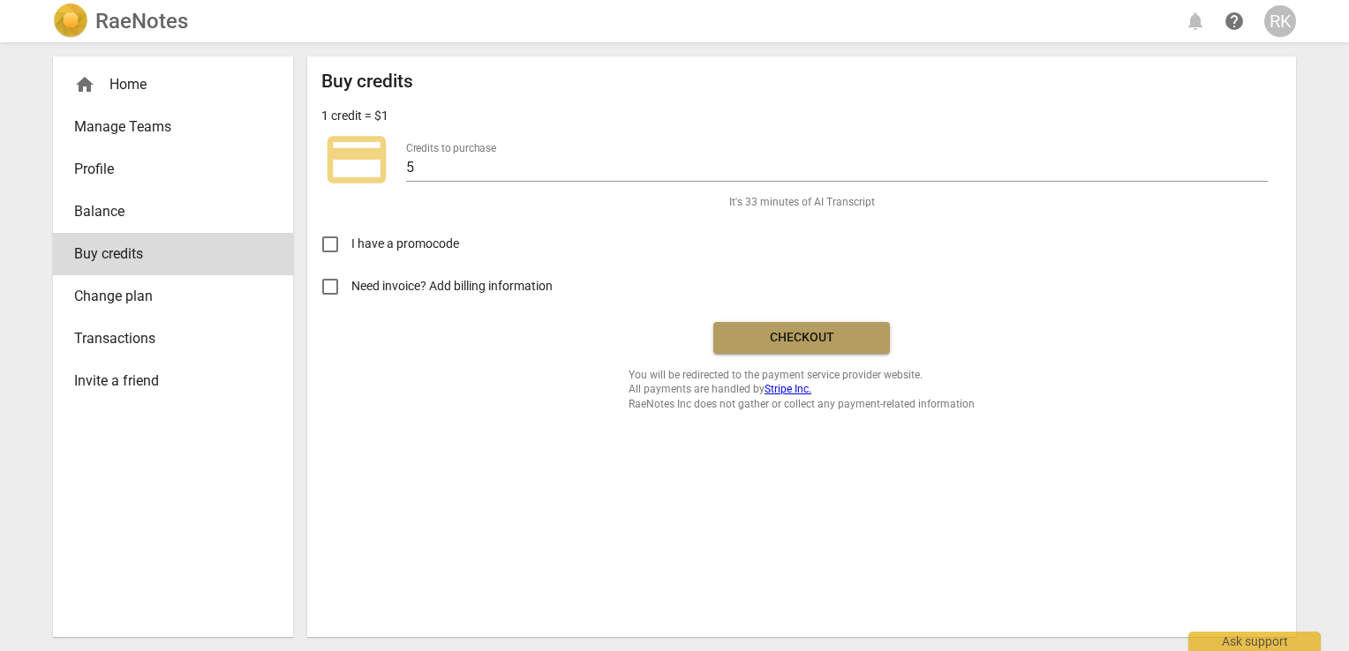
click at [809, 348] on button "Checkout" at bounding box center [801, 338] width 177 height 32
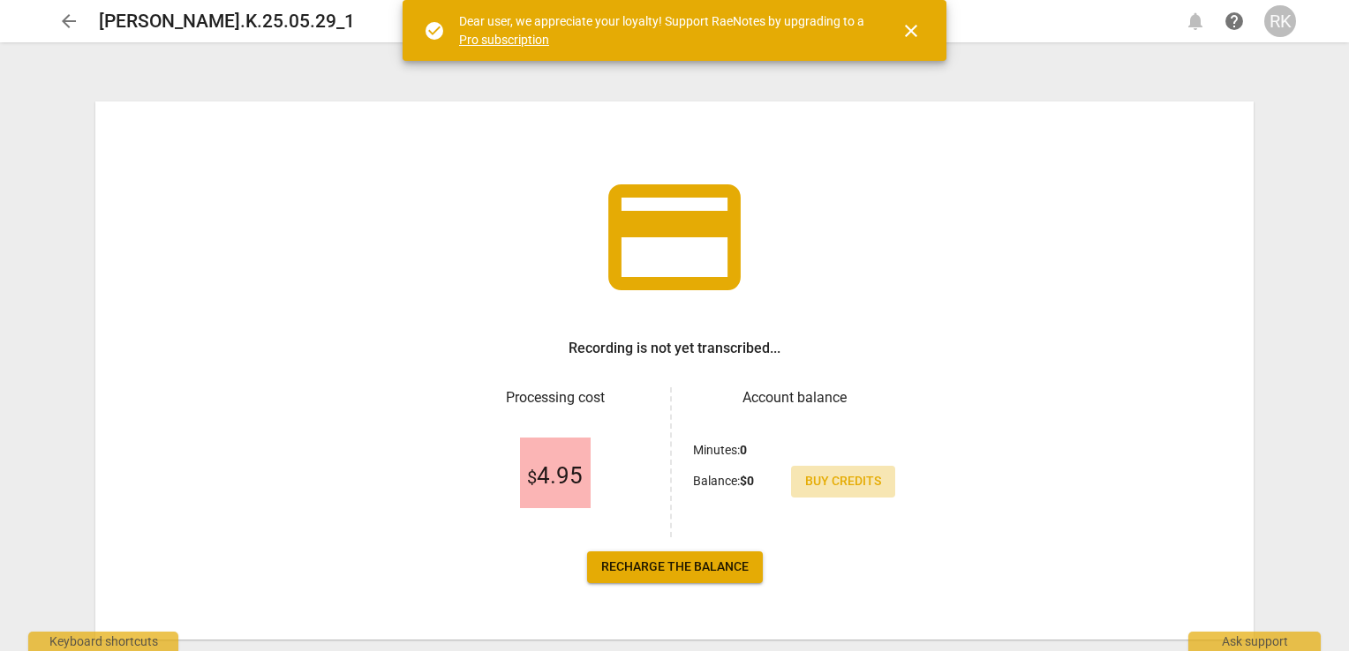
click at [848, 481] on span "Buy credits" at bounding box center [843, 482] width 76 height 18
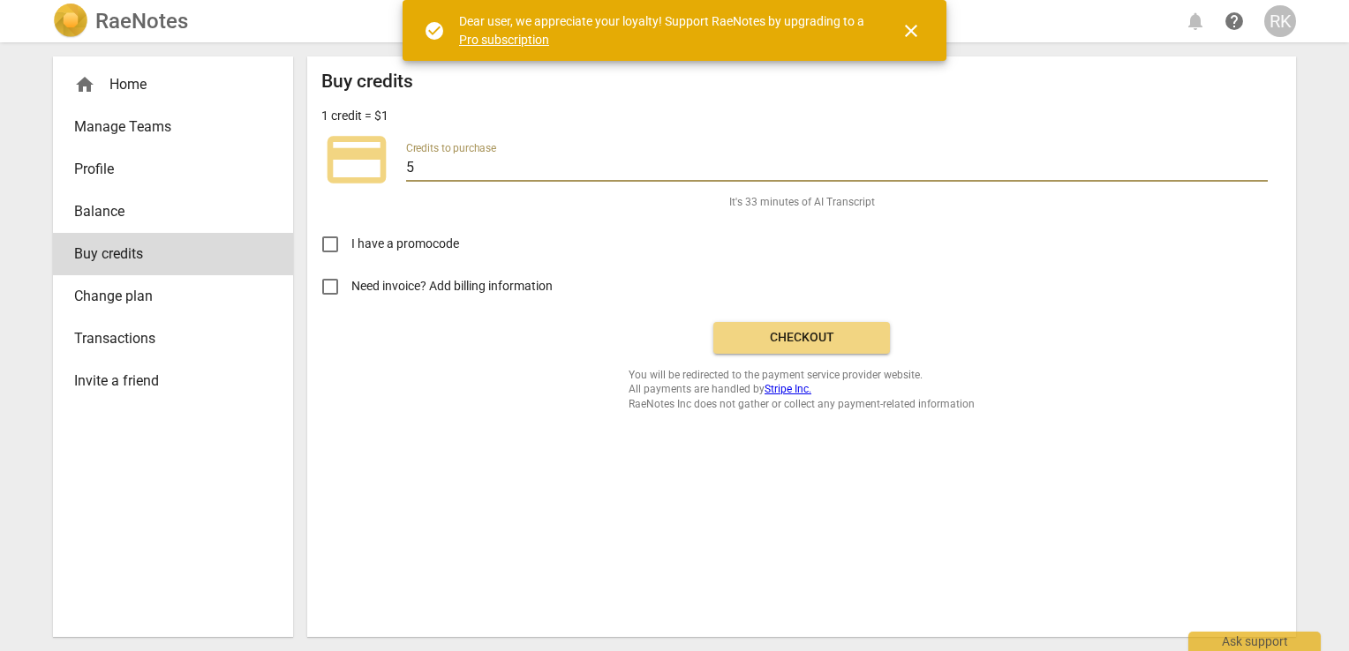
drag, startPoint x: 438, startPoint y: 171, endPoint x: 405, endPoint y: 170, distance: 32.7
click at [405, 170] on div "credit_card Credits to purchase 5" at bounding box center [801, 159] width 960 height 71
click at [512, 207] on div "Buy credits 1 credit = $1 credit_card Credits to purchase 20 It's 133 minutes o…" at bounding box center [801, 241] width 960 height 341
click at [431, 168] on input "20" at bounding box center [836, 169] width 861 height 26
type input "2"
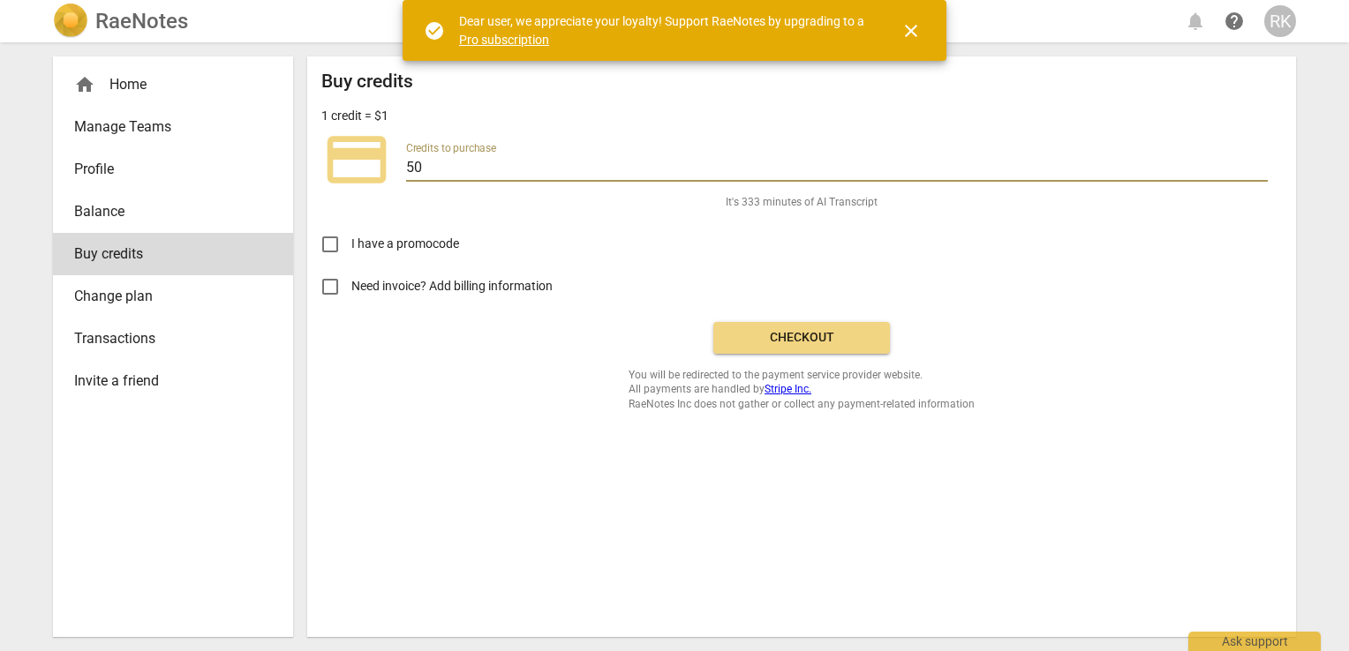
type input "5"
type input "18"
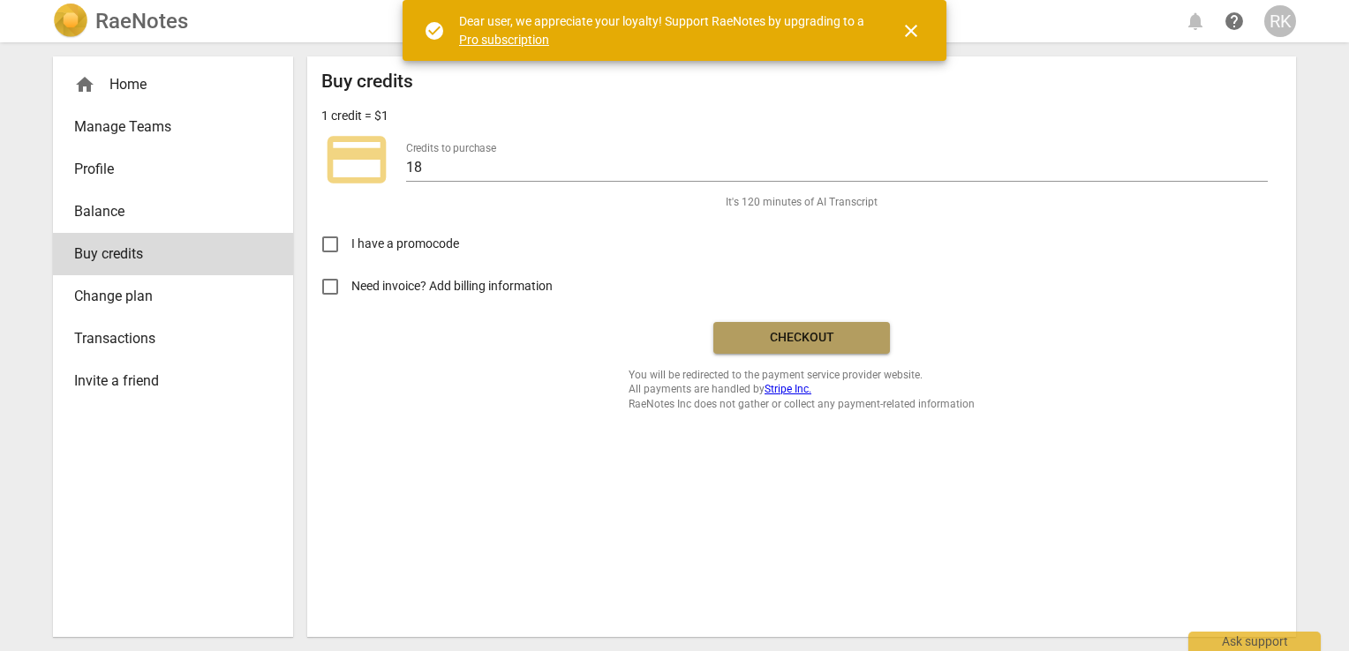
click at [819, 341] on span "Checkout" at bounding box center [801, 338] width 148 height 18
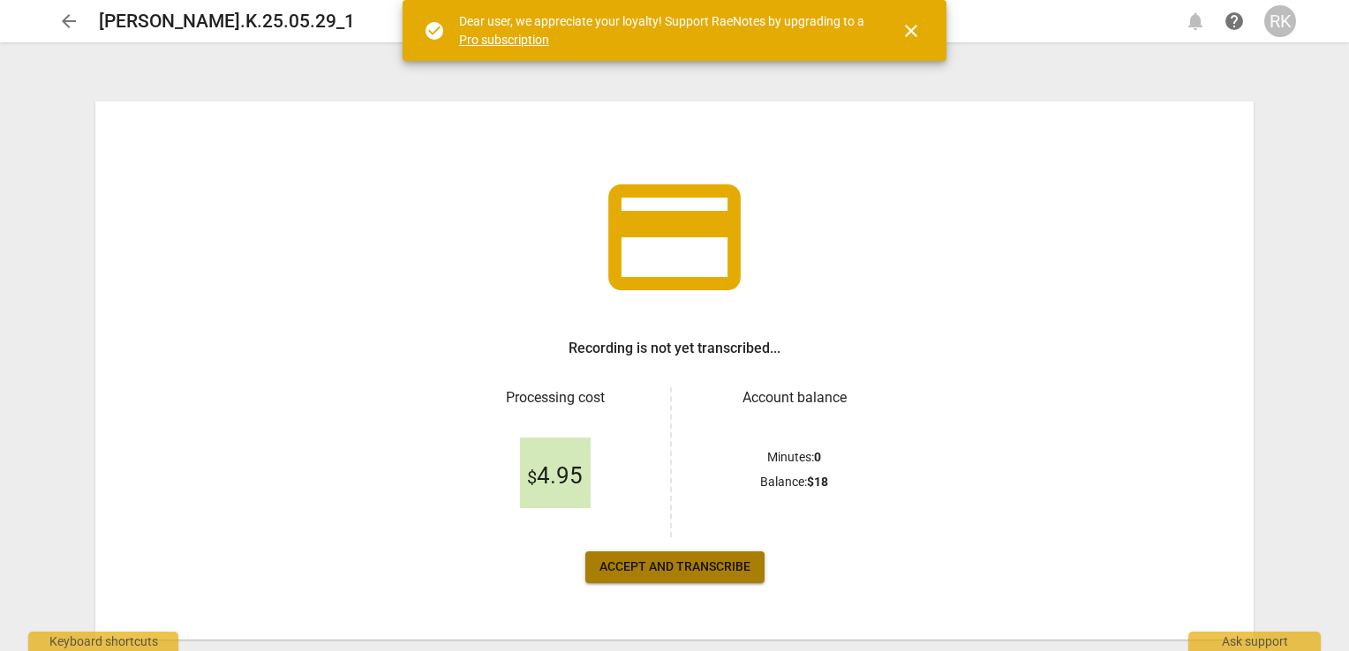
click at [705, 574] on span "Accept and transcribe" at bounding box center [674, 568] width 151 height 18
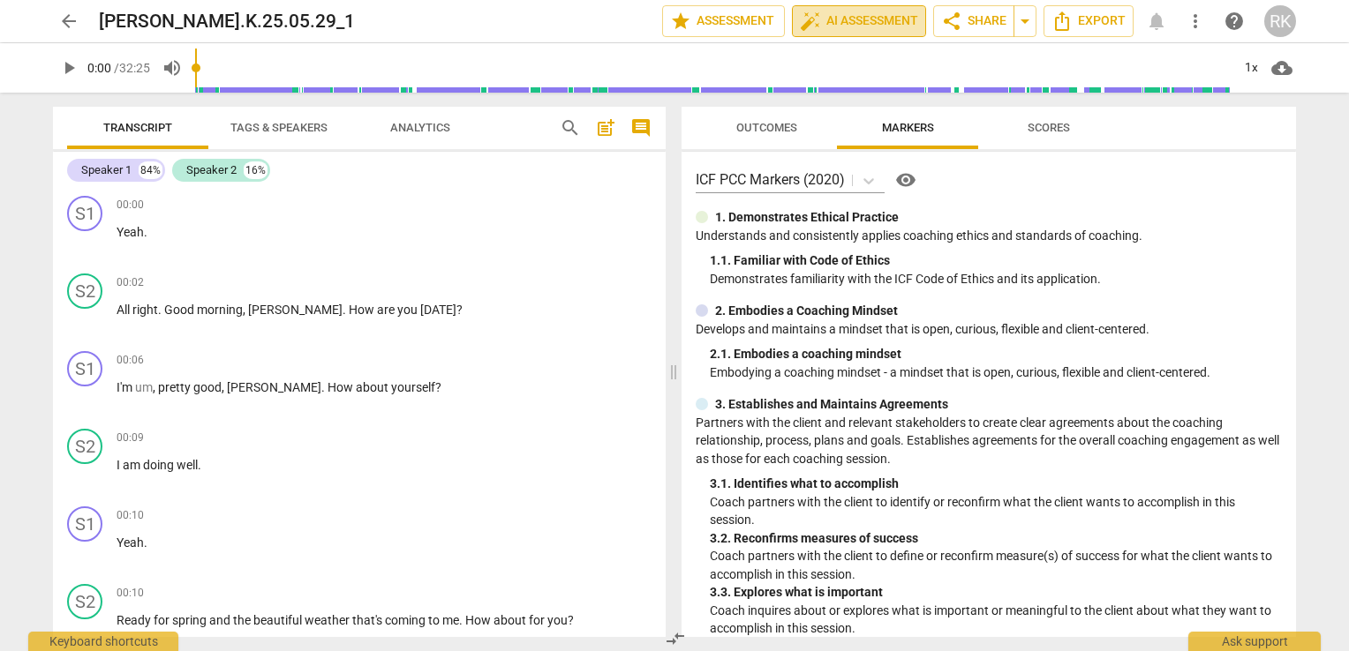
click at [872, 17] on span "auto_fix_high AI Assessment" at bounding box center [859, 21] width 118 height 21
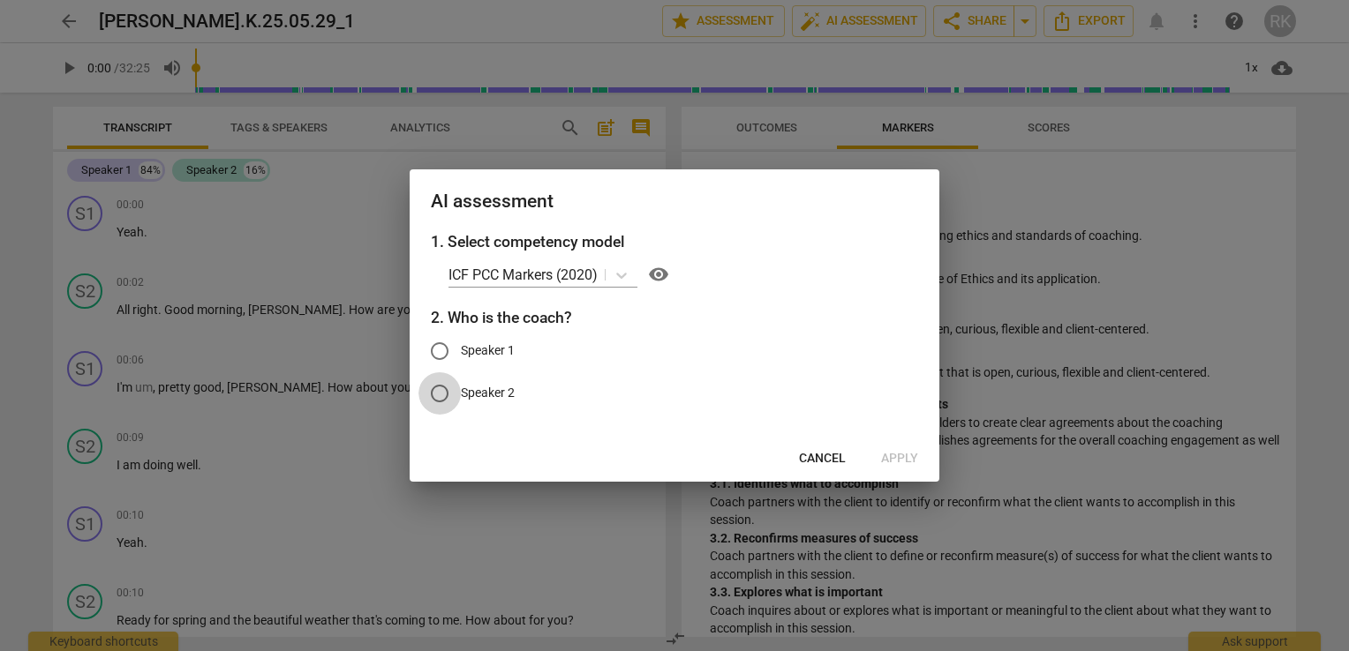
click at [435, 387] on input "Speaker 2" at bounding box center [439, 393] width 42 height 42
radio input "true"
click at [896, 457] on span "Apply" at bounding box center [899, 459] width 37 height 18
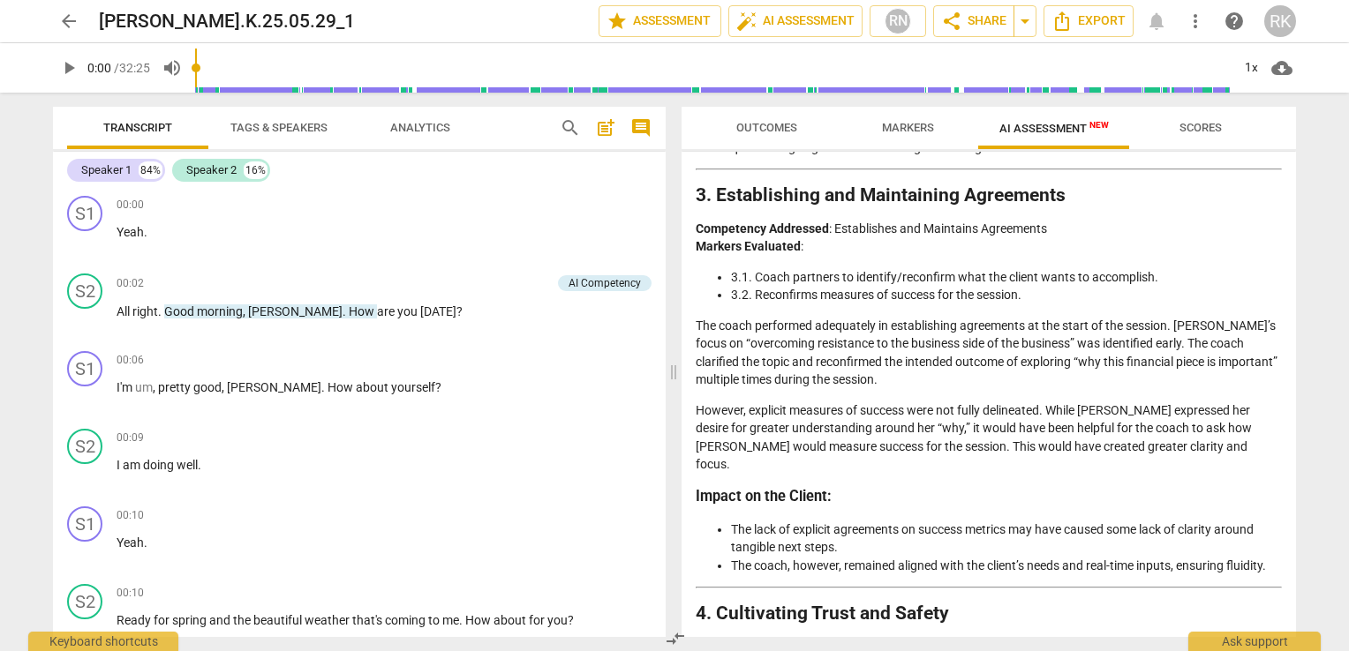
scroll to position [960, 0]
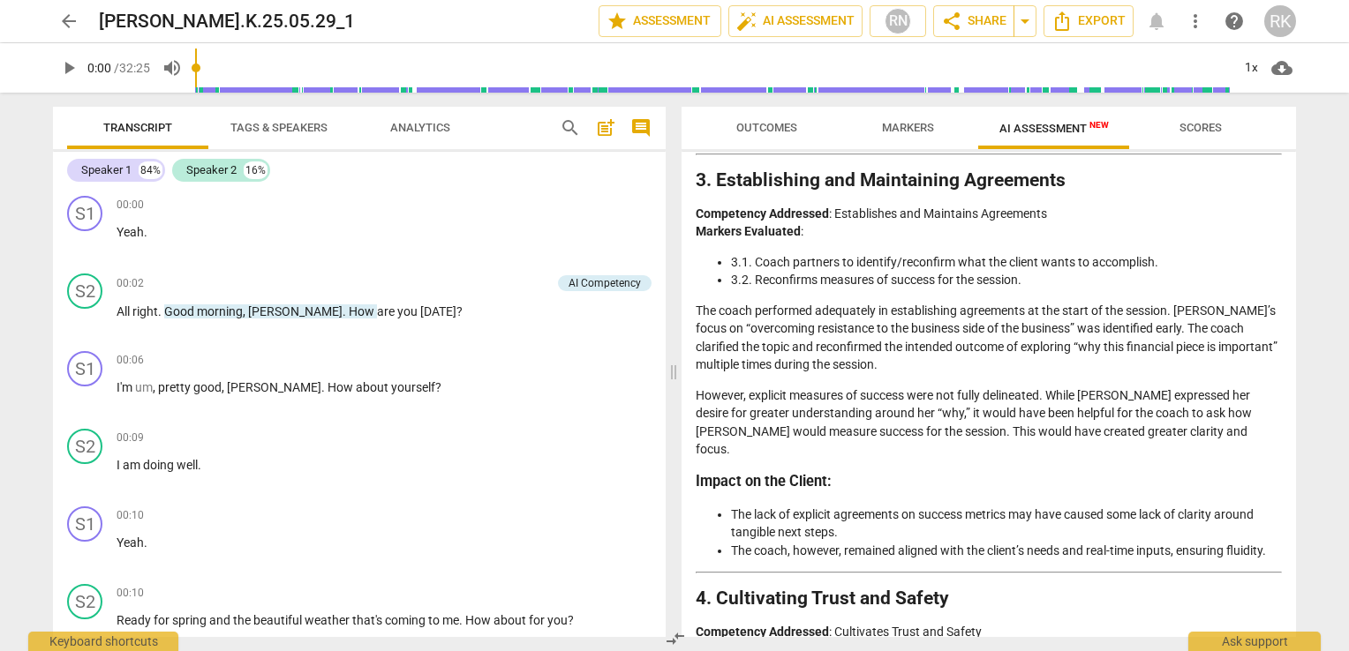
scroll to position [974, 0]
click at [1271, 473] on h3 "Impact on the Client :" at bounding box center [988, 482] width 586 height 19
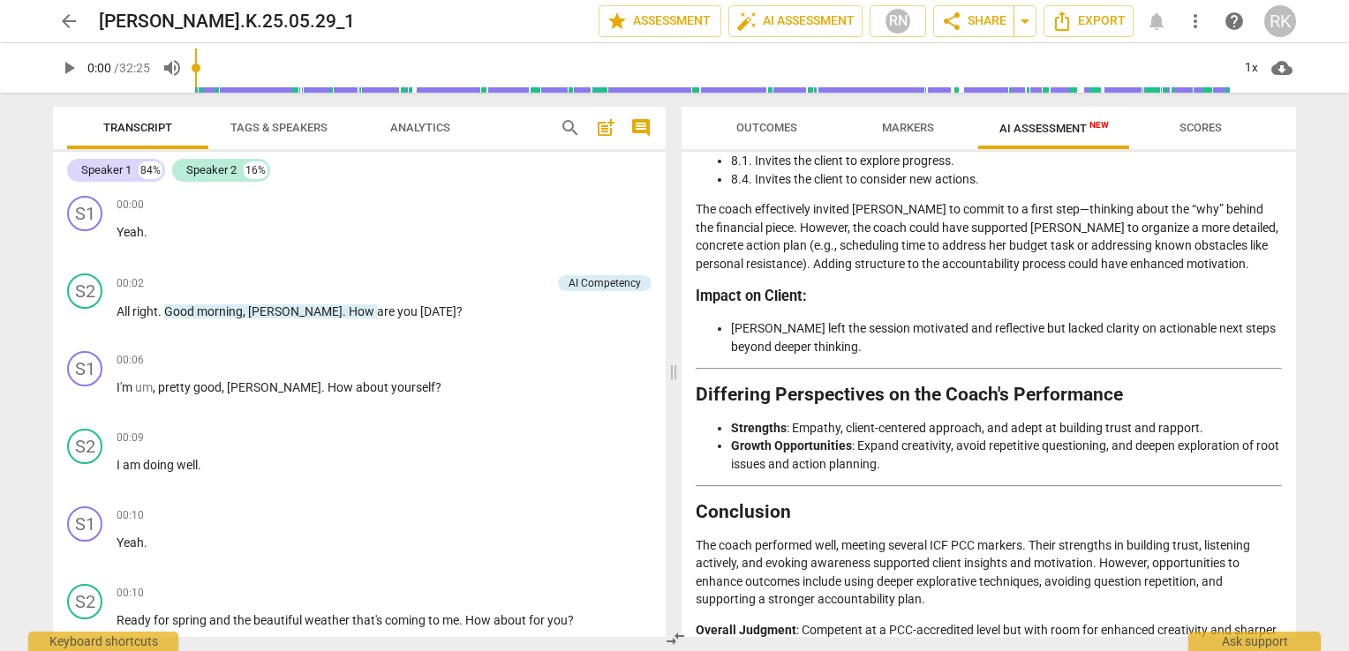
scroll to position [3168, 0]
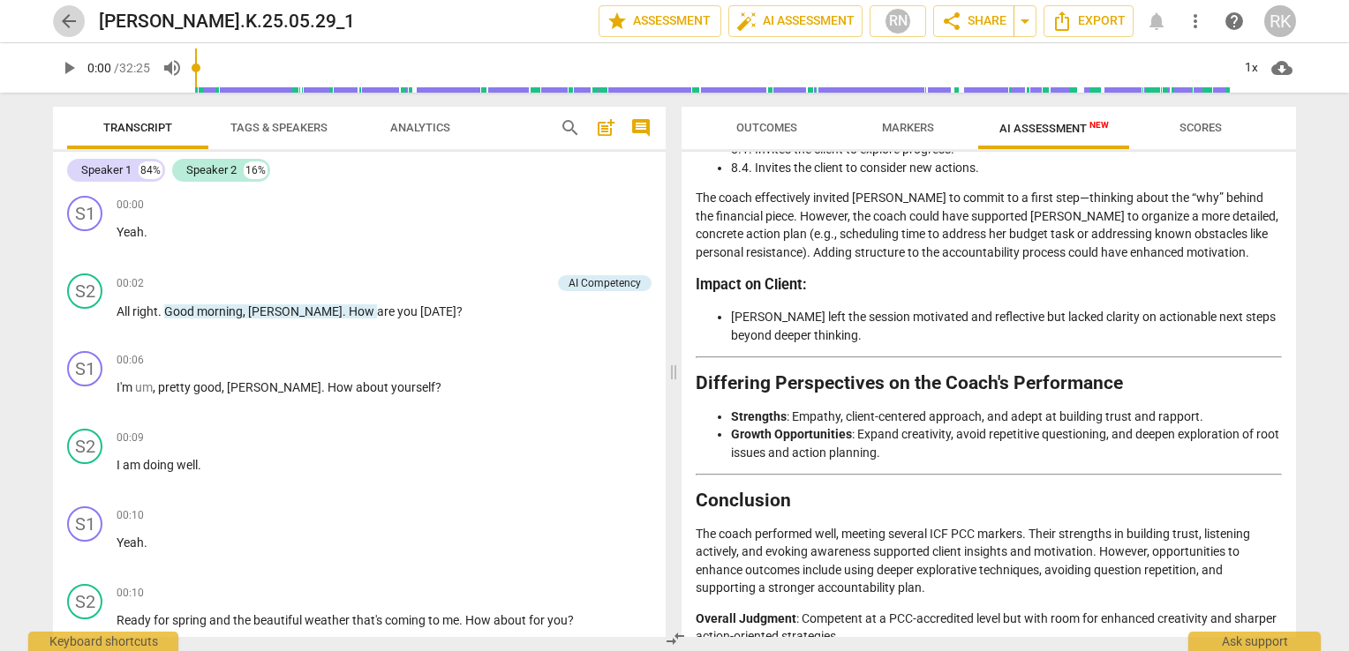
click at [60, 19] on span "arrow_back" at bounding box center [68, 21] width 21 height 21
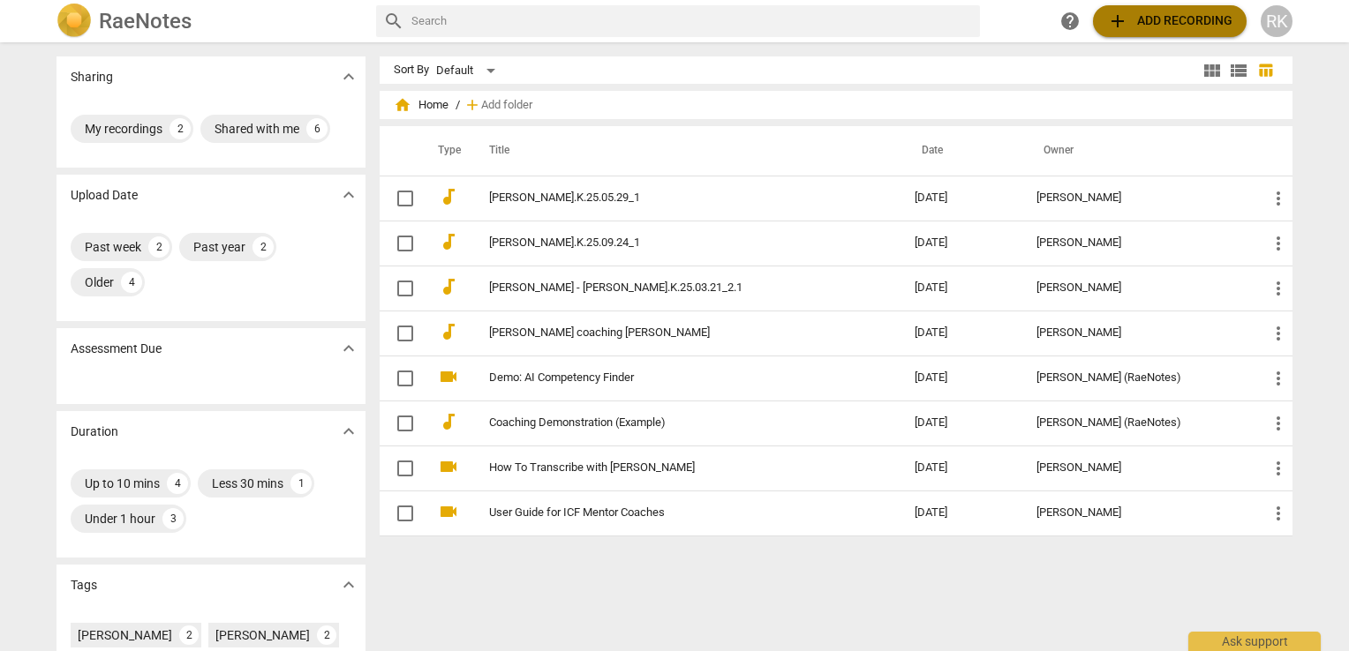
click at [1158, 19] on span "add Add recording" at bounding box center [1169, 21] width 125 height 21
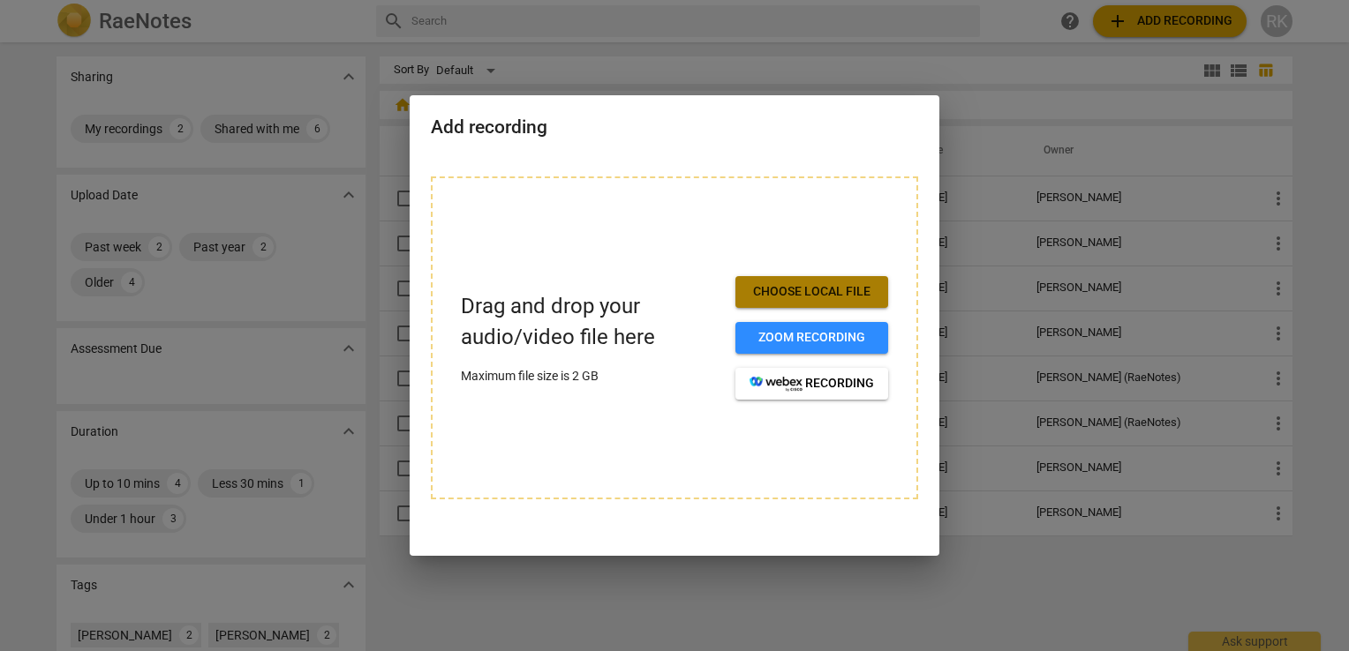
click at [831, 290] on span "Choose local file" at bounding box center [811, 292] width 124 height 18
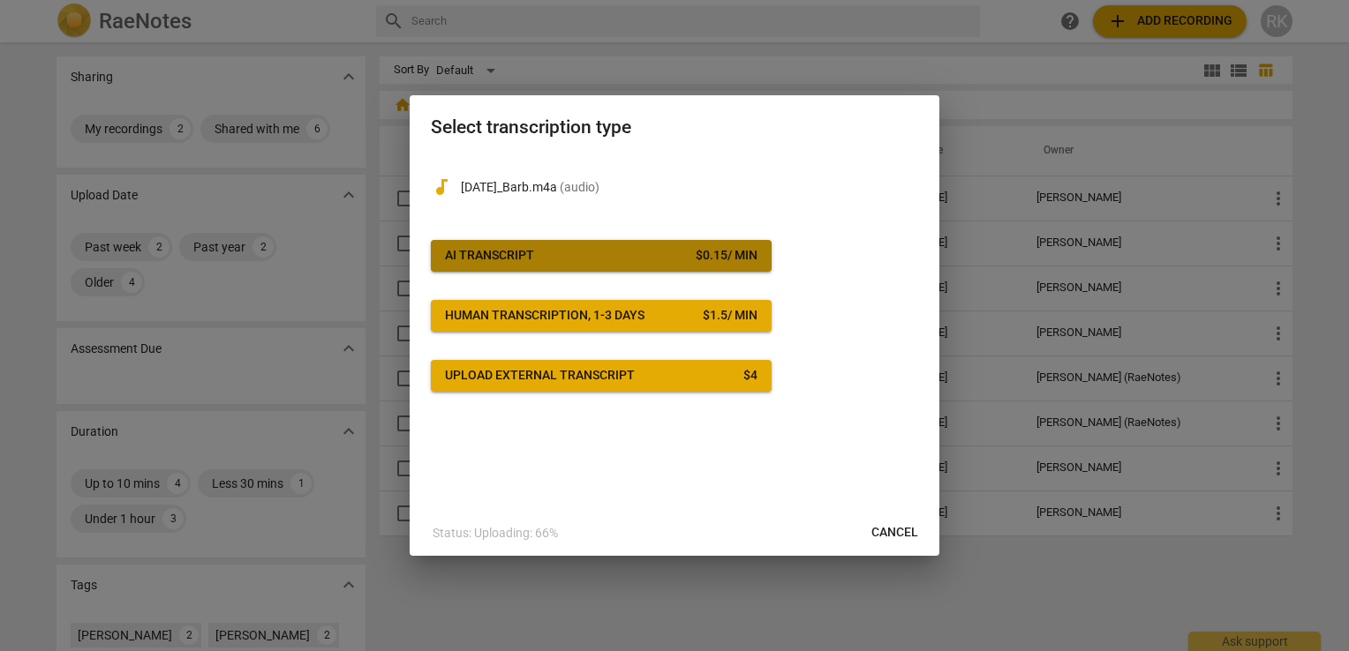
click at [634, 252] on span "AI Transcript $ 0.15 / min" at bounding box center [601, 256] width 312 height 18
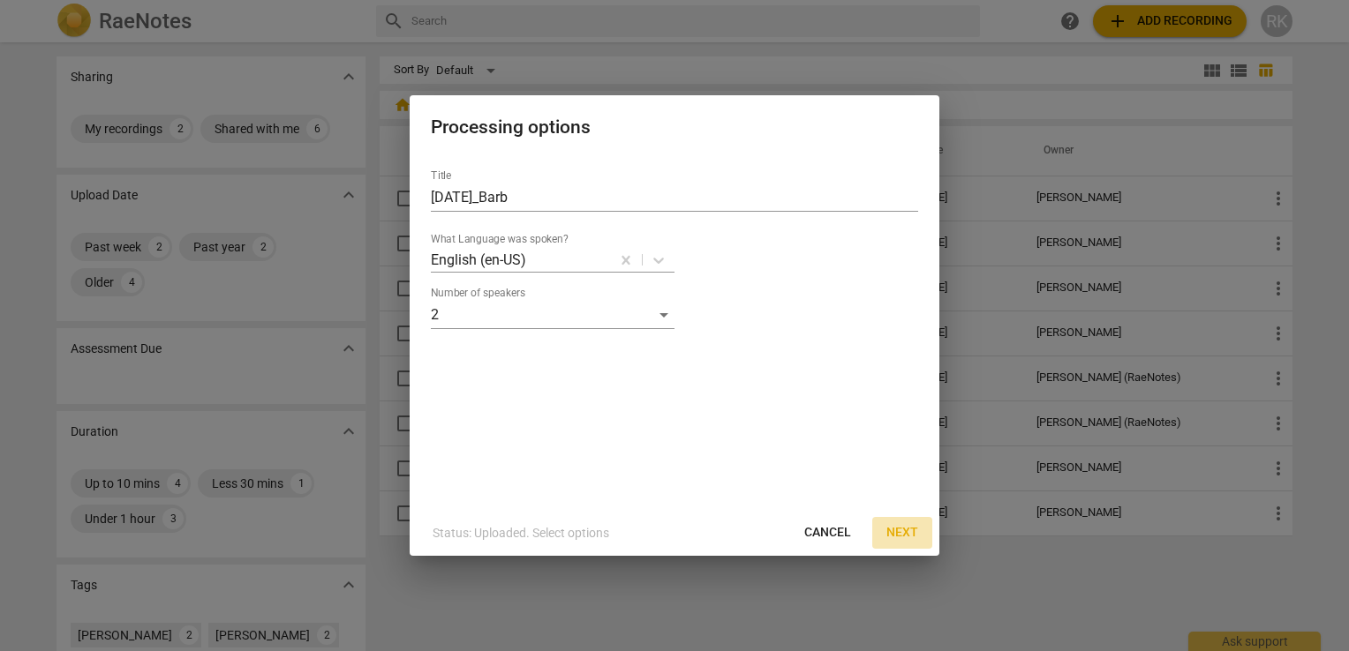
click at [893, 530] on span "Next" at bounding box center [902, 533] width 32 height 18
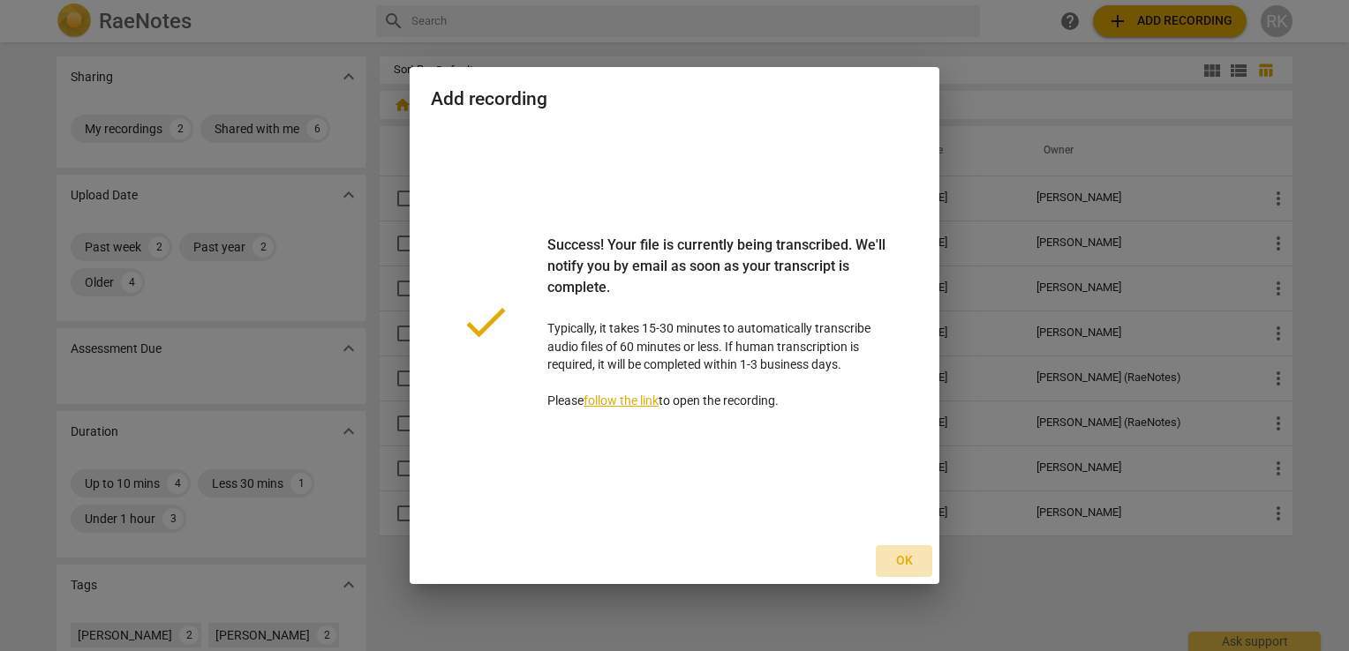
click at [900, 560] on span "Ok" at bounding box center [904, 562] width 28 height 18
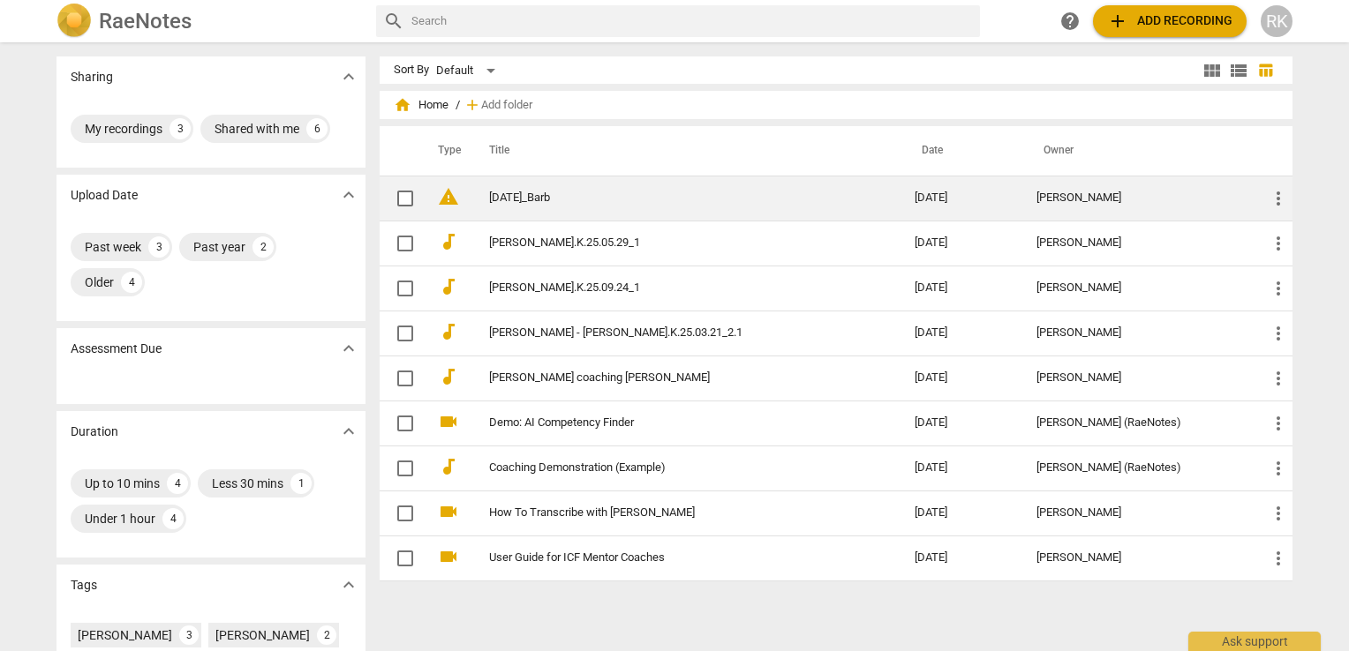
click at [588, 197] on link "8.8.25_Barb" at bounding box center [670, 198] width 362 height 13
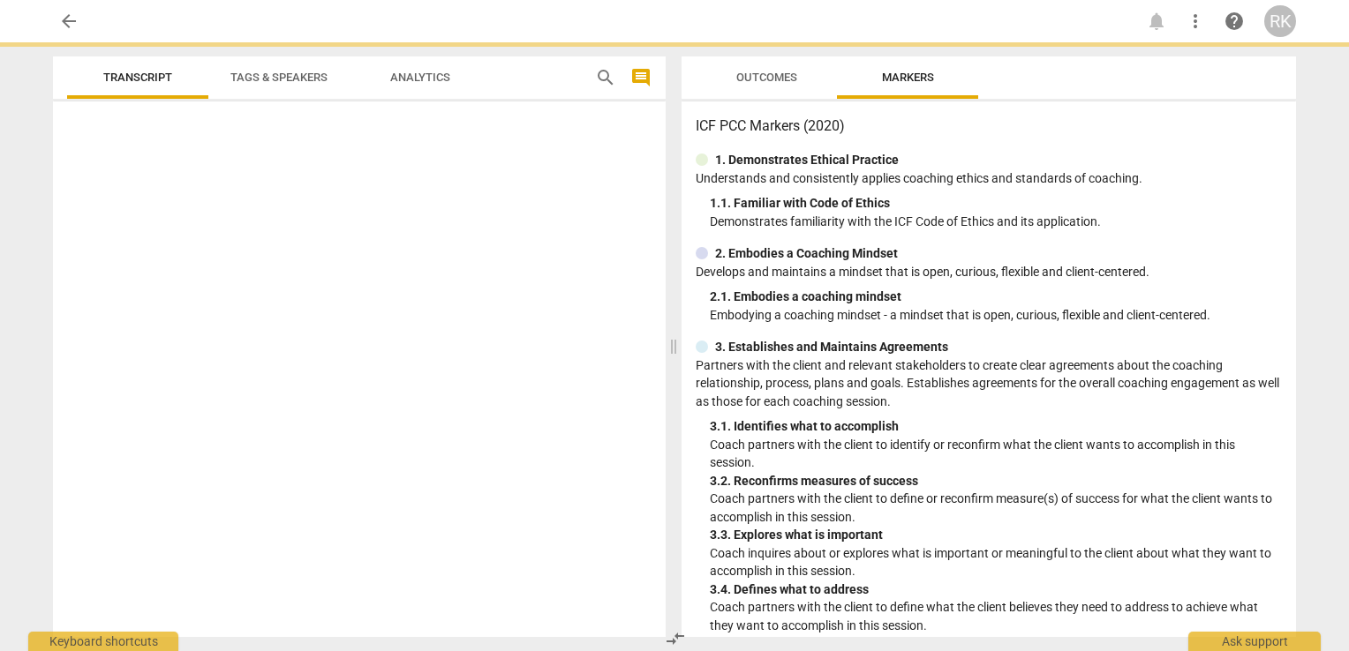
click at [588, 197] on div "Transcript Tags & Speakers Analytics search comment Tags People Outcomes Marker…" at bounding box center [674, 346] width 1271 height 609
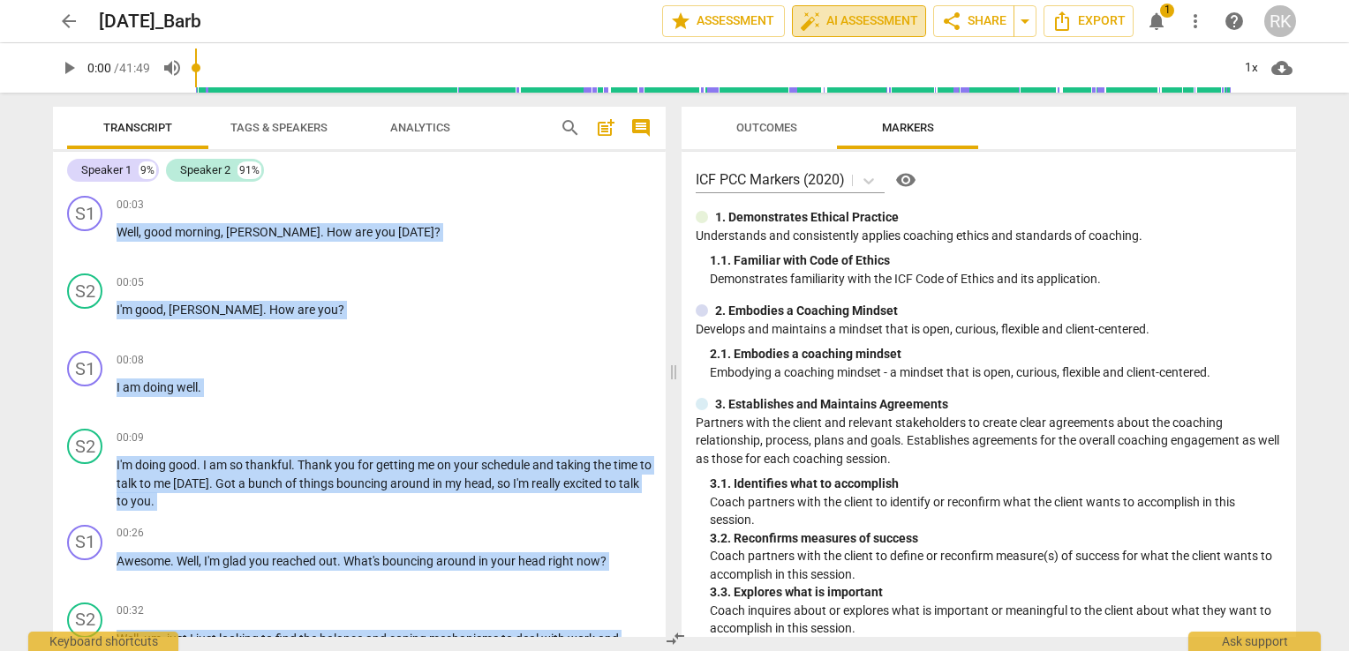
click at [851, 18] on span "auto_fix_high AI Assessment" at bounding box center [859, 21] width 118 height 21
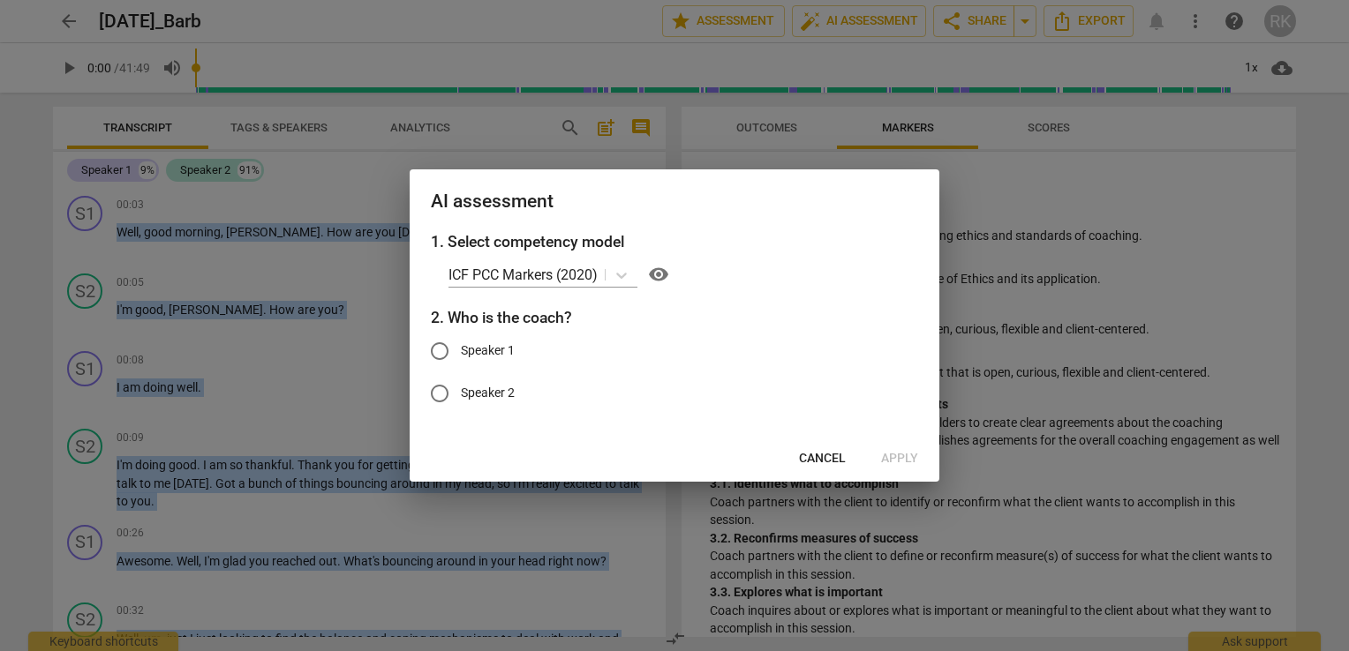
click at [436, 353] on input "Speaker 1" at bounding box center [439, 351] width 42 height 42
radio input "true"
click at [914, 463] on span "Apply" at bounding box center [899, 459] width 37 height 18
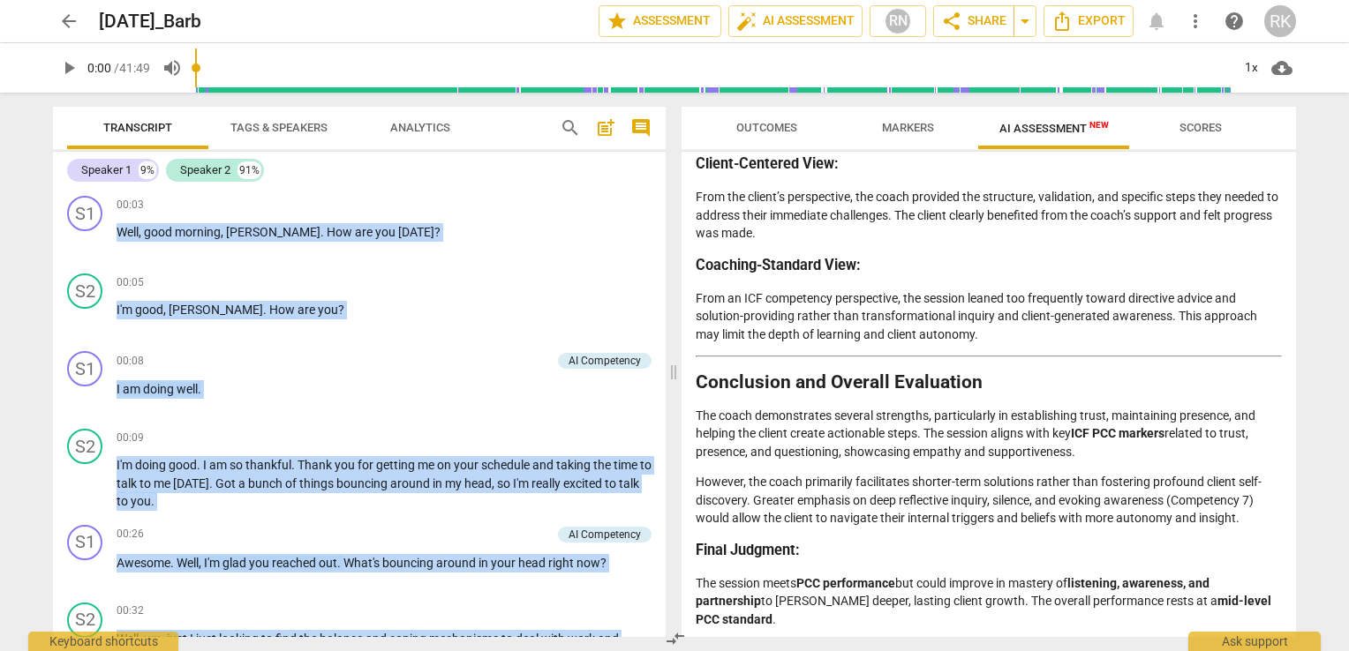
scroll to position [2680, 0]
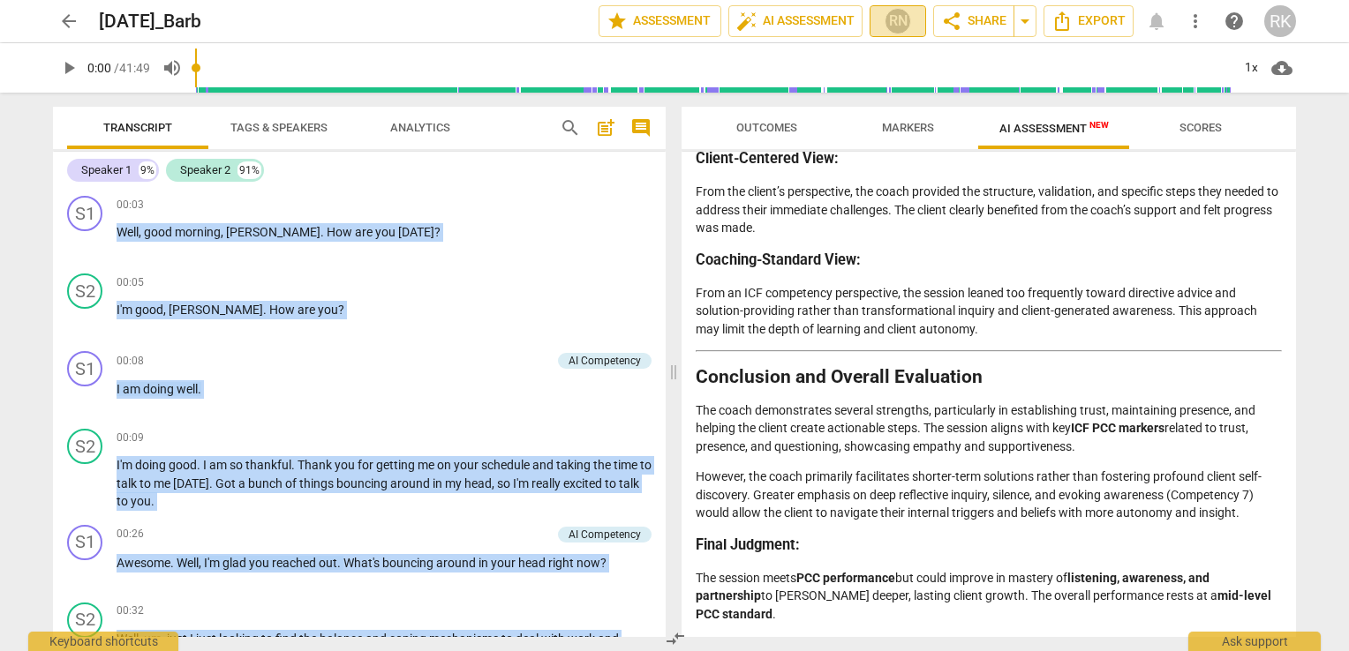
click at [906, 22] on div "RN" at bounding box center [897, 21] width 26 height 26
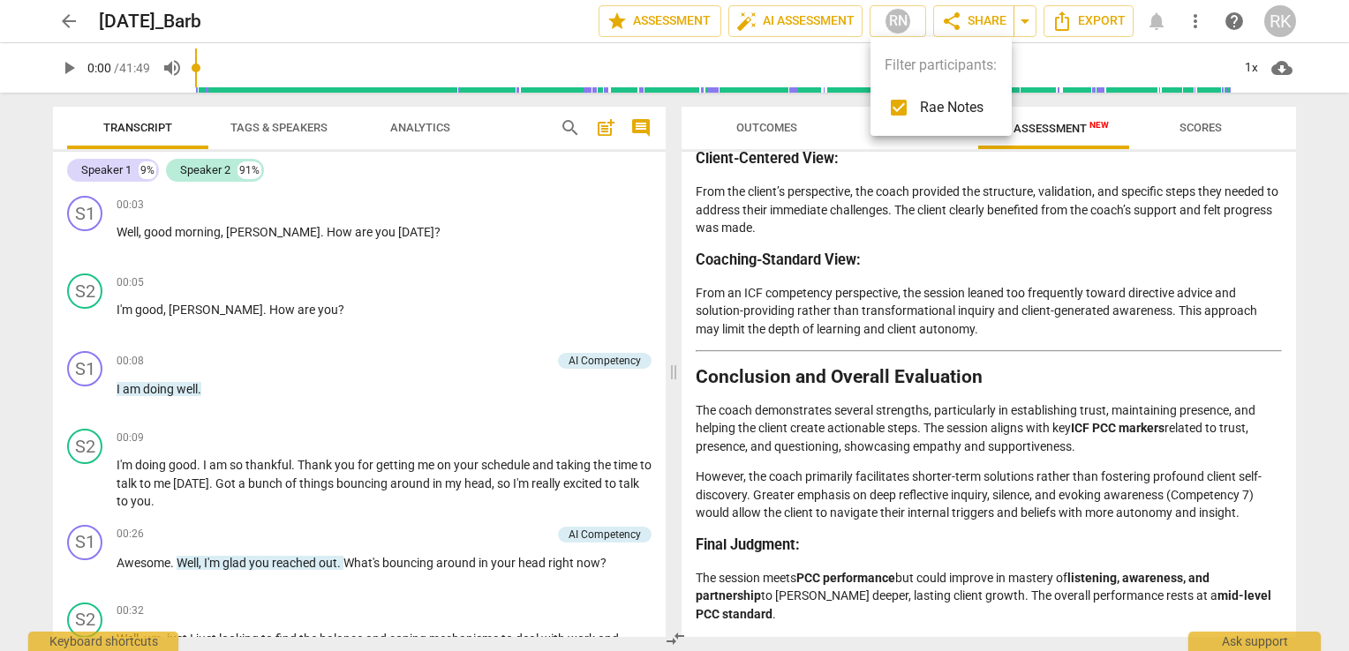
click at [868, 245] on div at bounding box center [674, 325] width 1349 height 651
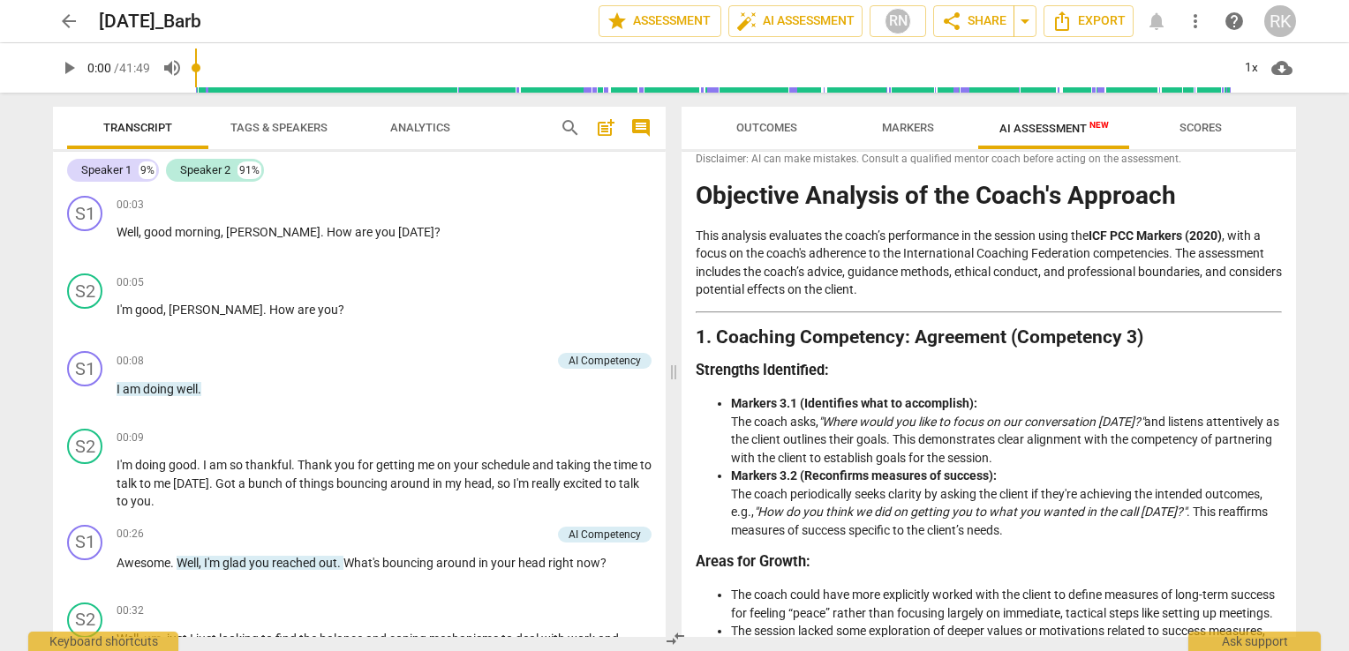
scroll to position [0, 0]
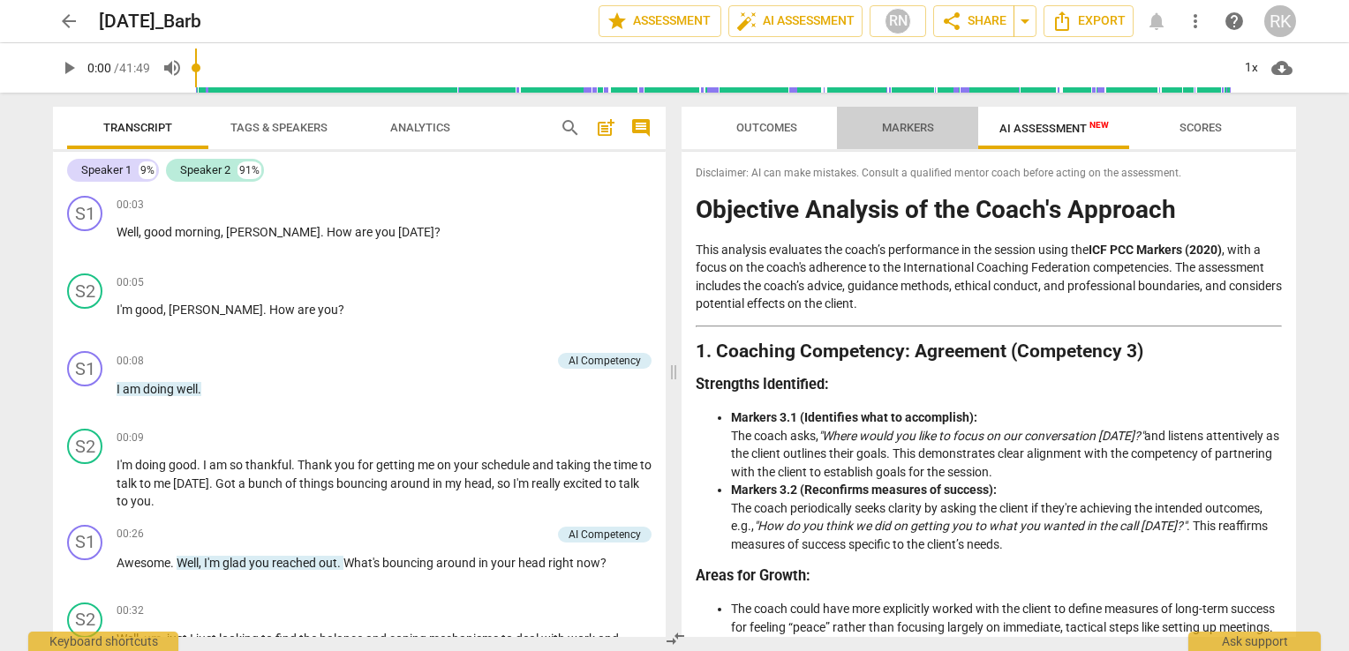
click at [913, 114] on button "Markers" at bounding box center [907, 128] width 141 height 42
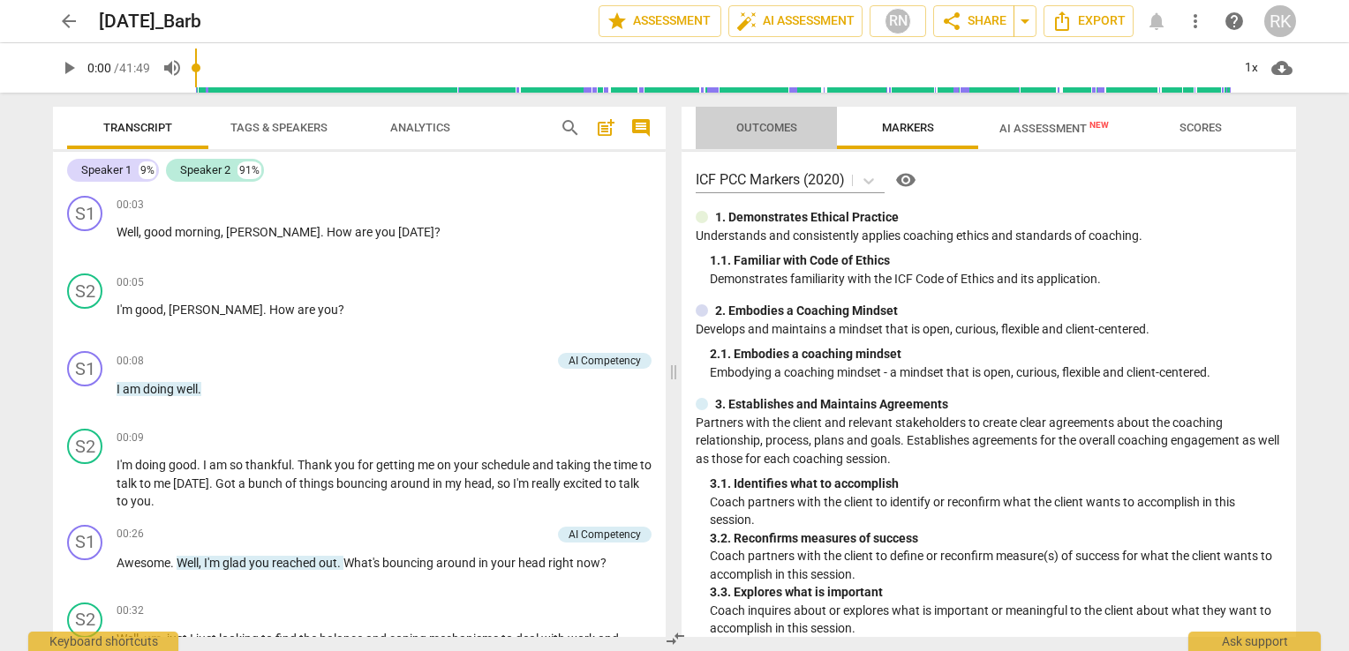
click at [777, 128] on span "Outcomes" at bounding box center [766, 127] width 61 height 13
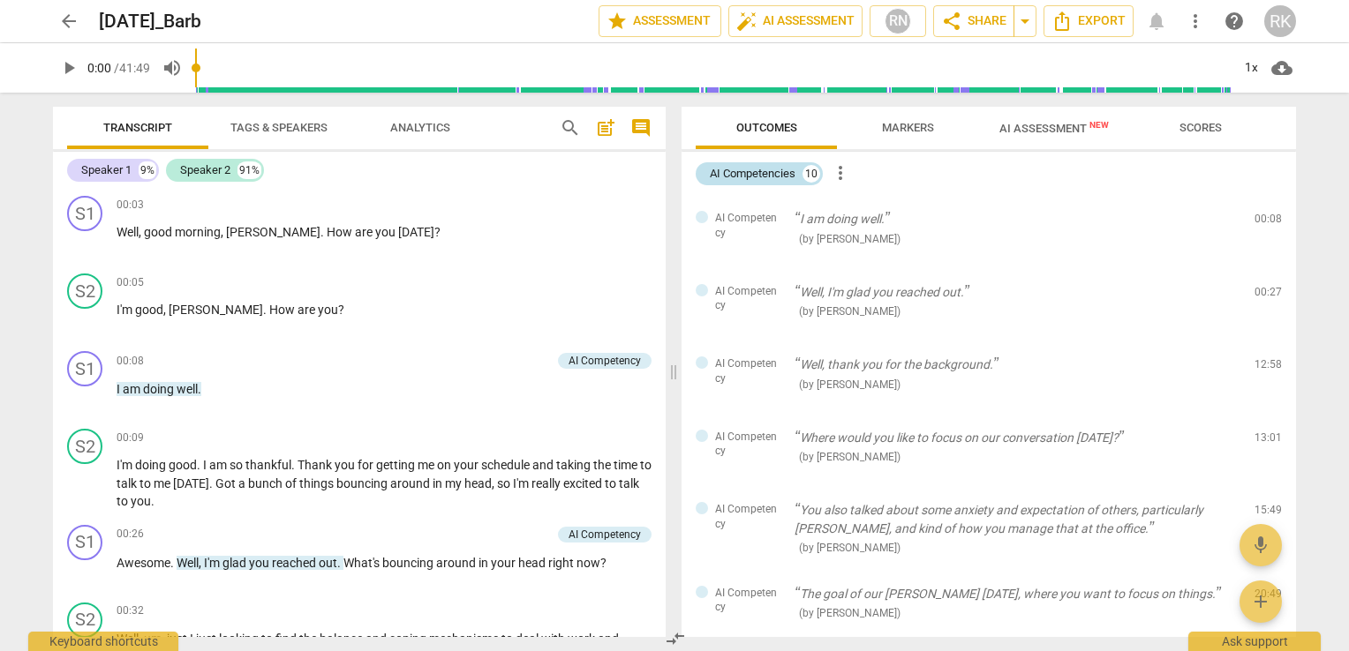
click at [808, 171] on div "10" at bounding box center [811, 174] width 18 height 18
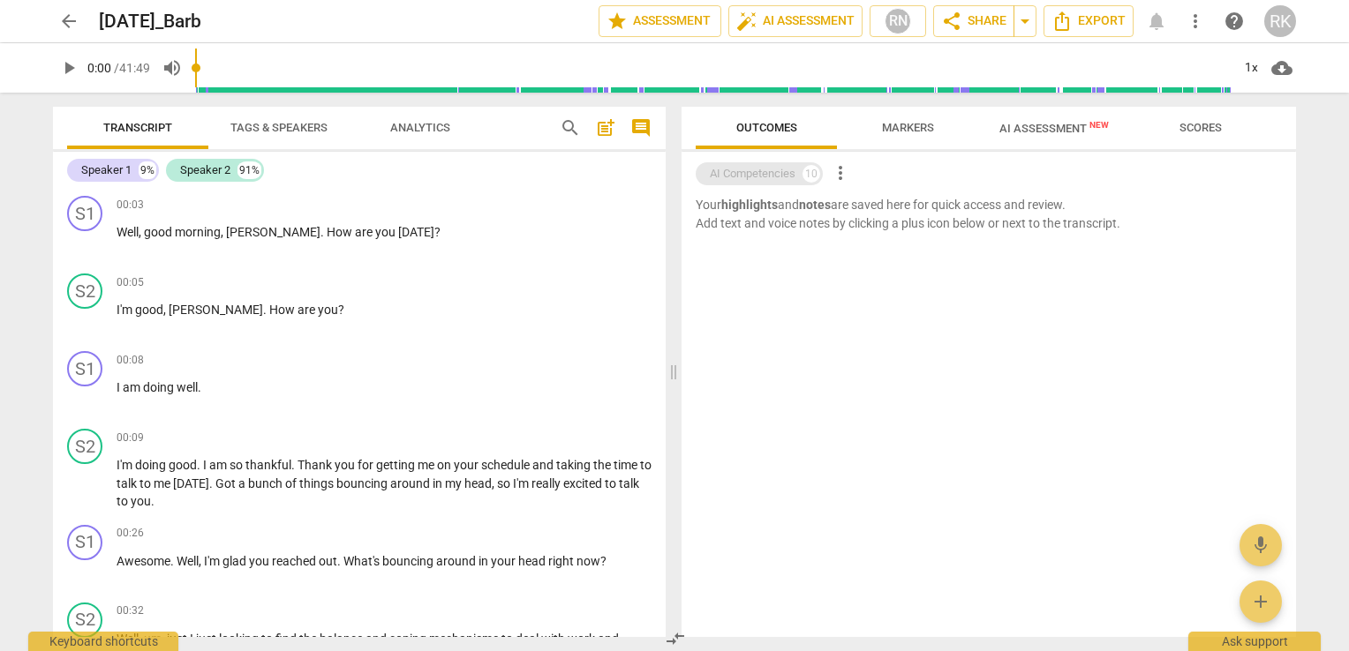
click at [808, 171] on div "10" at bounding box center [811, 174] width 18 height 18
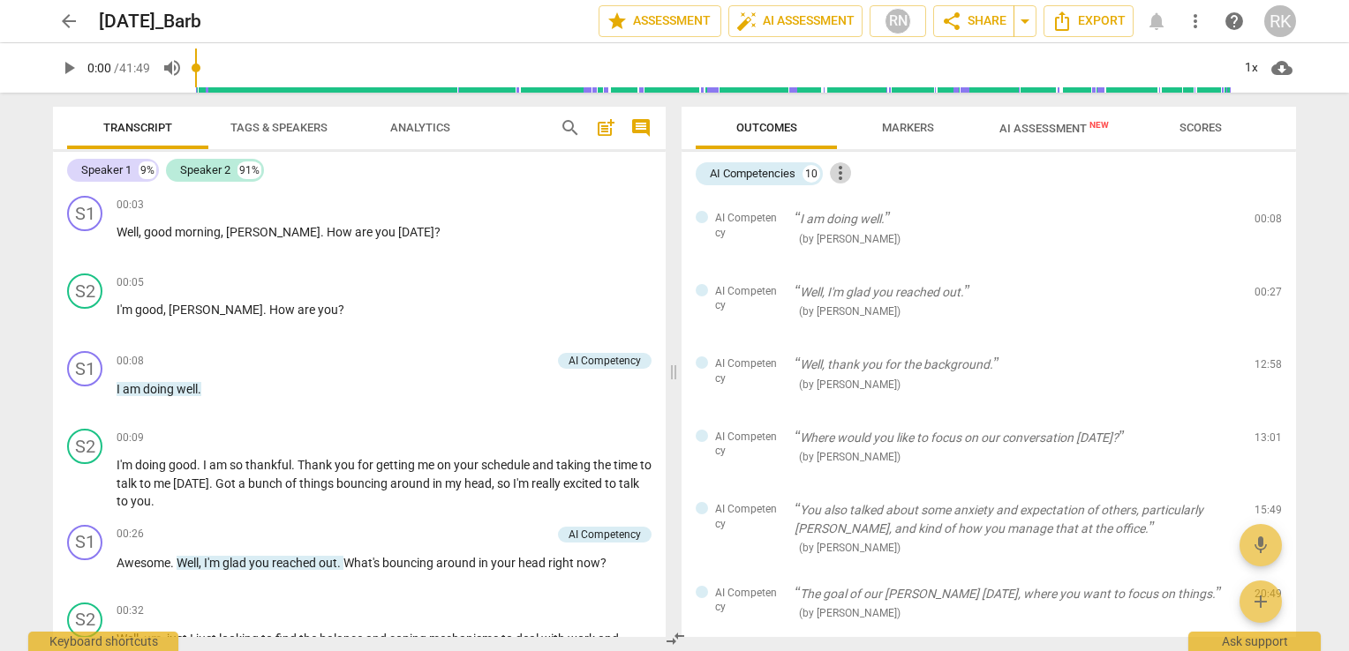
click at [834, 171] on span "more_vert" at bounding box center [840, 172] width 21 height 21
click at [913, 130] on div at bounding box center [674, 325] width 1349 height 651
click at [913, 130] on span "Markers" at bounding box center [908, 127] width 52 height 13
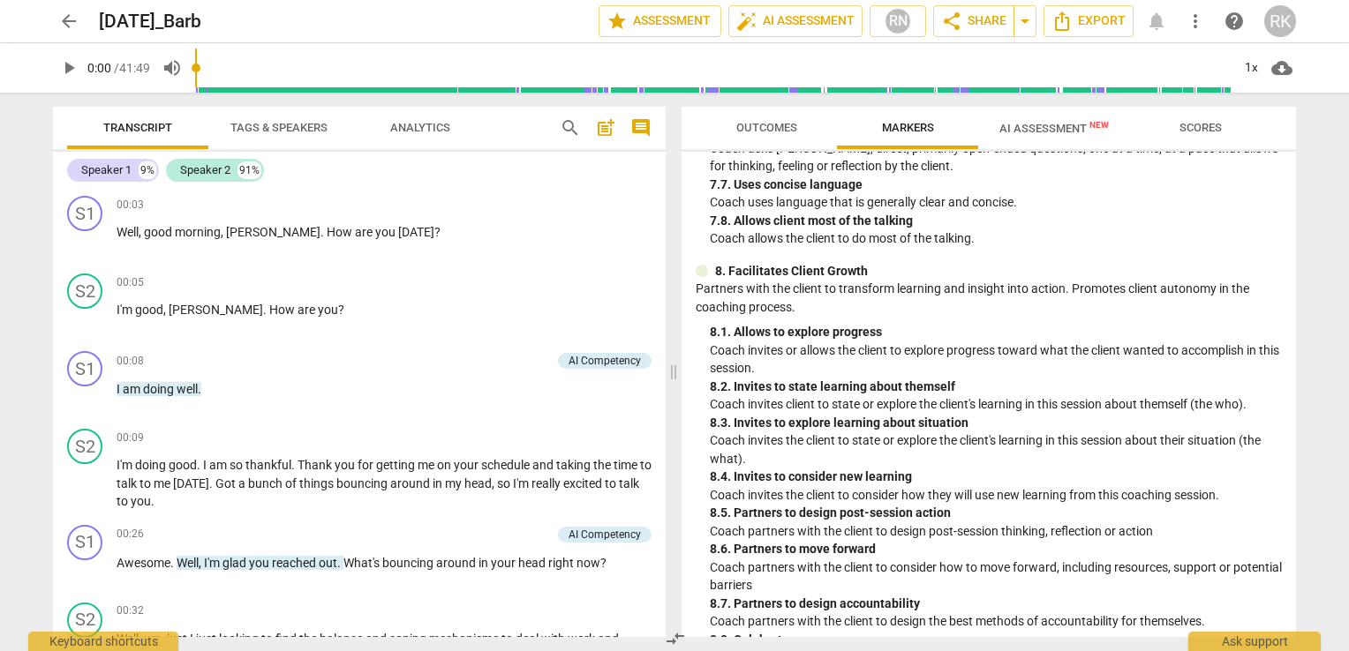
scroll to position [1911, 0]
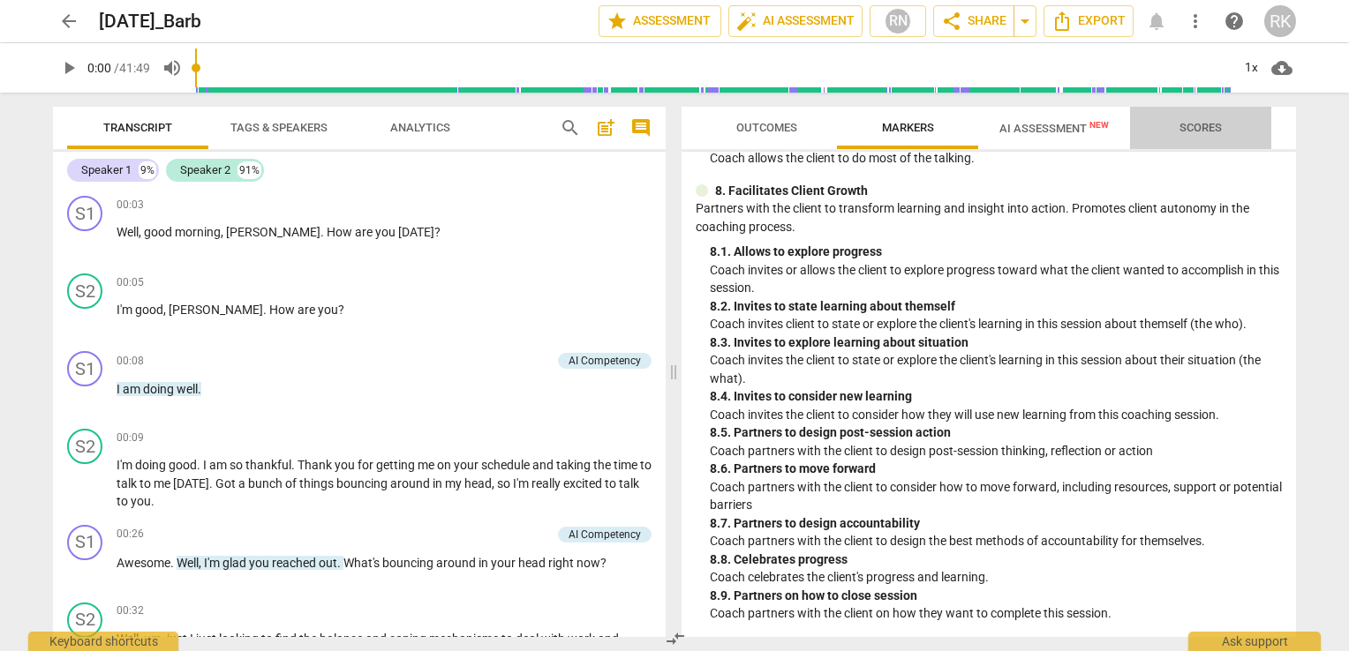
click at [1190, 138] on span "Scores" at bounding box center [1200, 129] width 85 height 24
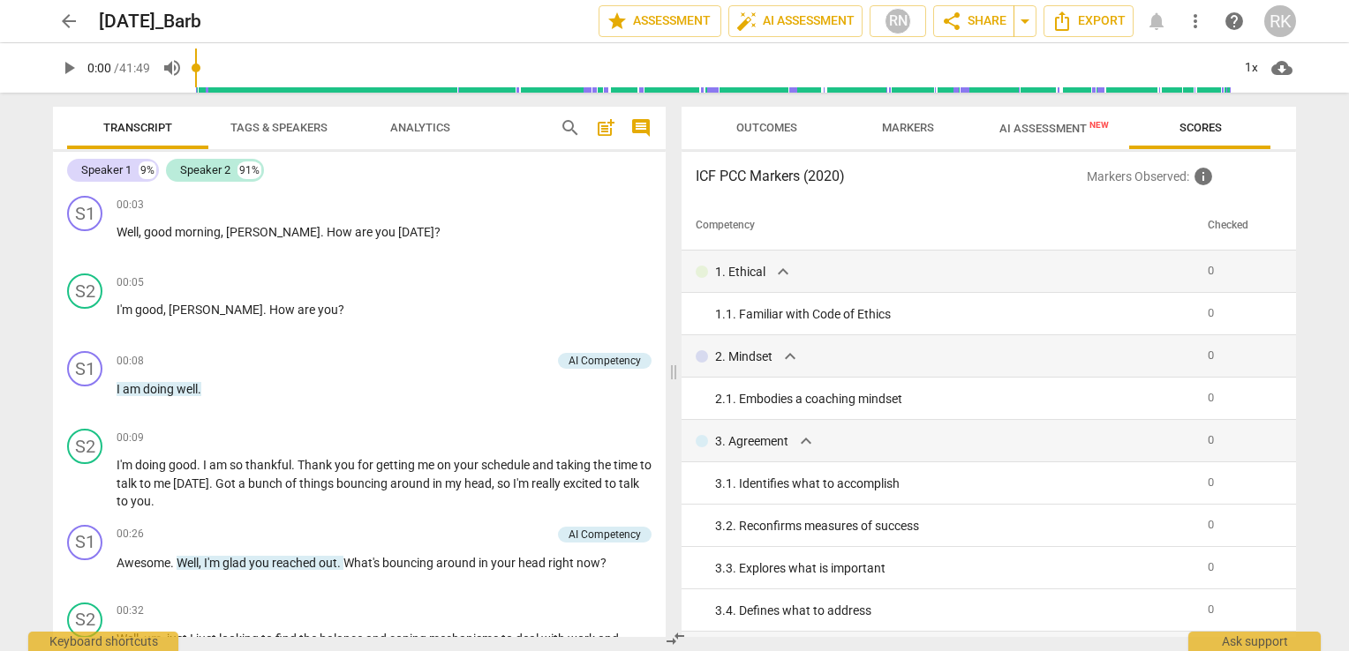
click at [770, 124] on span "Outcomes" at bounding box center [766, 127] width 61 height 13
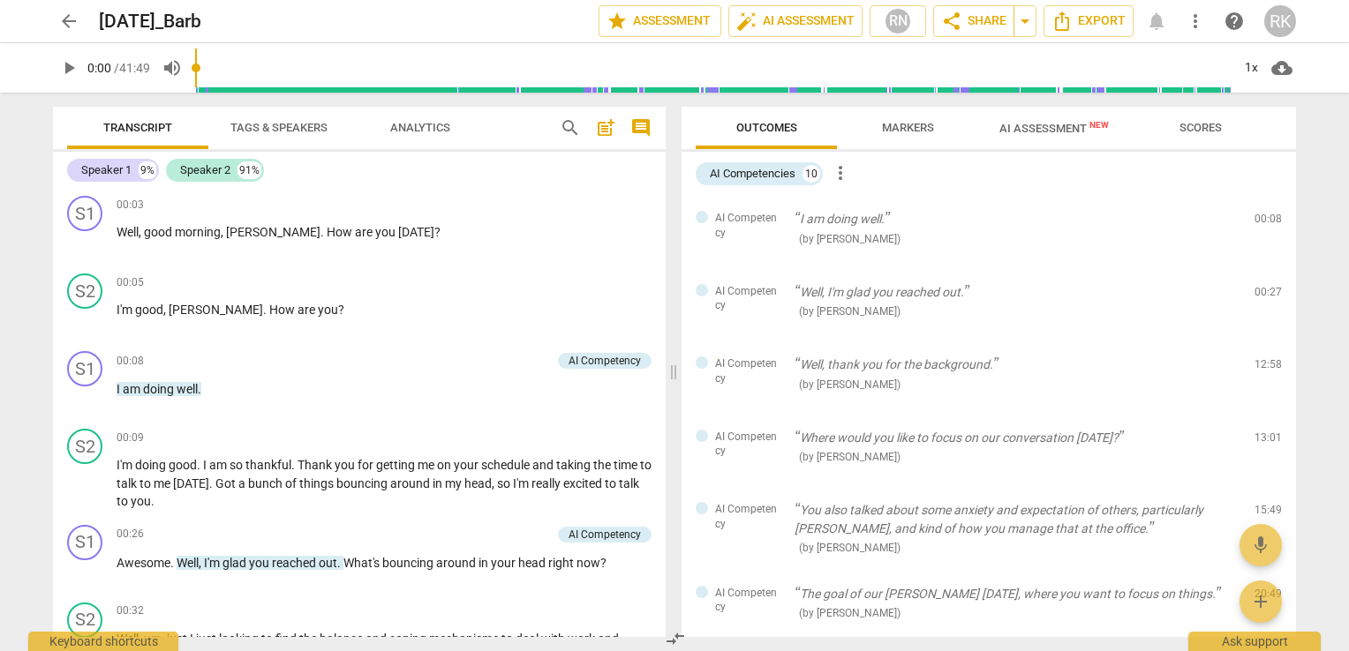
click at [422, 125] on span "Analytics" at bounding box center [420, 127] width 60 height 13
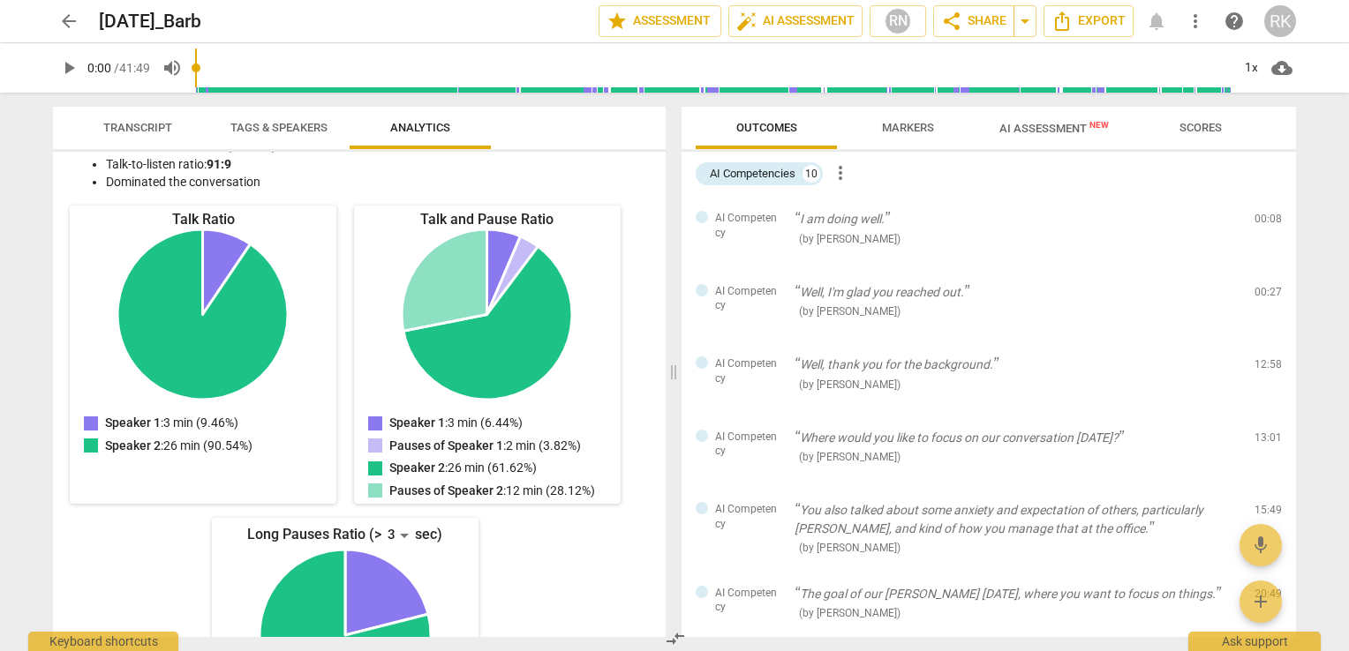
scroll to position [0, 0]
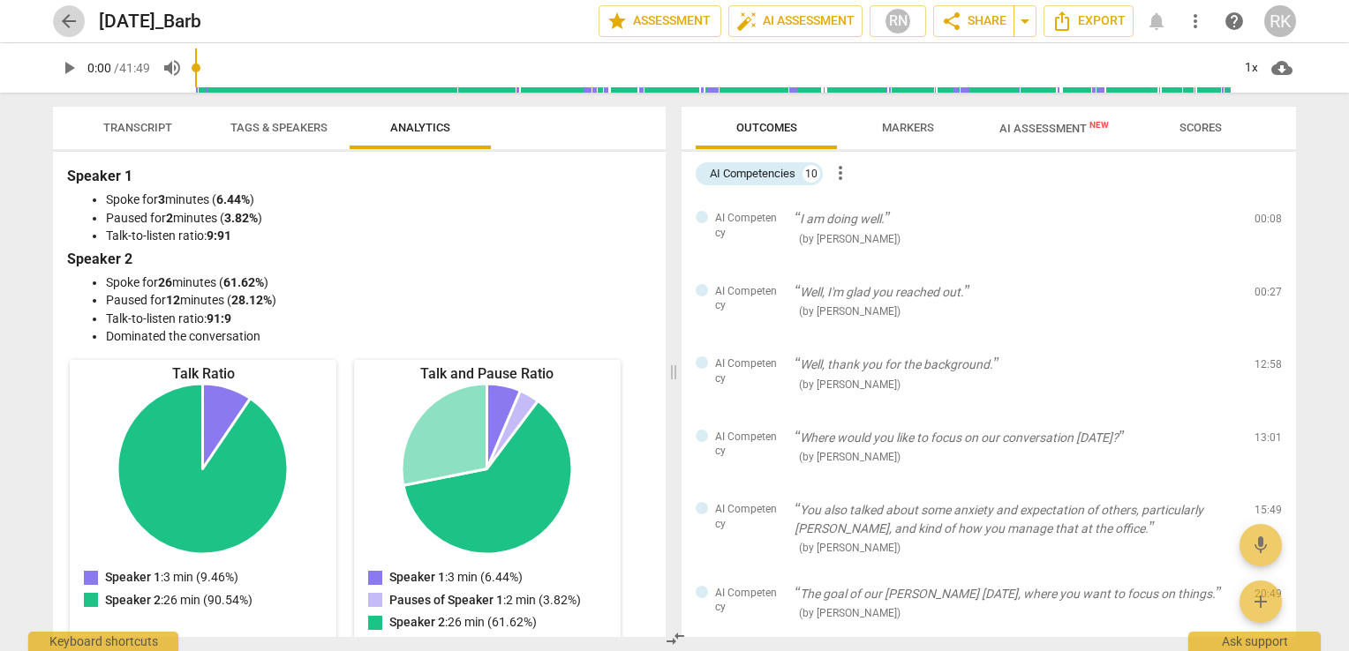
click at [61, 16] on span "arrow_back" at bounding box center [68, 21] width 21 height 21
